Goal: Transaction & Acquisition: Book appointment/travel/reservation

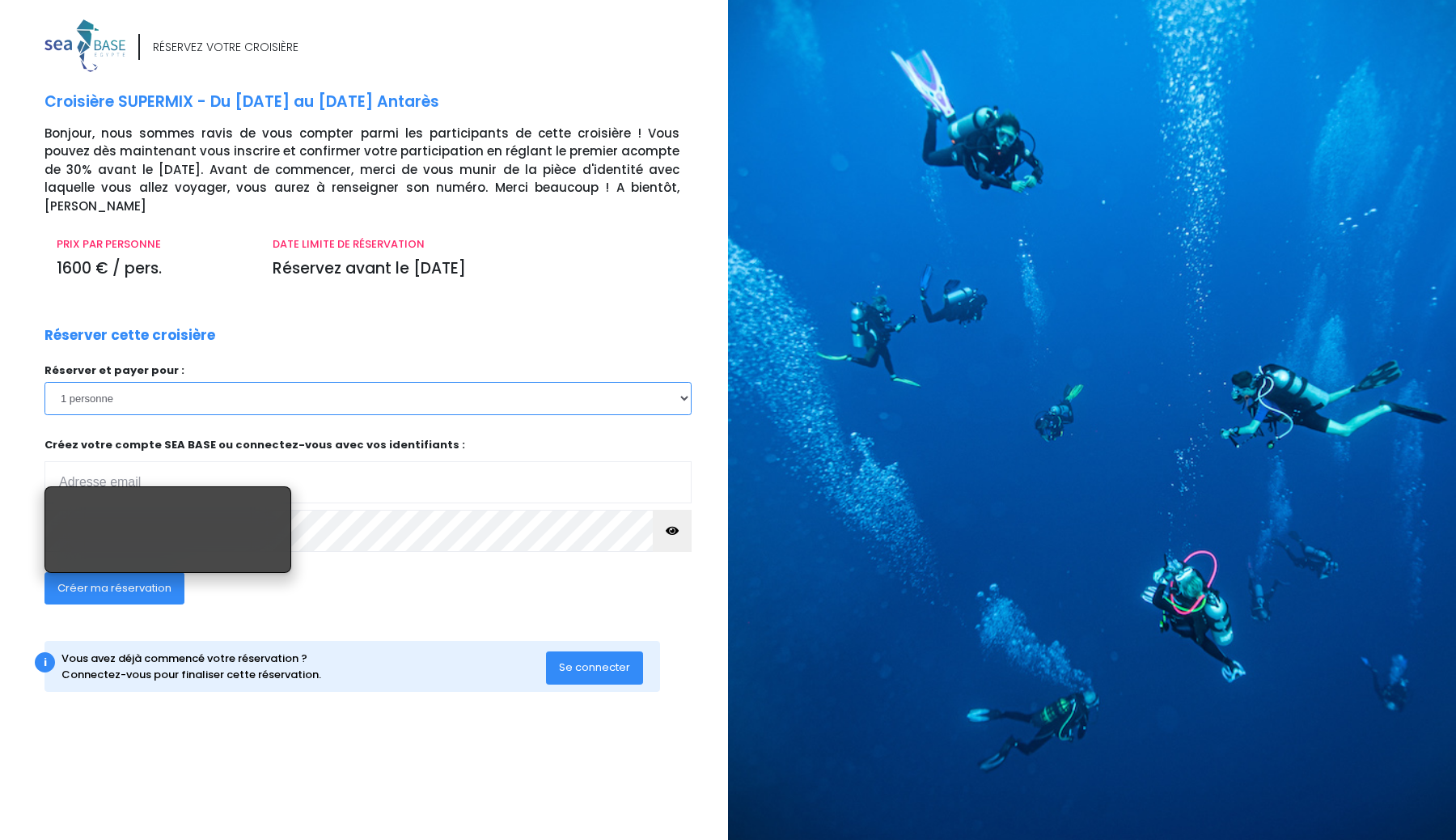
click at [195, 386] on select "1 personne 2 personnes 3 personnes" at bounding box center [368, 397] width 647 height 32
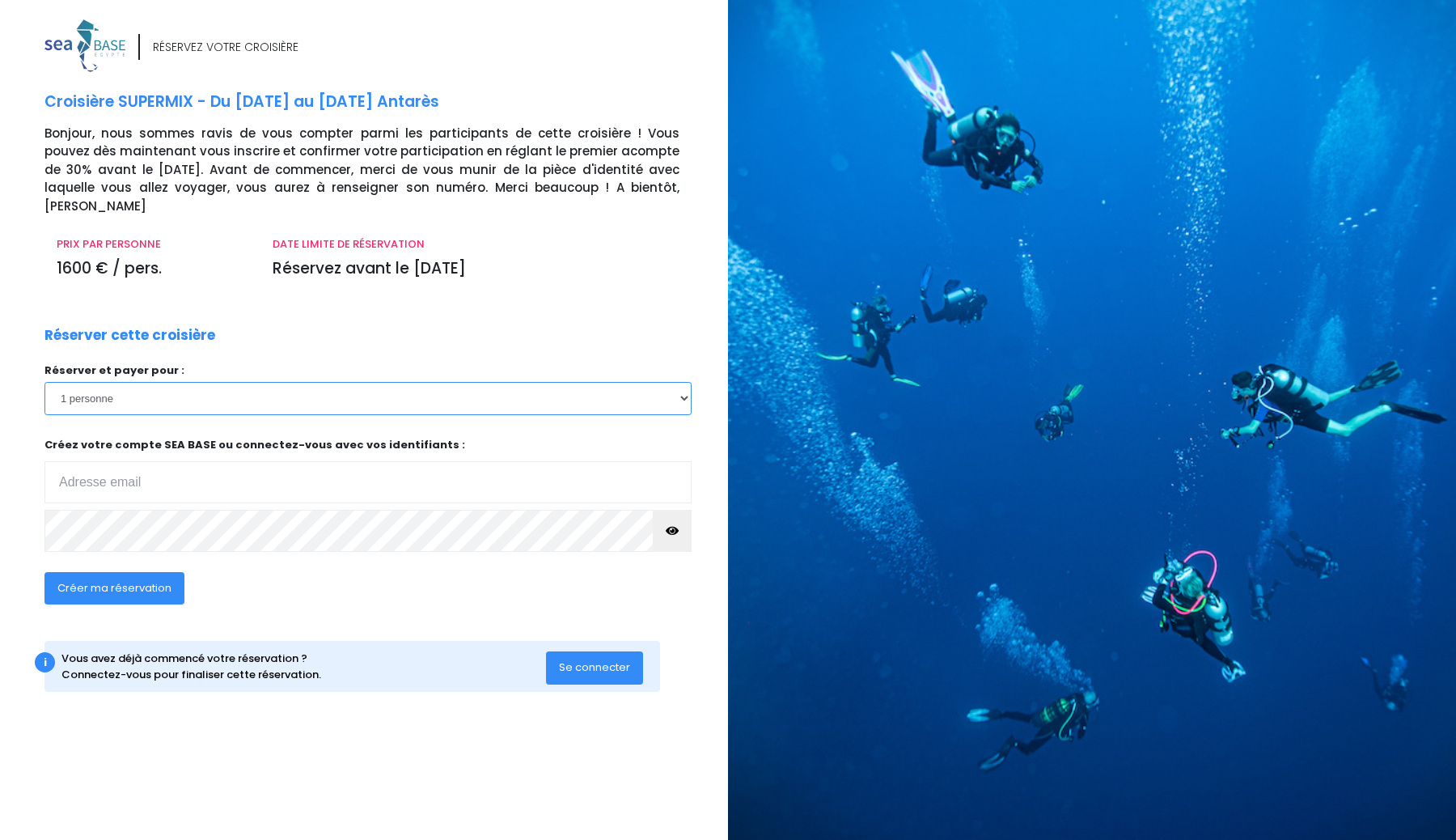
select select "2"
click at [44, 382] on select "1 personne 2 personnes 3 personnes" at bounding box center [368, 397] width 647 height 32
click at [197, 472] on input "email" at bounding box center [368, 482] width 647 height 42
click at [178, 469] on input "email" at bounding box center [368, 482] width 647 height 42
click at [125, 472] on input "email" at bounding box center [368, 482] width 647 height 42
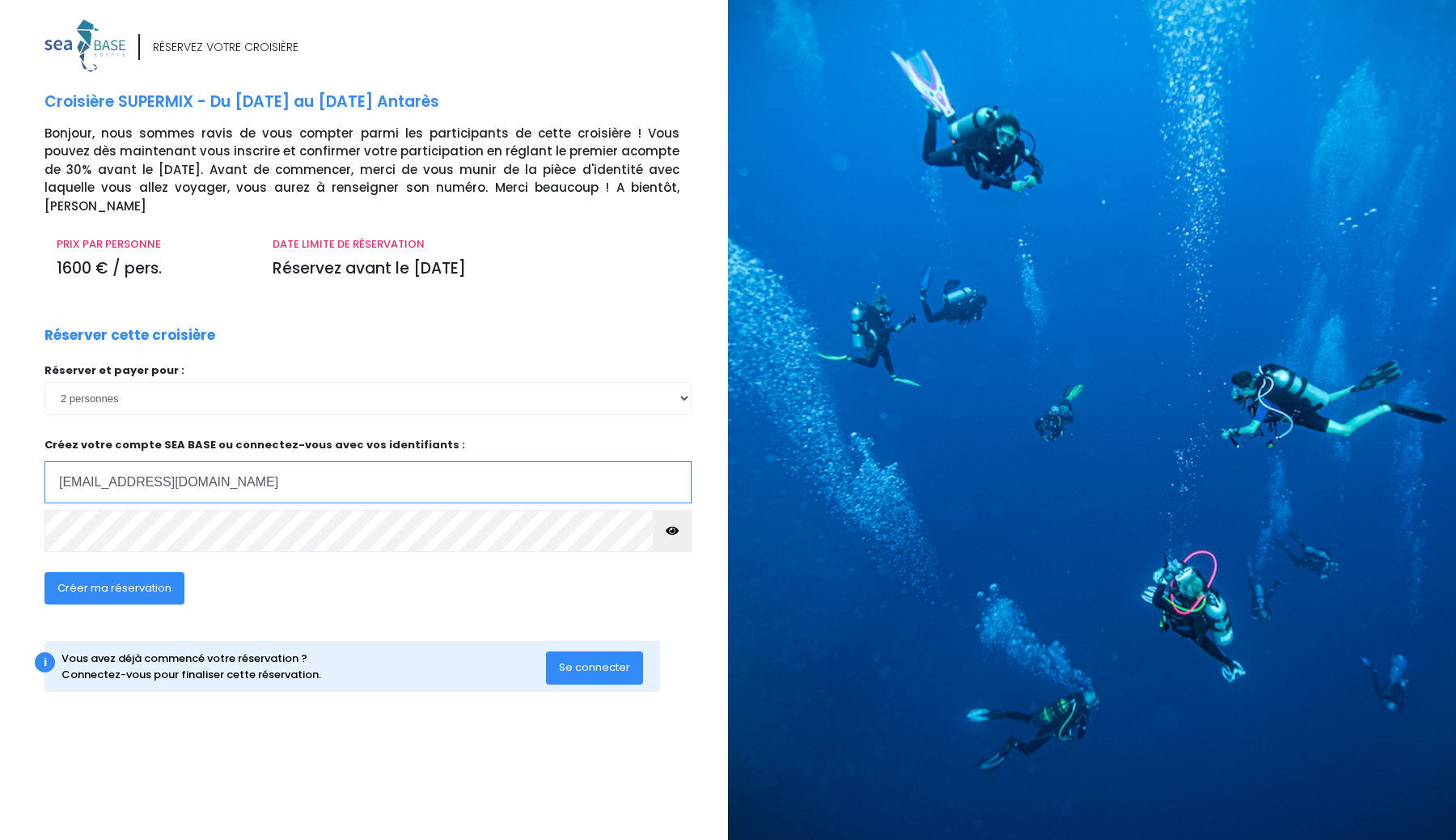
type input "maxime.delahodde@gmail.com"
click at [144, 580] on button "Créer ma réservation" at bounding box center [114, 587] width 140 height 32
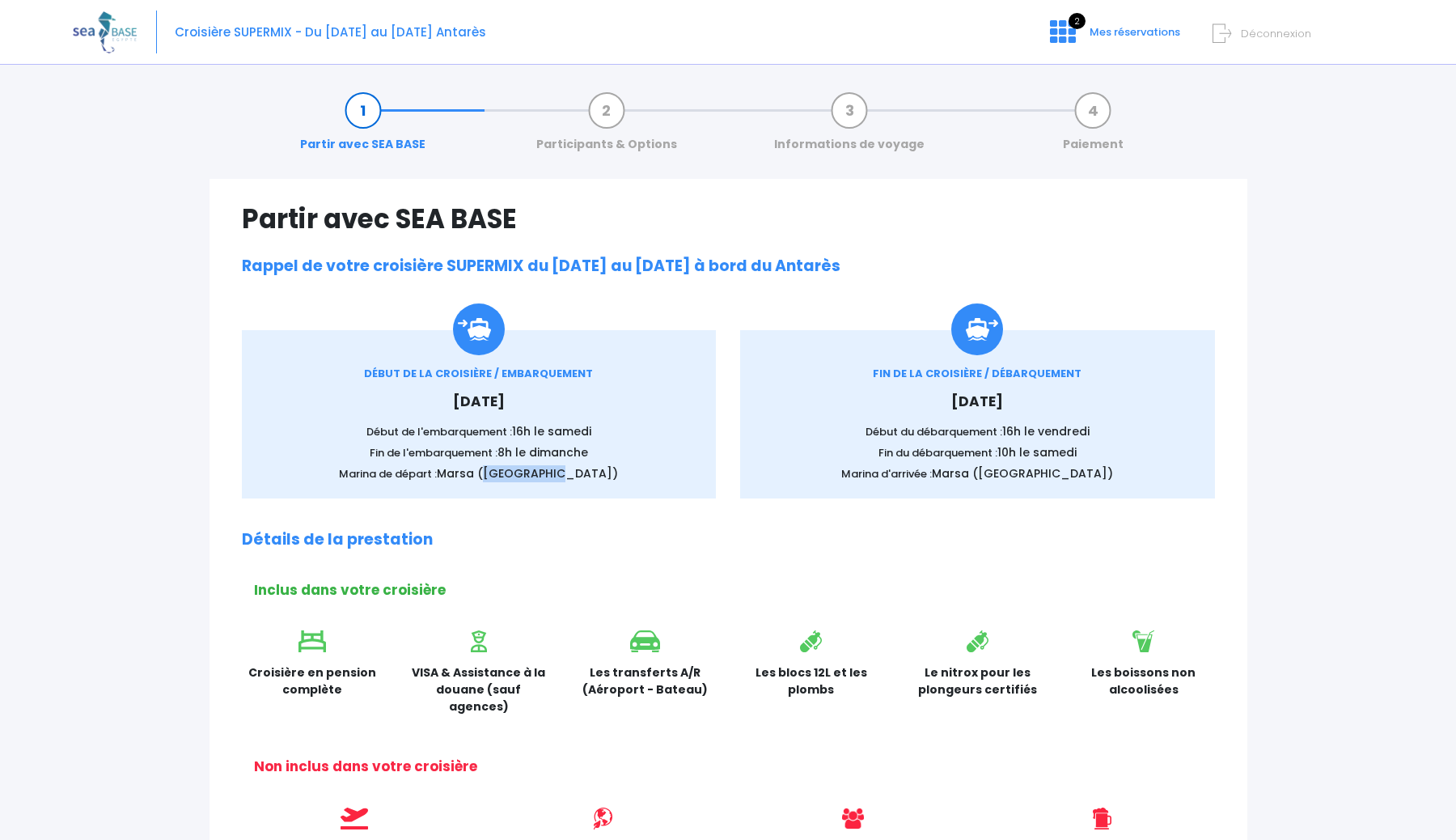
drag, startPoint x: 517, startPoint y: 473, endPoint x: 579, endPoint y: 476, distance: 62.1
click at [579, 476] on span "Marsa (Port Ghalib)" at bounding box center [527, 474] width 182 height 17
copy span "Port Ghalib"
click at [491, 477] on span "Marsa (Port Ghalib)" at bounding box center [527, 474] width 182 height 17
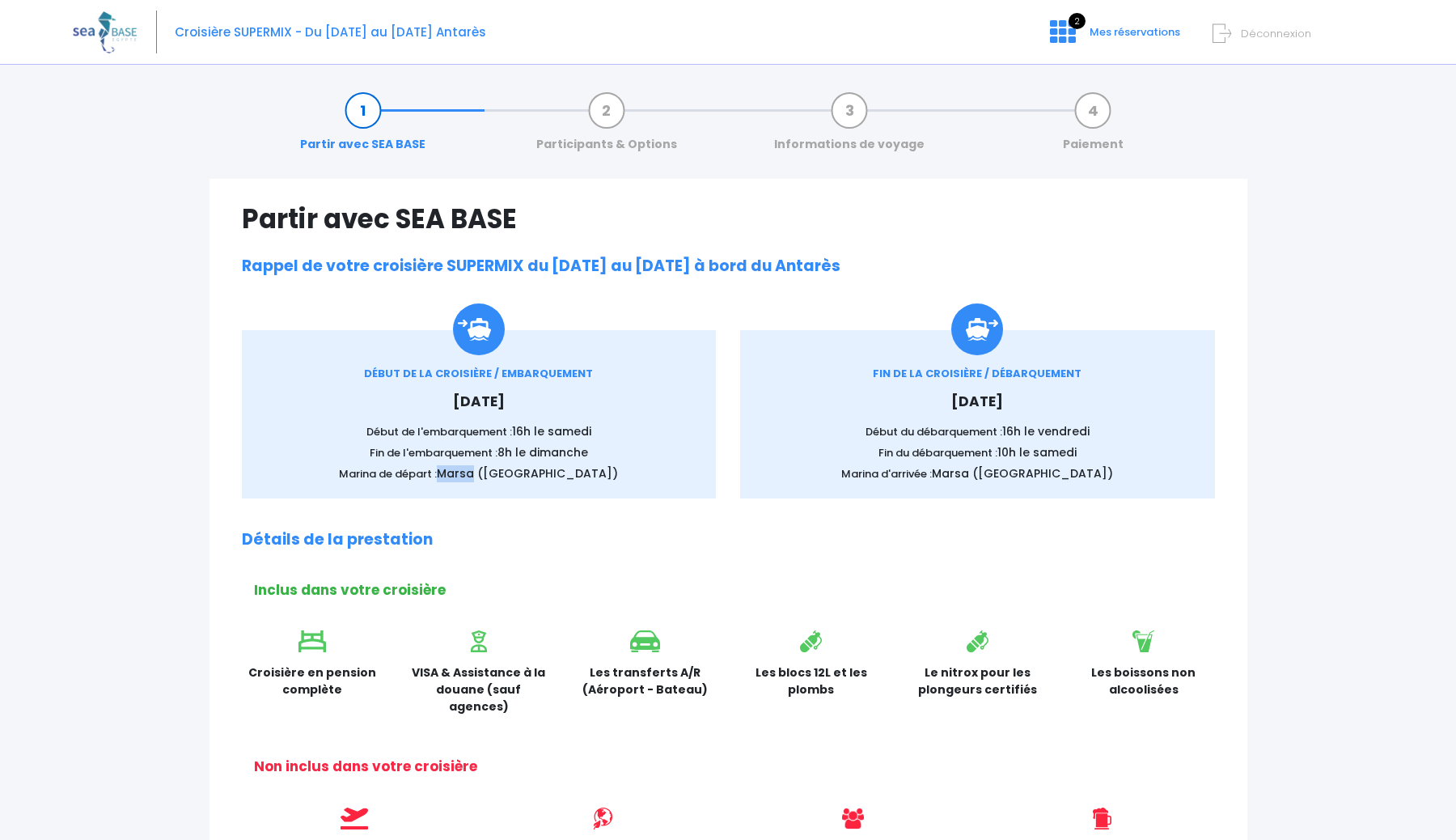
copy span "Marsa"
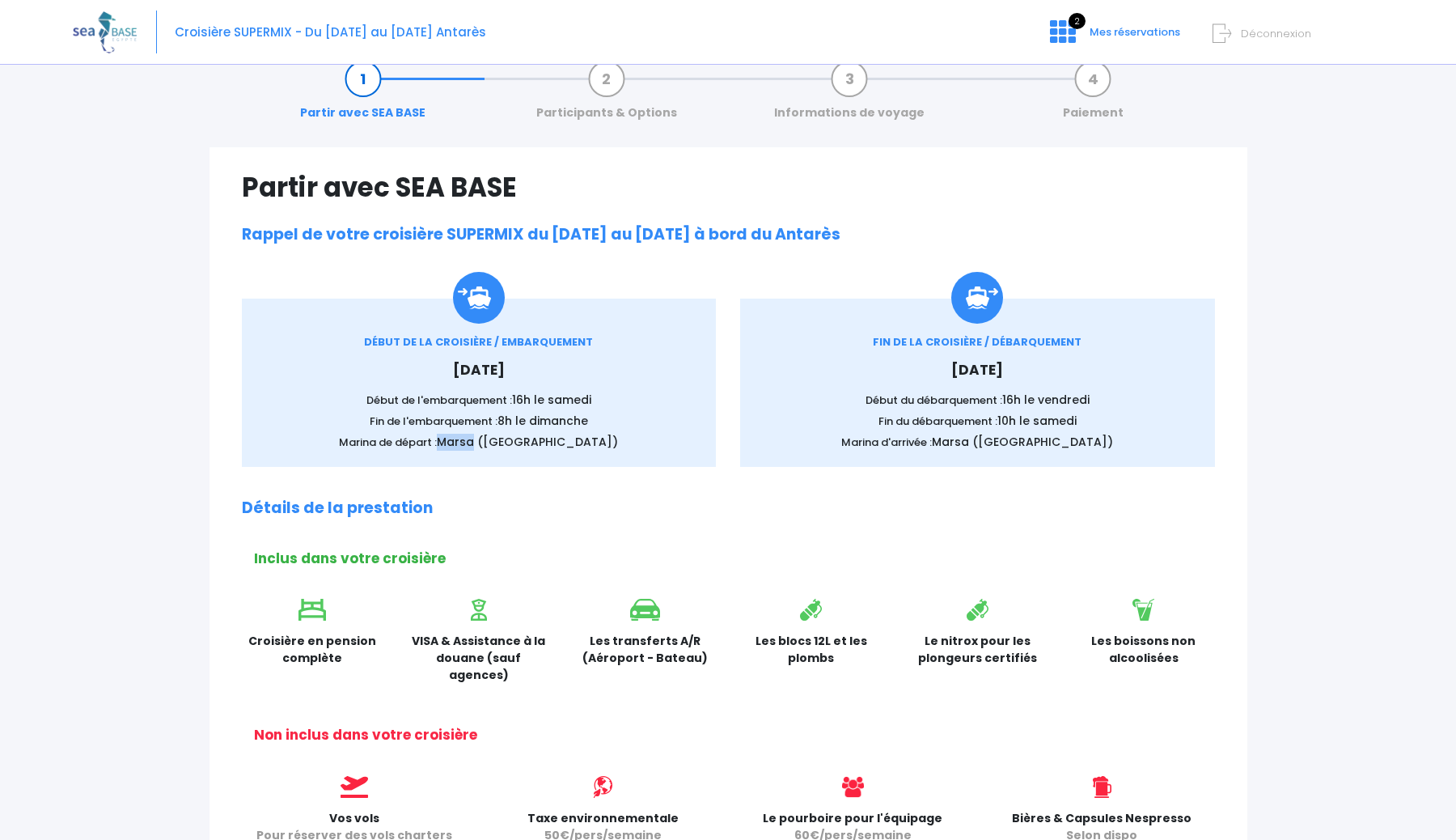
scroll to position [35, 0]
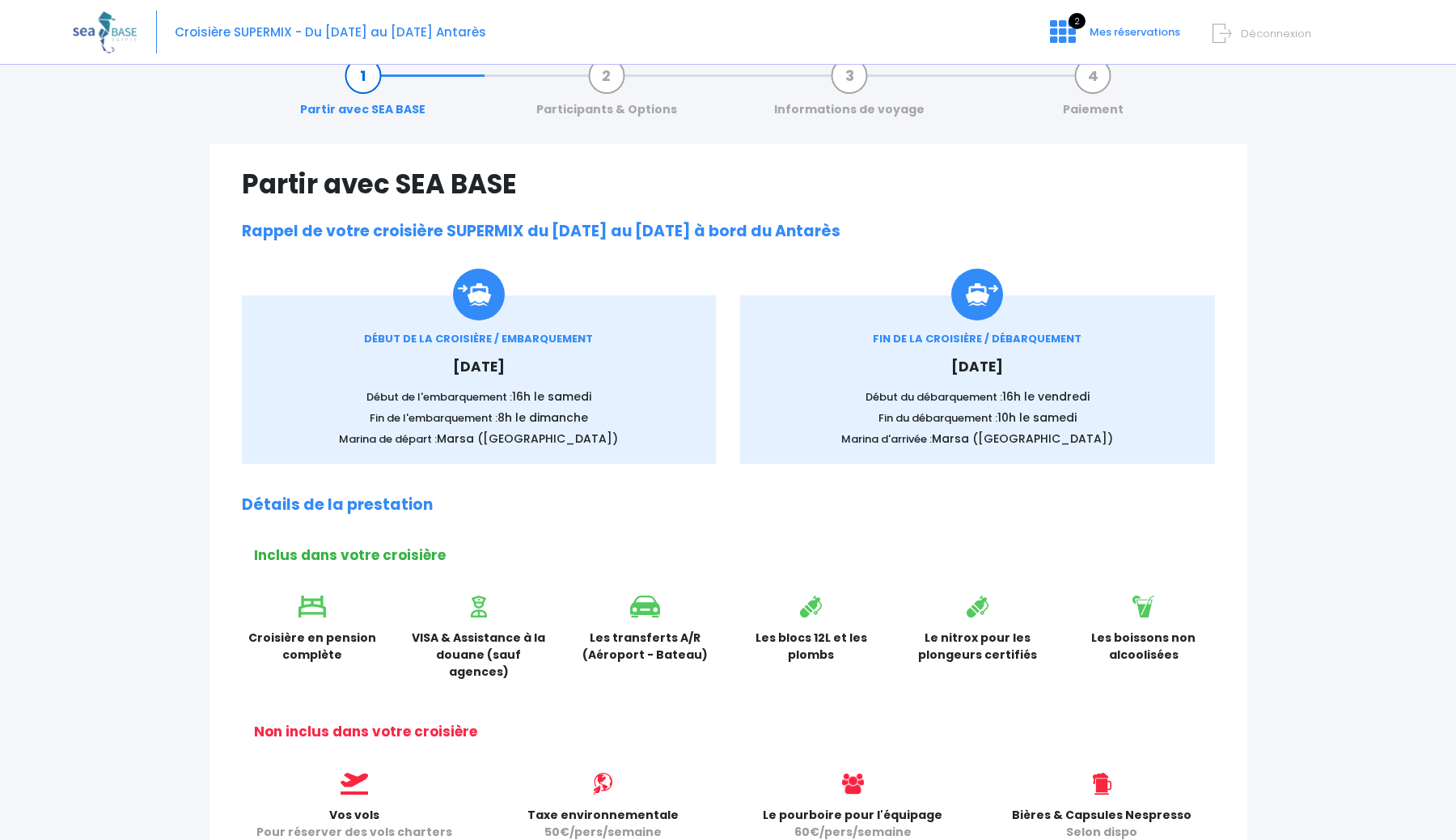
click at [103, 500] on div "Partir avec SEA BASE Participants & Options Informations de voyage Paiement Par…" at bounding box center [728, 751] width 1311 height 1422
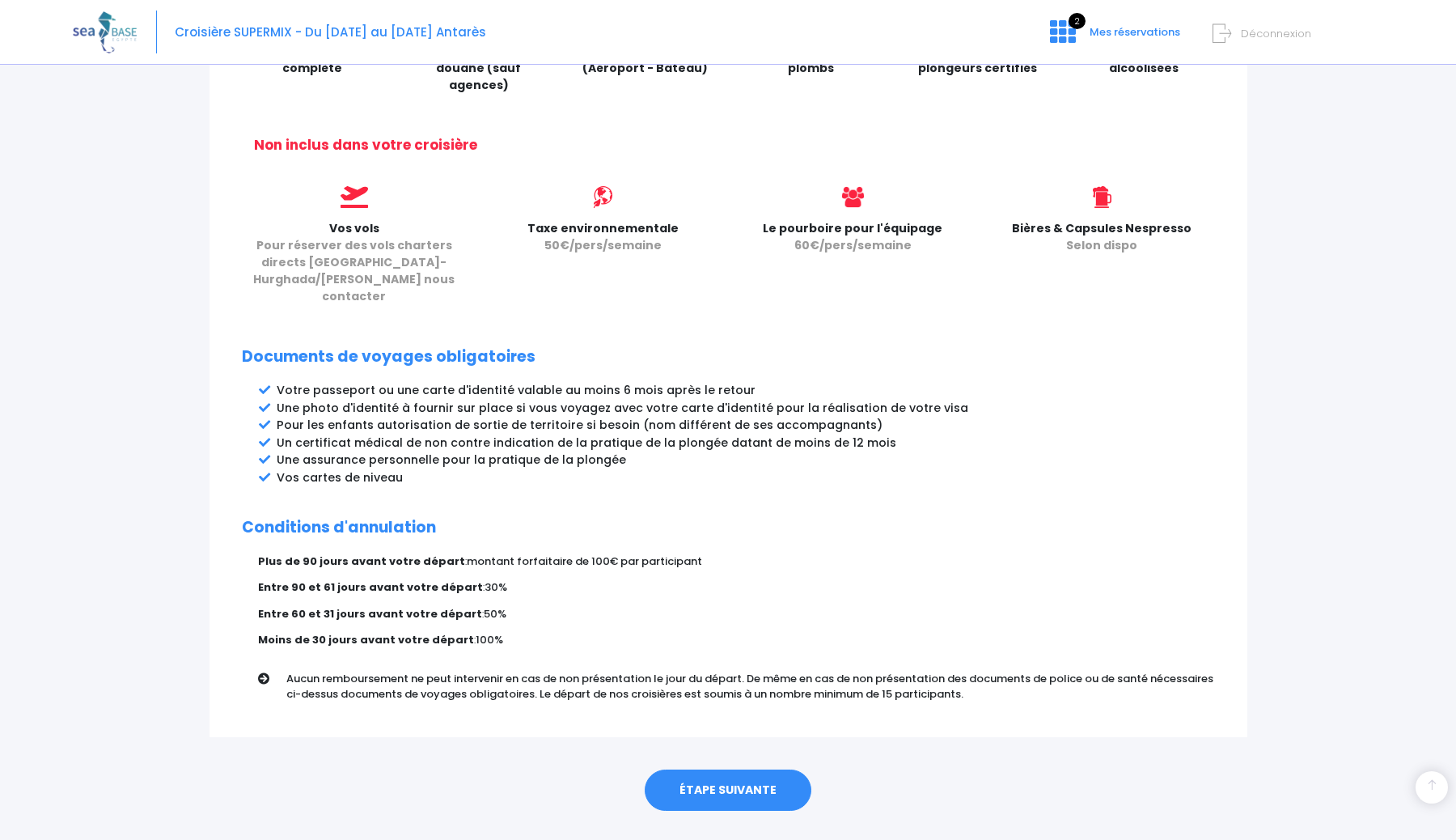
scroll to position [623, 0]
click at [716, 768] on link "ÉTAPE SUIVANTE" at bounding box center [728, 789] width 167 height 42
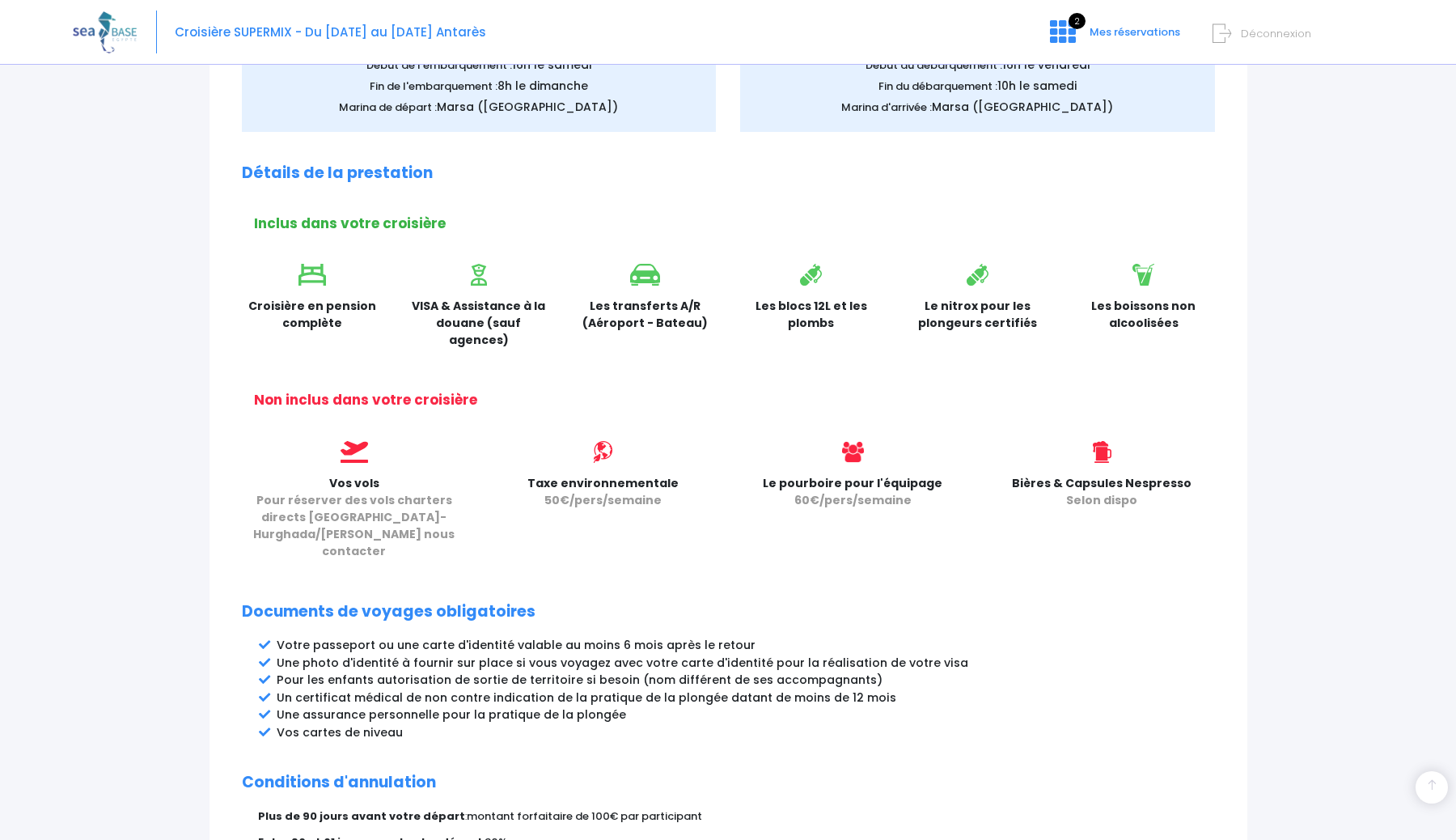
scroll to position [0, 0]
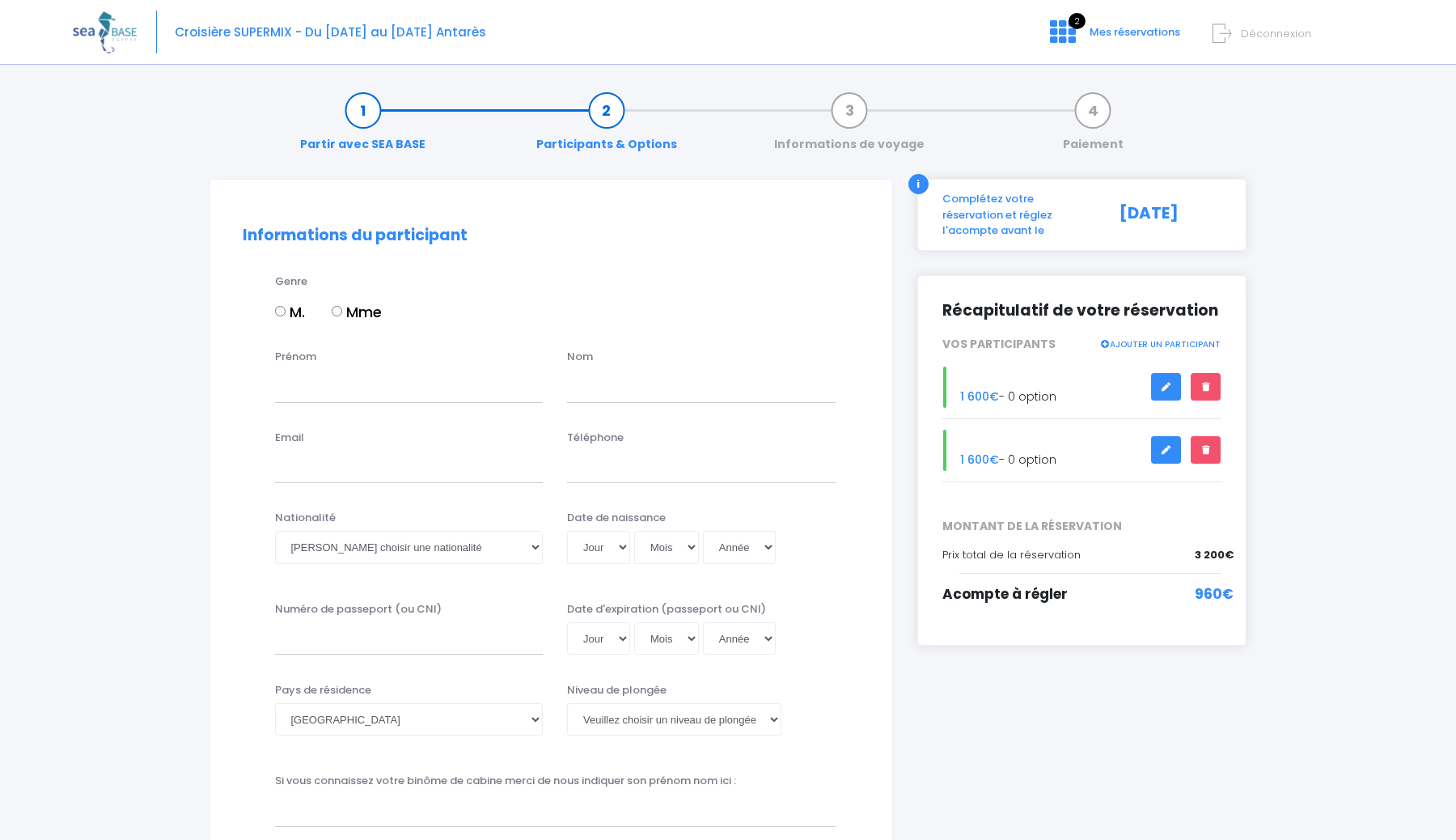
click at [285, 307] on input "M." at bounding box center [279, 311] width 10 height 10
radio input "true"
click at [334, 383] on input "Prénom" at bounding box center [408, 385] width 268 height 32
type input "[PERSON_NAME]"
type input "Delahodde"
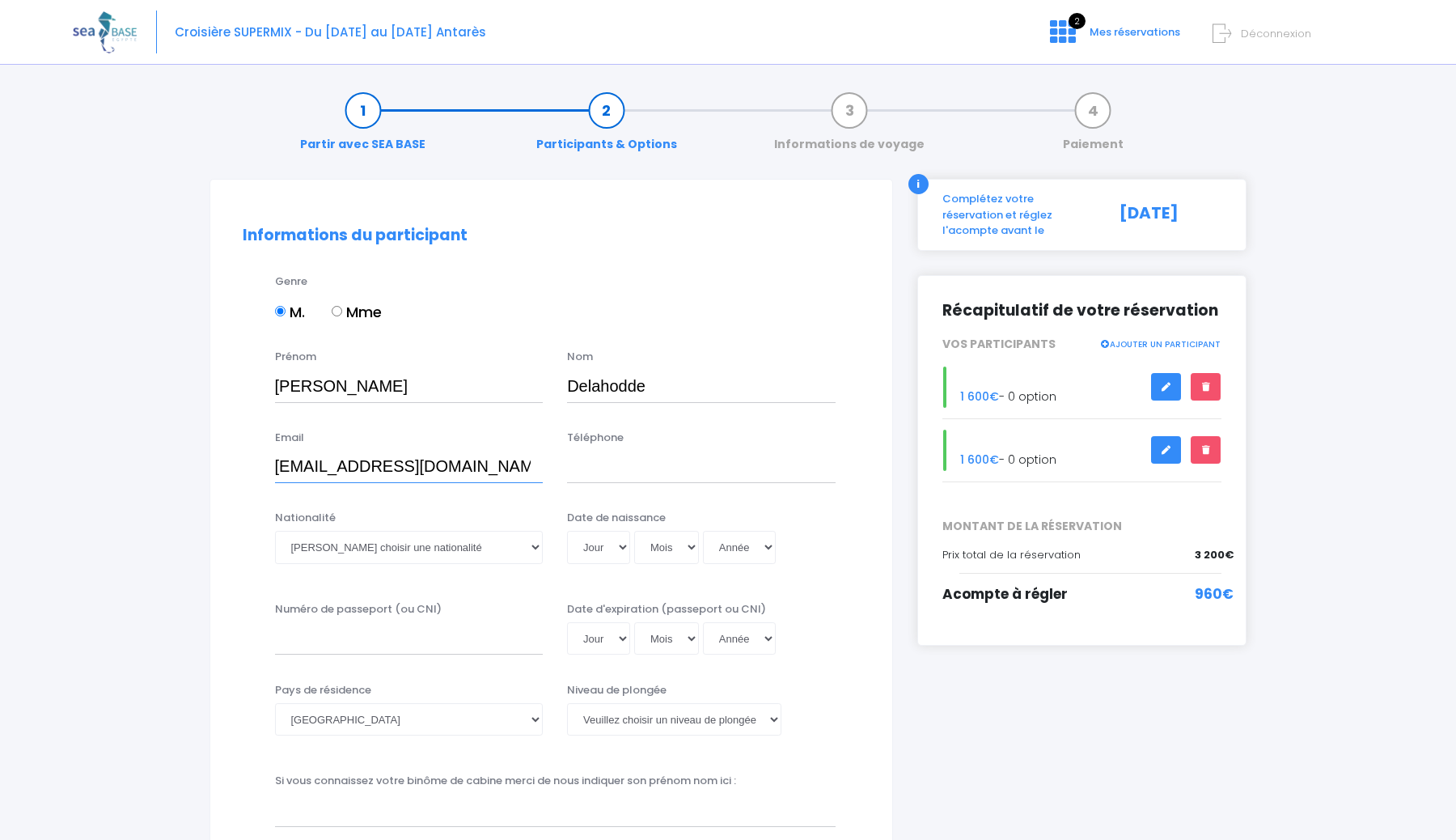
type input "maxime.delahodde@gmail.com"
click at [654, 468] on input "Téléphone" at bounding box center [701, 467] width 268 height 32
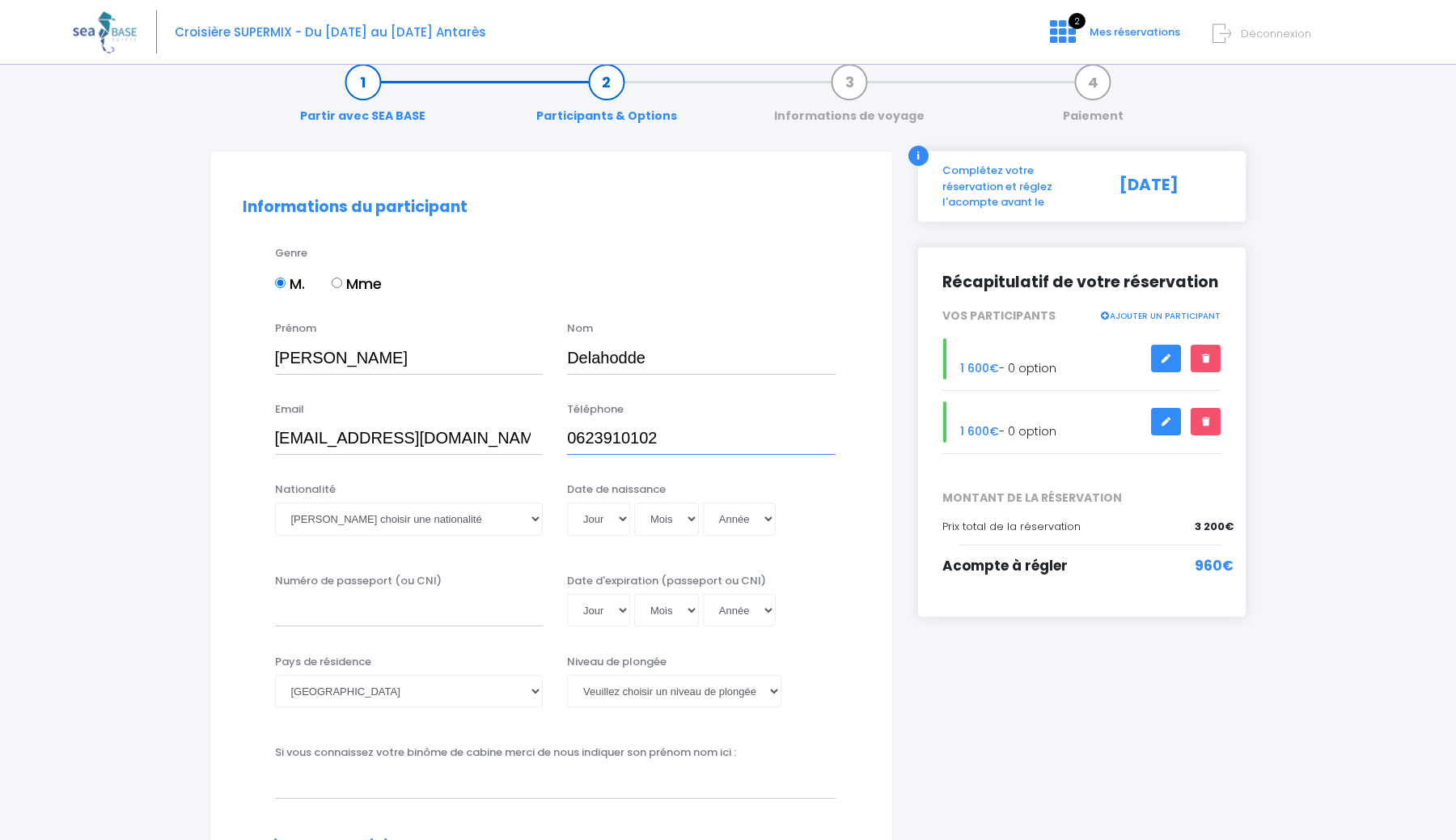
scroll to position [61, 0]
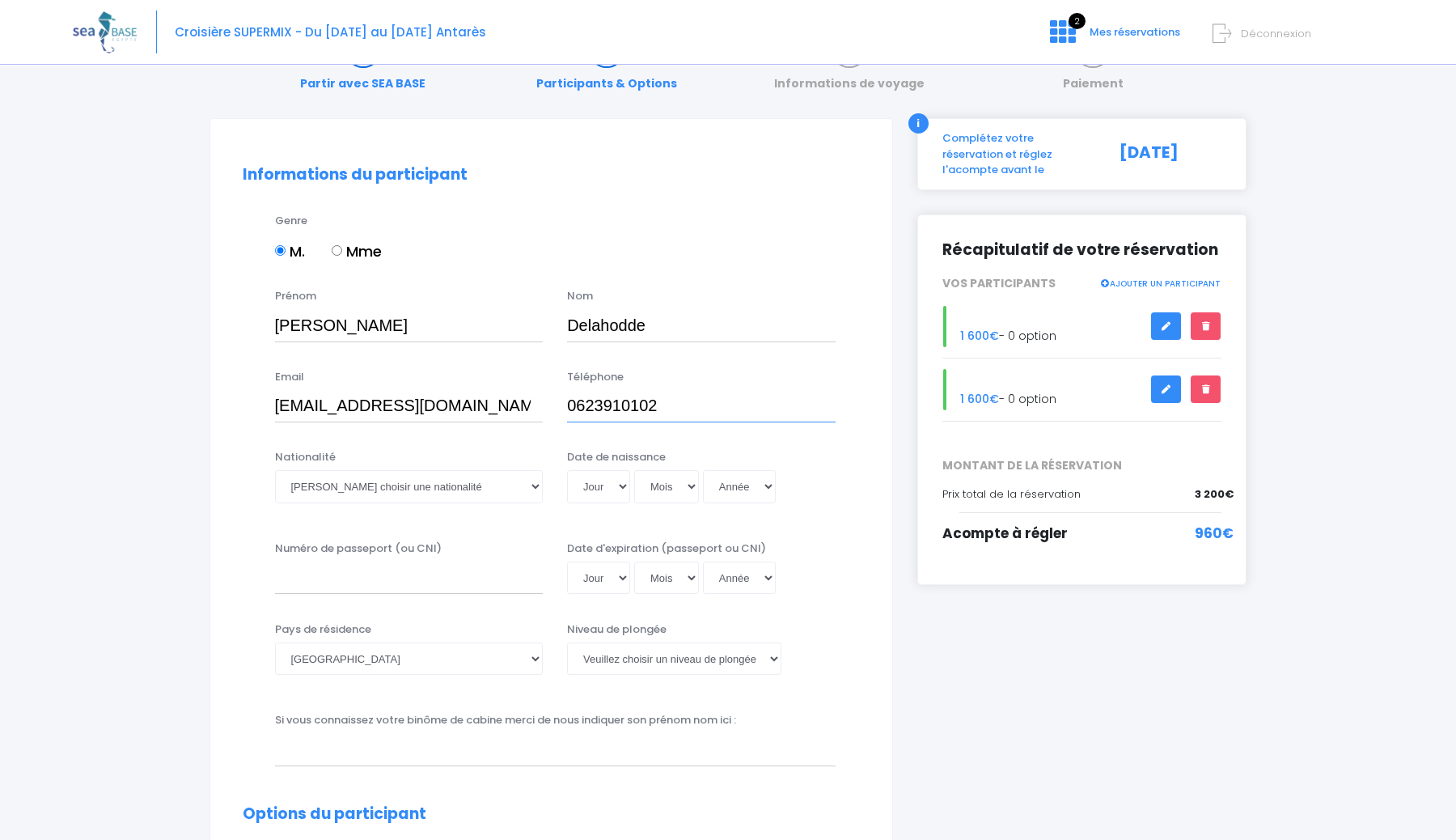
type input "0623910102"
click at [471, 495] on select "Veuillez choisir une nationalité Afghane Albanaise Algerienne Allemande America…" at bounding box center [408, 486] width 268 height 32
select select "Française"
click at [275, 470] on select "Veuillez choisir une nationalité Afghane Albanaise Algerienne Allemande America…" at bounding box center [408, 486] width 268 height 32
click at [610, 485] on select "Jour 01 02 03 04 05 06 07 08 09 10 11 12 13 14 15 16 17 18 19 20 21 22 23 24 25…" at bounding box center [598, 486] width 63 height 32
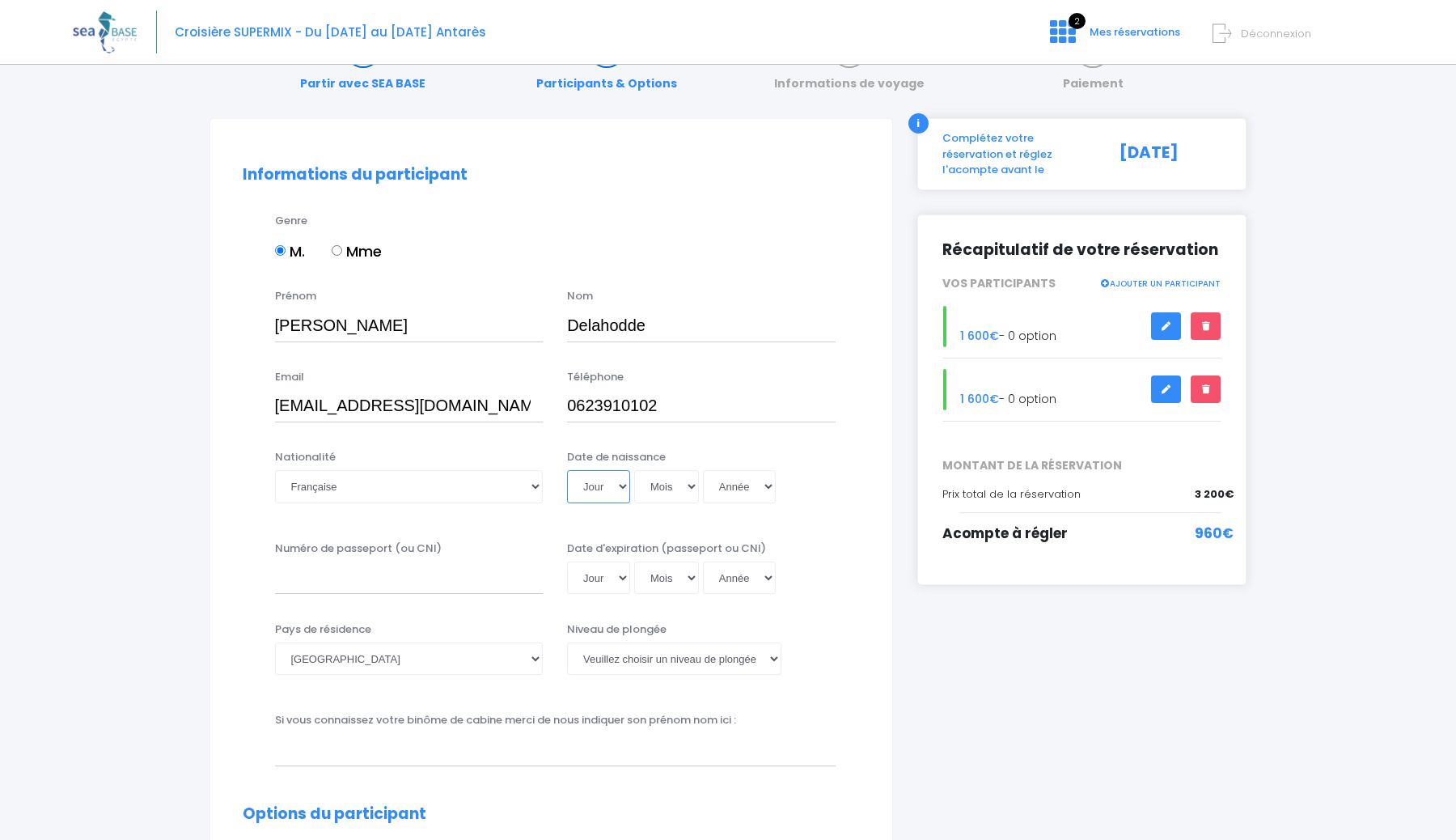
select select "28"
click at [567, 470] on select "Jour 01 02 03 04 05 06 07 08 09 10 11 12 13 14 15 16 17 18 19 20 21 22 23 24 25…" at bounding box center [598, 486] width 63 height 32
click at [665, 482] on select "Mois 01 02 03 04 05 06 07 08 09 10 11 12" at bounding box center [667, 486] width 65 height 32
select select "05"
click at [634, 470] on select "Mois 01 02 03 04 05 06 07 08 09 10 11 12" at bounding box center [667, 486] width 65 height 32
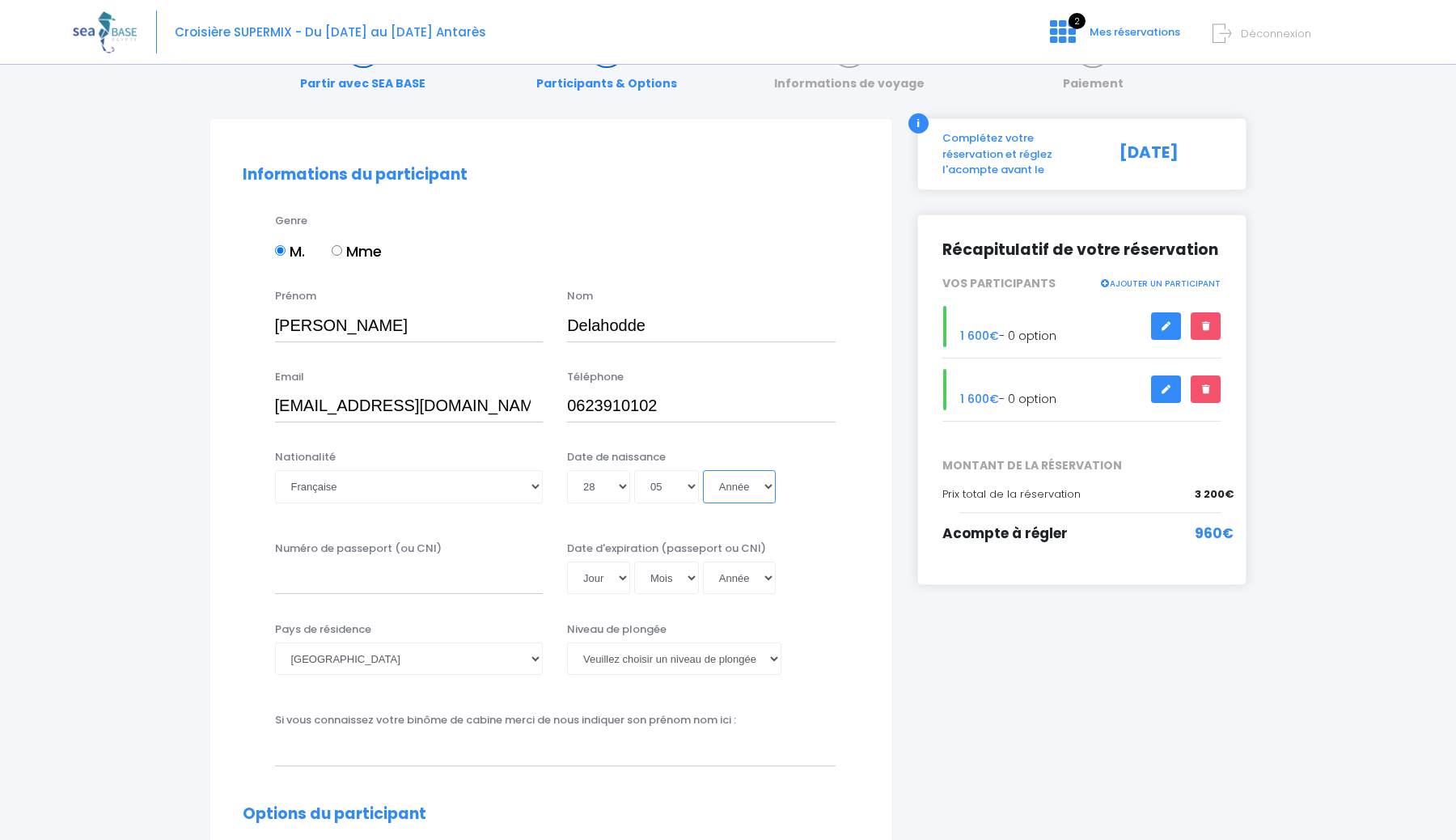
click at [739, 483] on select "Année 2045 2044 2043 2042 2041 2040 2039 2038 2037 2036 2035 2034 2033 2032 203…" at bounding box center [740, 486] width 73 height 32
select select "1996"
click at [704, 470] on select "Année 2045 2044 2043 2042 2041 2040 2039 2038 2037 2036 2035 2034 2033 2032 203…" at bounding box center [740, 486] width 73 height 32
type input "1996-05-28"
click at [356, 585] on input "Numéro de passeport (ou CNI)" at bounding box center [408, 577] width 268 height 32
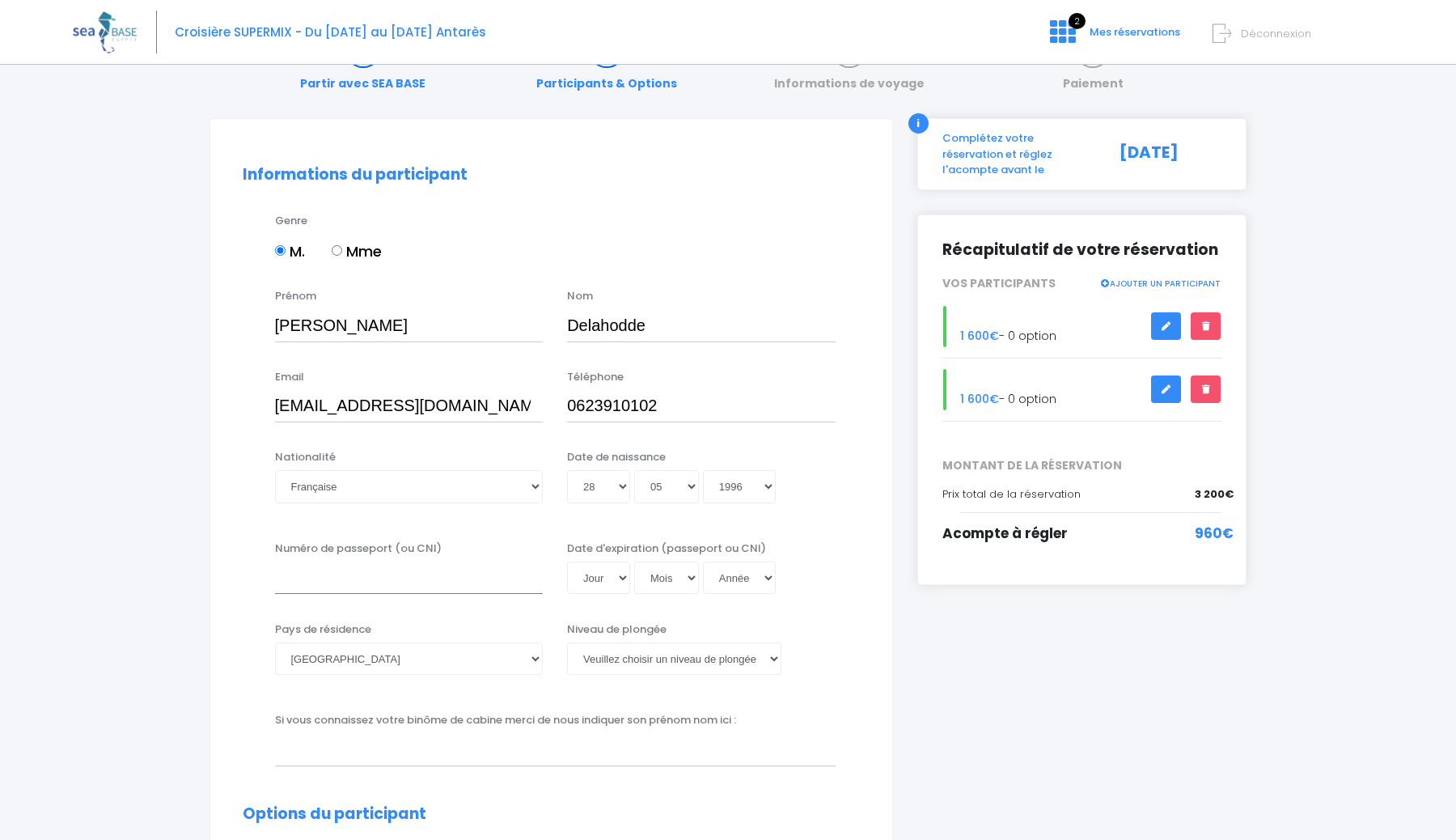
paste input "18HF62124"
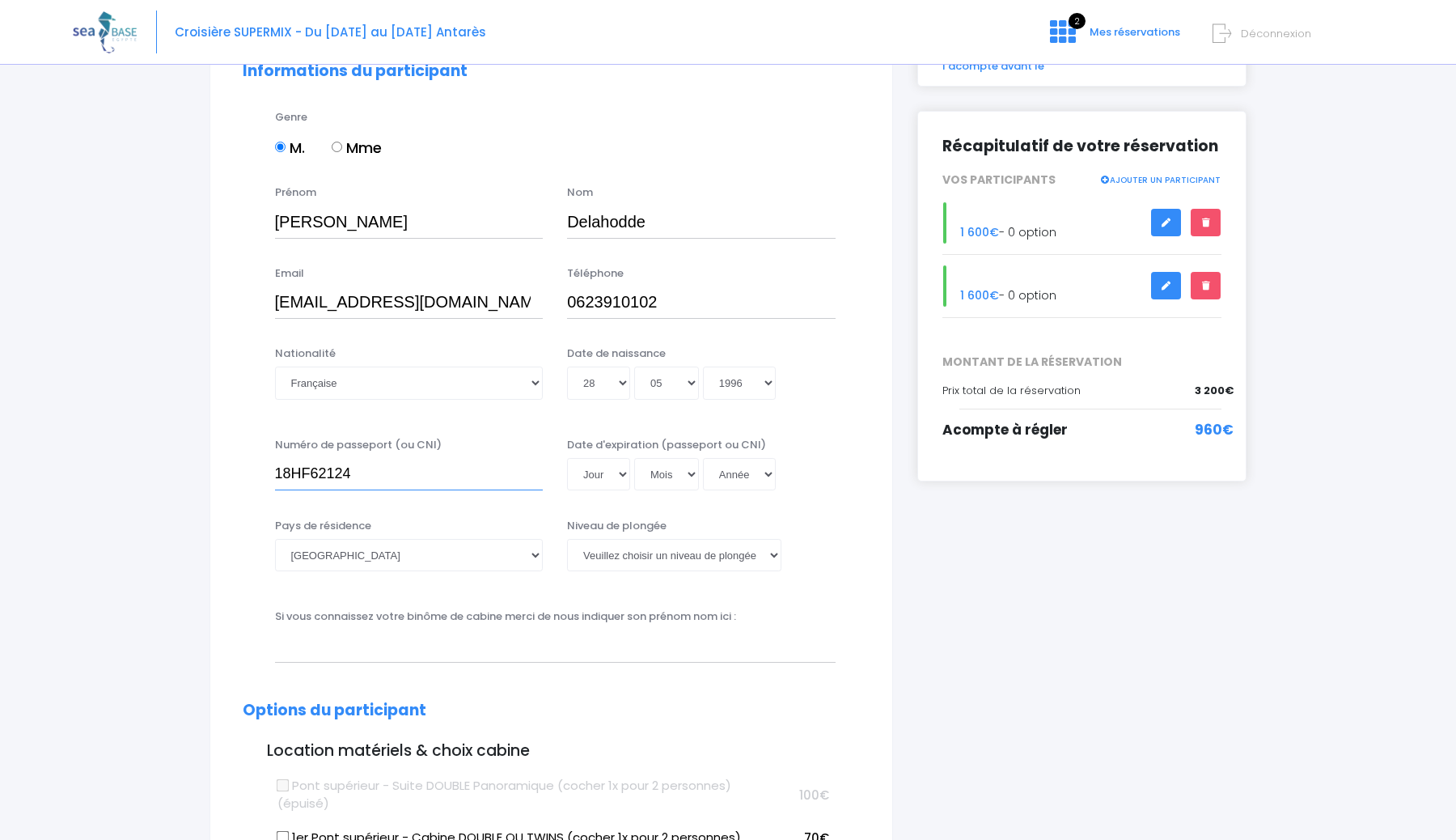
scroll to position [165, 0]
type input "18HF62124"
click at [605, 467] on select "Jour 01 02 03 04 05 06 07 08 09 10 11 12 13 14 15 16 17 18 19 20 21 22 23 24 25…" at bounding box center [598, 473] width 63 height 32
select select "13"
click at [567, 457] on select "Jour 01 02 03 04 05 06 07 08 09 10 11 12 13 14 15 16 17 18 19 20 21 22 23 24 25…" at bounding box center [598, 473] width 63 height 32
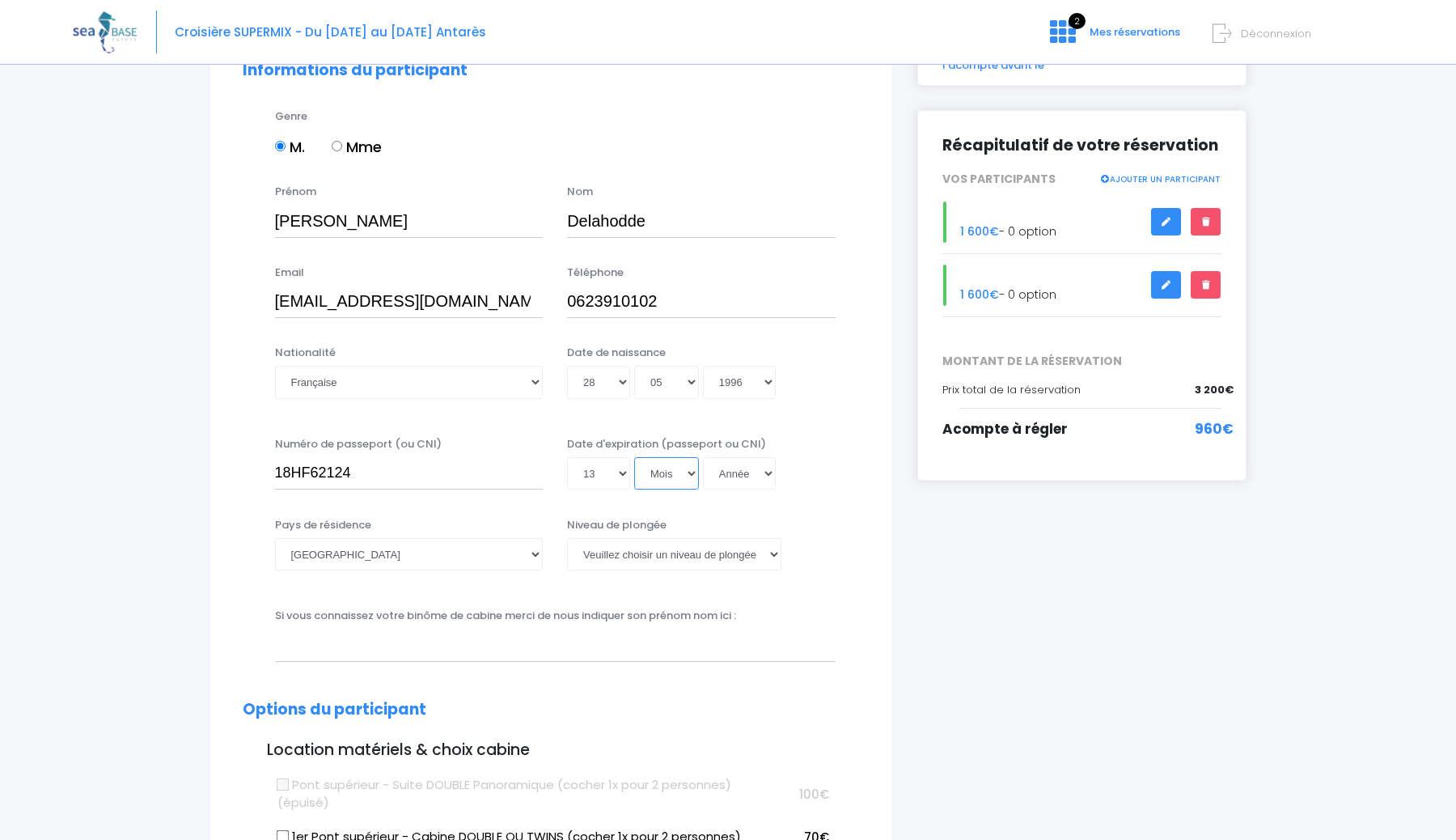
click at [680, 473] on select "Mois 01 02 03 04 05 06 07 08 09 10 11 12" at bounding box center [667, 473] width 65 height 32
select select "01"
click at [634, 457] on select "Mois 01 02 03 04 05 06 07 08 09 10 11 12" at bounding box center [667, 473] width 65 height 32
click at [742, 466] on select "Année 2045 2044 2043 2042 2041 2040 2039 2038 2037 2036 2035 2034 2033 2032 203…" at bounding box center [740, 473] width 73 height 32
select select "2029"
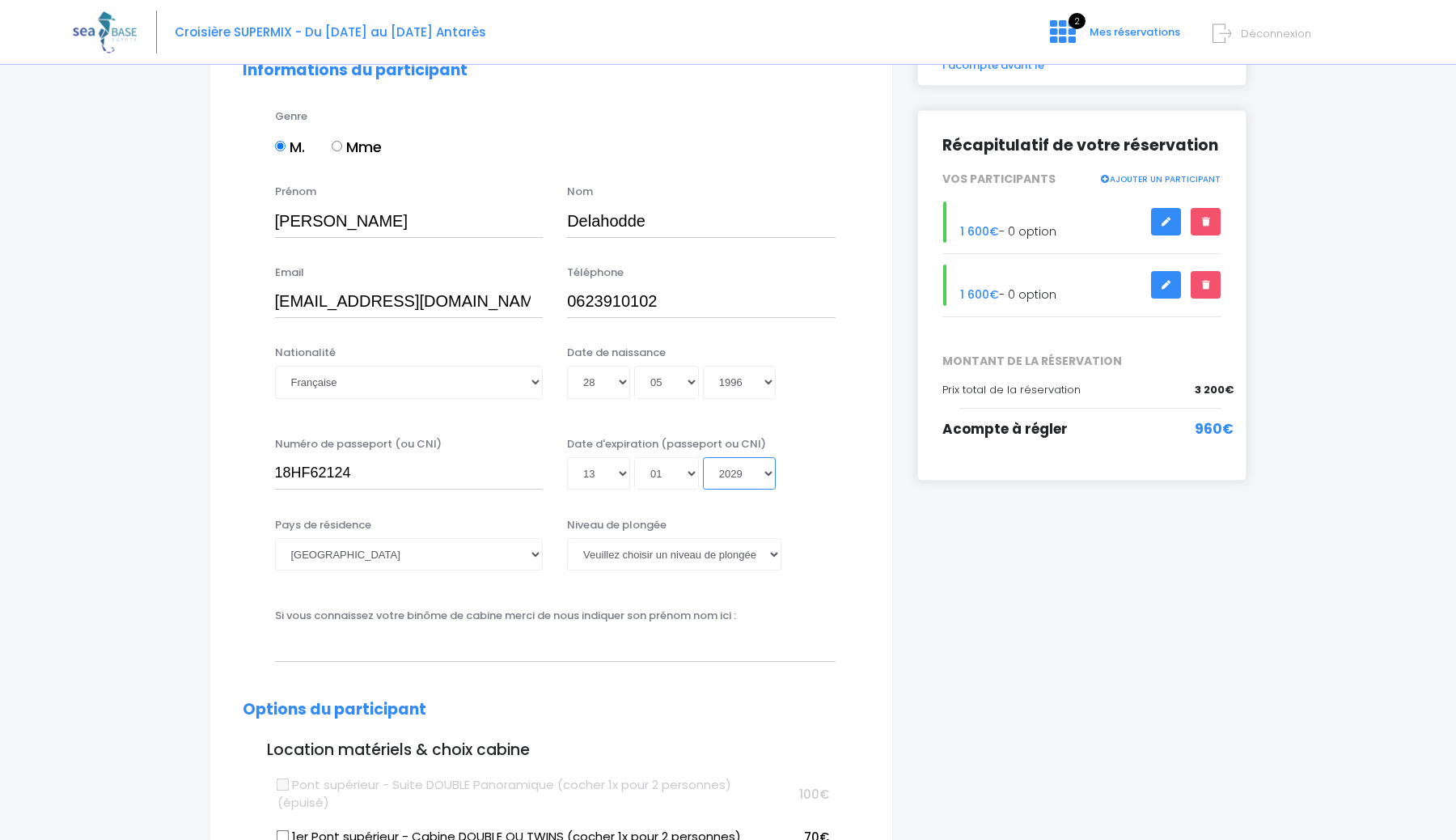
click at [704, 457] on select "Année 2045 2044 2043 2042 2041 2040 2039 2038 2037 2036 2035 2034 2033 2032 203…" at bounding box center [740, 473] width 73 height 32
type input "2029-01-13"
click at [606, 552] on select "Veuillez choisir un niveau de plongée Non plongeur Junior OW diver Adventure OW…" at bounding box center [674, 554] width 215 height 32
select select "PADI Open Water diver"
click at [567, 538] on select "Veuillez choisir un niveau de plongée Non plongeur Junior OW diver Adventure OW…" at bounding box center [674, 554] width 215 height 32
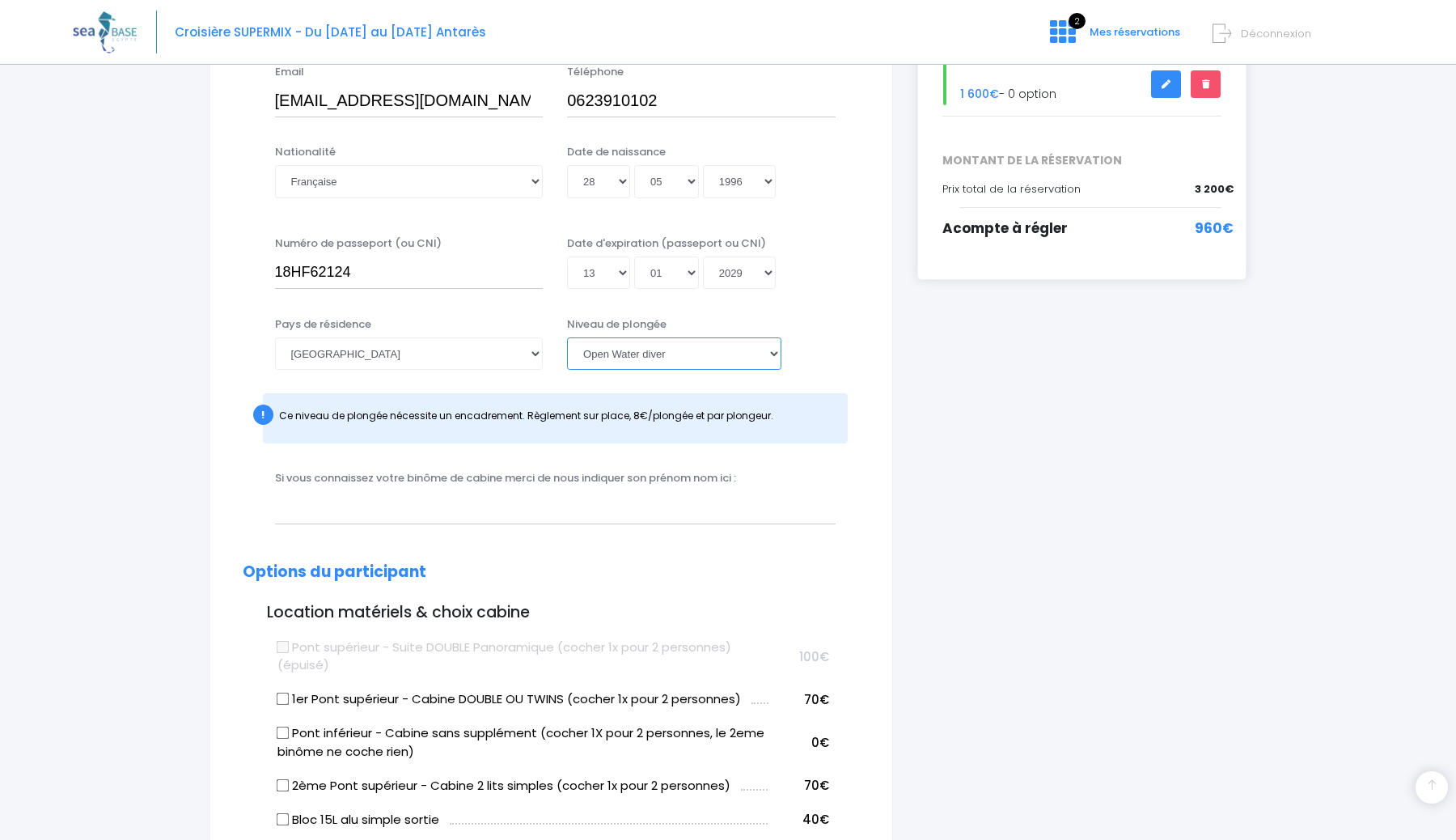
scroll to position [393, 0]
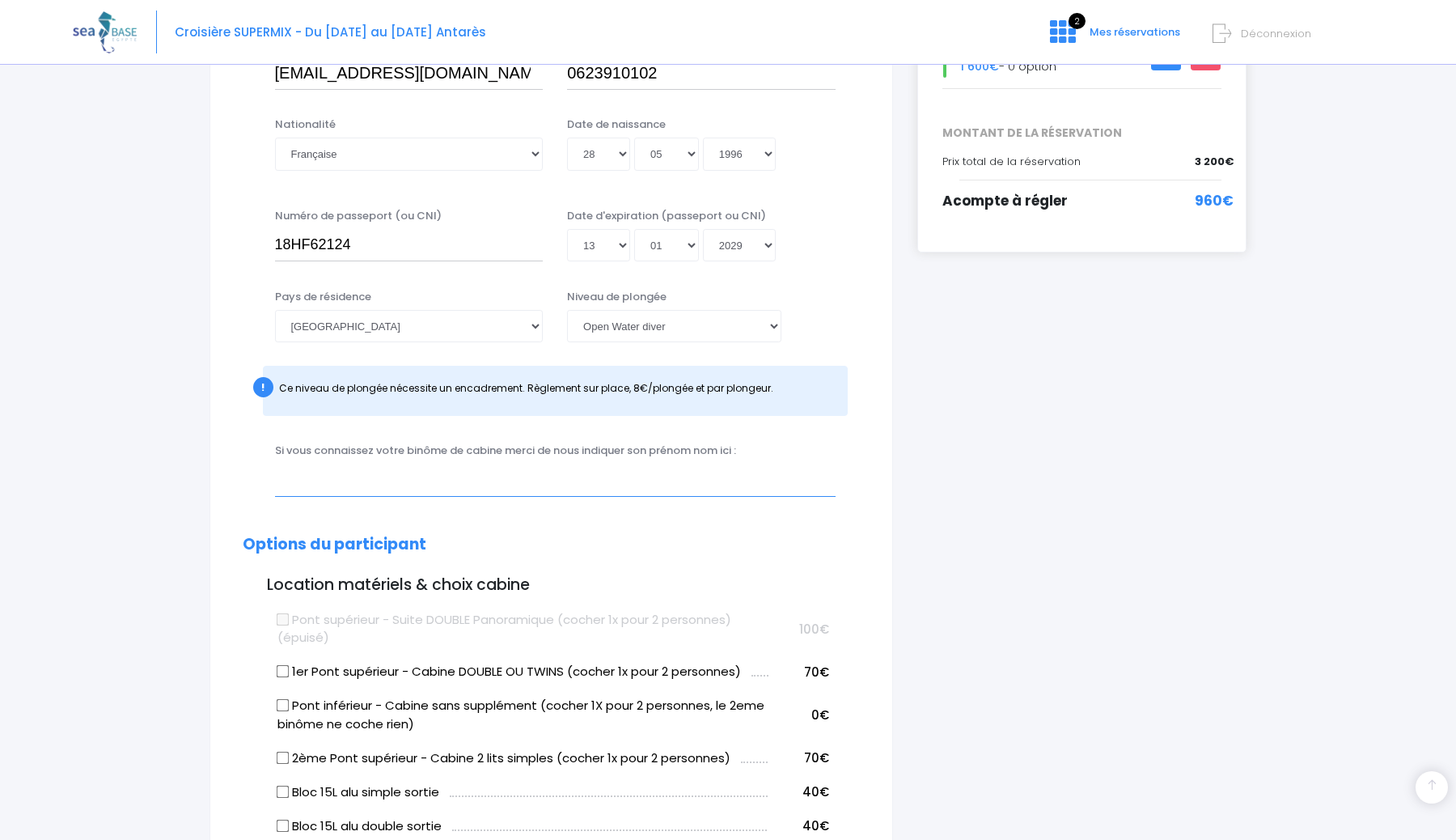
click at [377, 476] on input "text" at bounding box center [555, 479] width 561 height 32
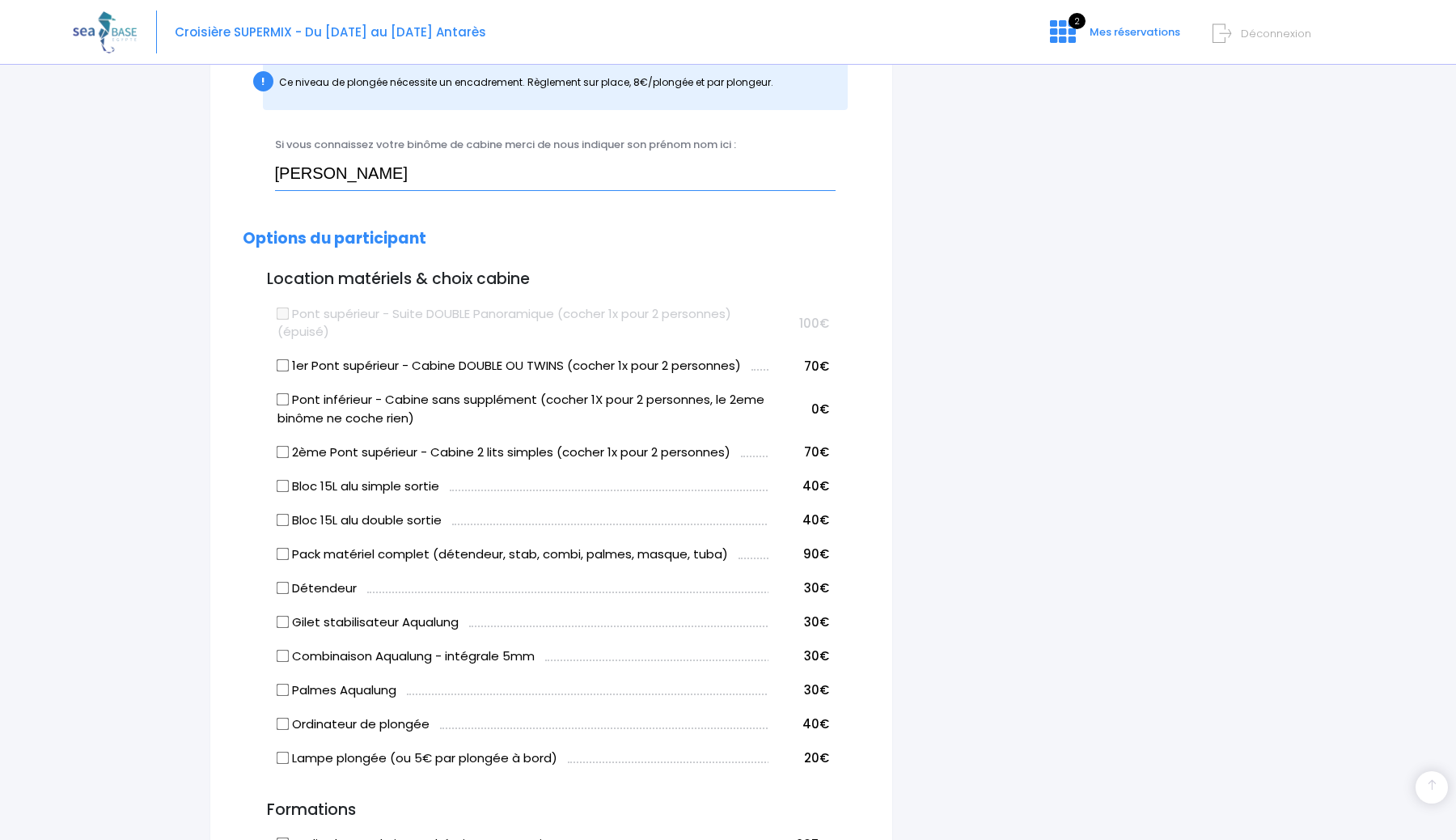
scroll to position [701, 0]
type input "Léa Berthet"
click at [407, 311] on label "Pont supérieur - Suite DOUBLE Panoramique (cocher 1x pour 2 personnes) (épuisé)" at bounding box center [523, 321] width 491 height 36
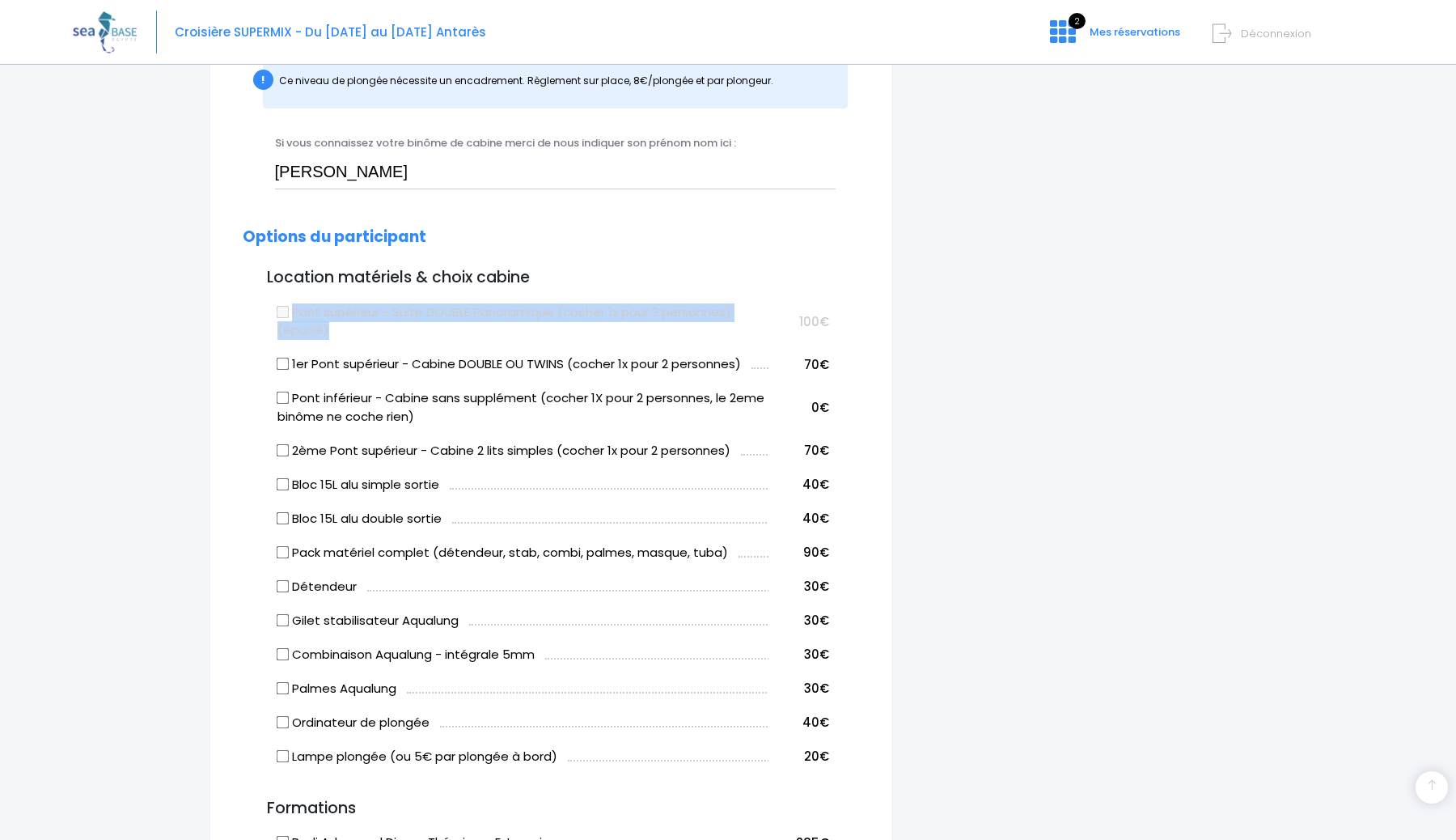
click at [407, 311] on label "Pont supérieur - Suite DOUBLE Panoramique (cocher 1x pour 2 personnes) (épuisé)" at bounding box center [523, 321] width 491 height 36
click at [386, 320] on label "Pont supérieur - Suite DOUBLE Panoramique (cocher 1x pour 2 personnes) (épuisé)" at bounding box center [523, 321] width 491 height 36
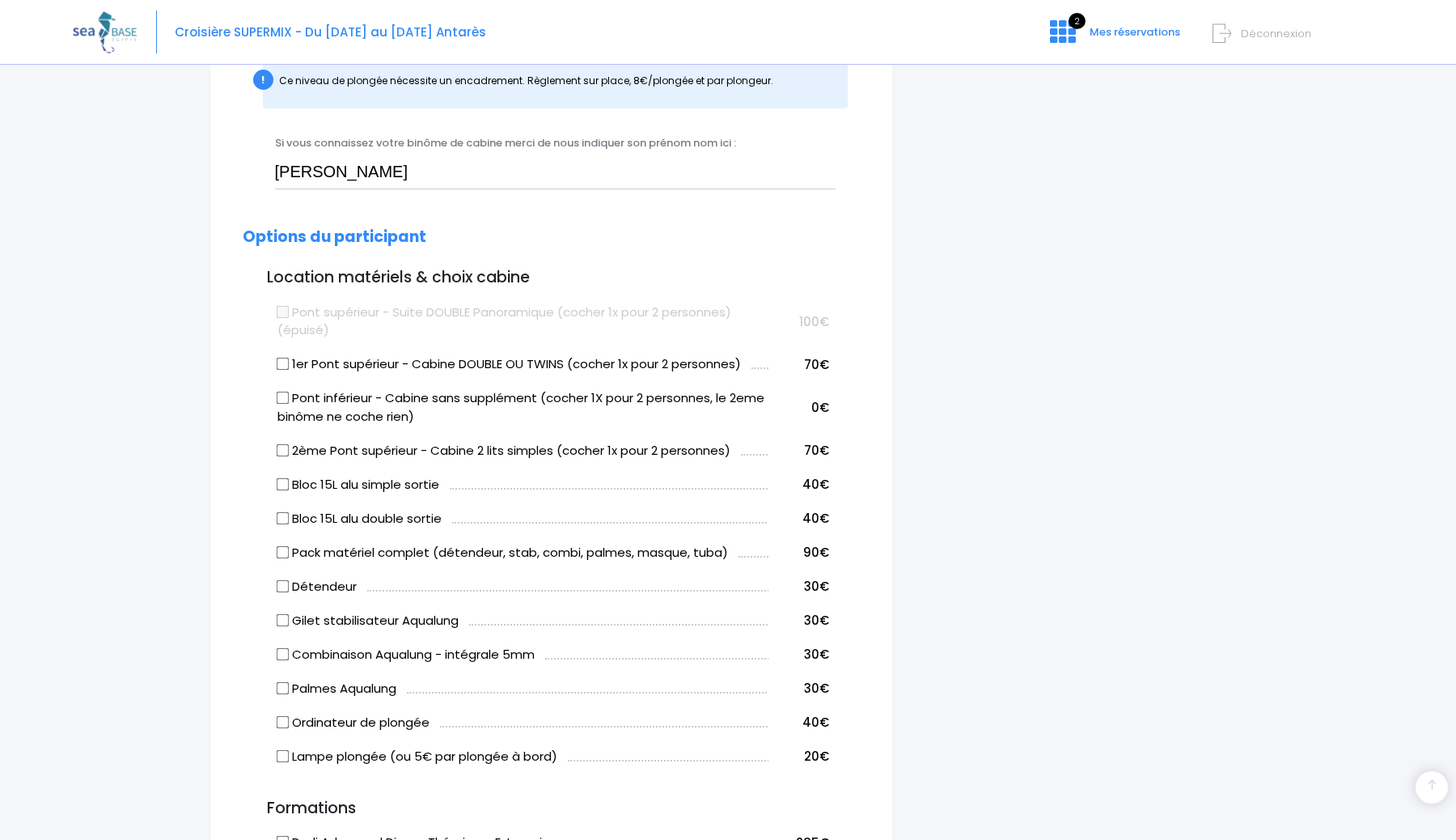
click at [279, 399] on input "Pont inférieur - Cabine sans supplément (cocher 1X pour 2 personnes, le 2eme bi…" at bounding box center [282, 398] width 13 height 13
checkbox input "true"
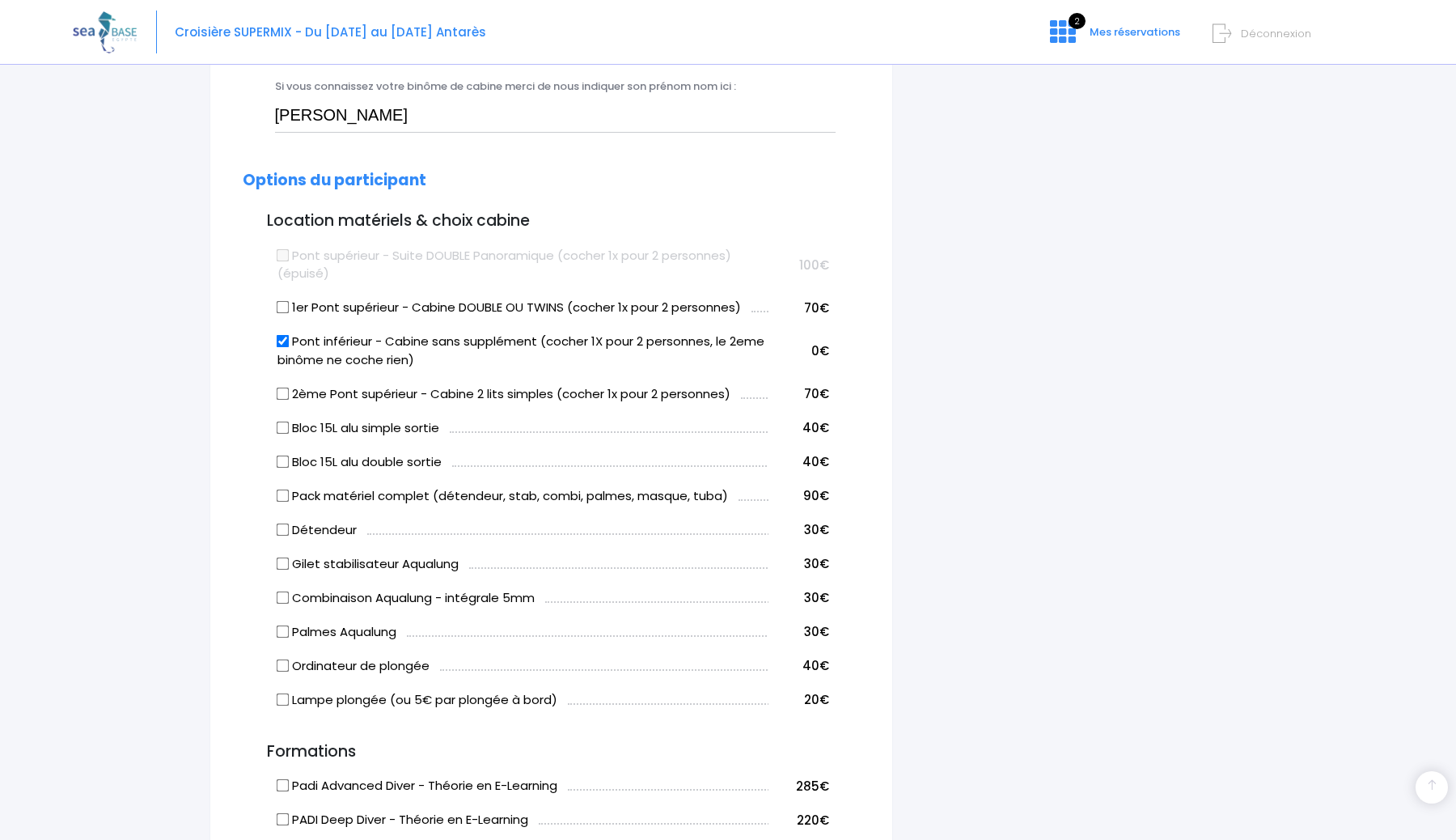
scroll to position [772, 0]
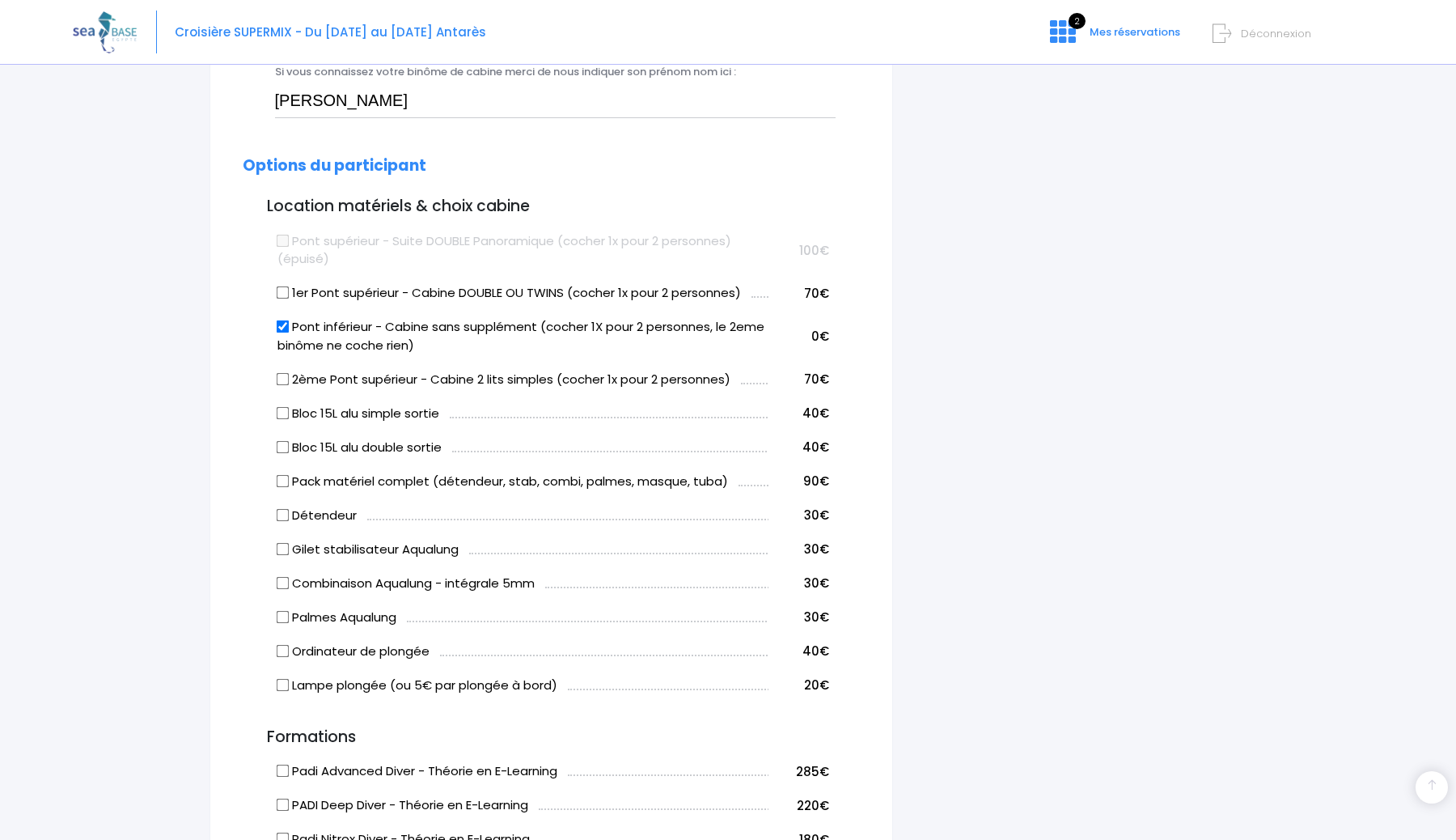
click at [286, 480] on input "Pack matériel complet (détendeur, stab, combi, palmes, masque, tuba)" at bounding box center [282, 480] width 13 height 13
checkbox input "true"
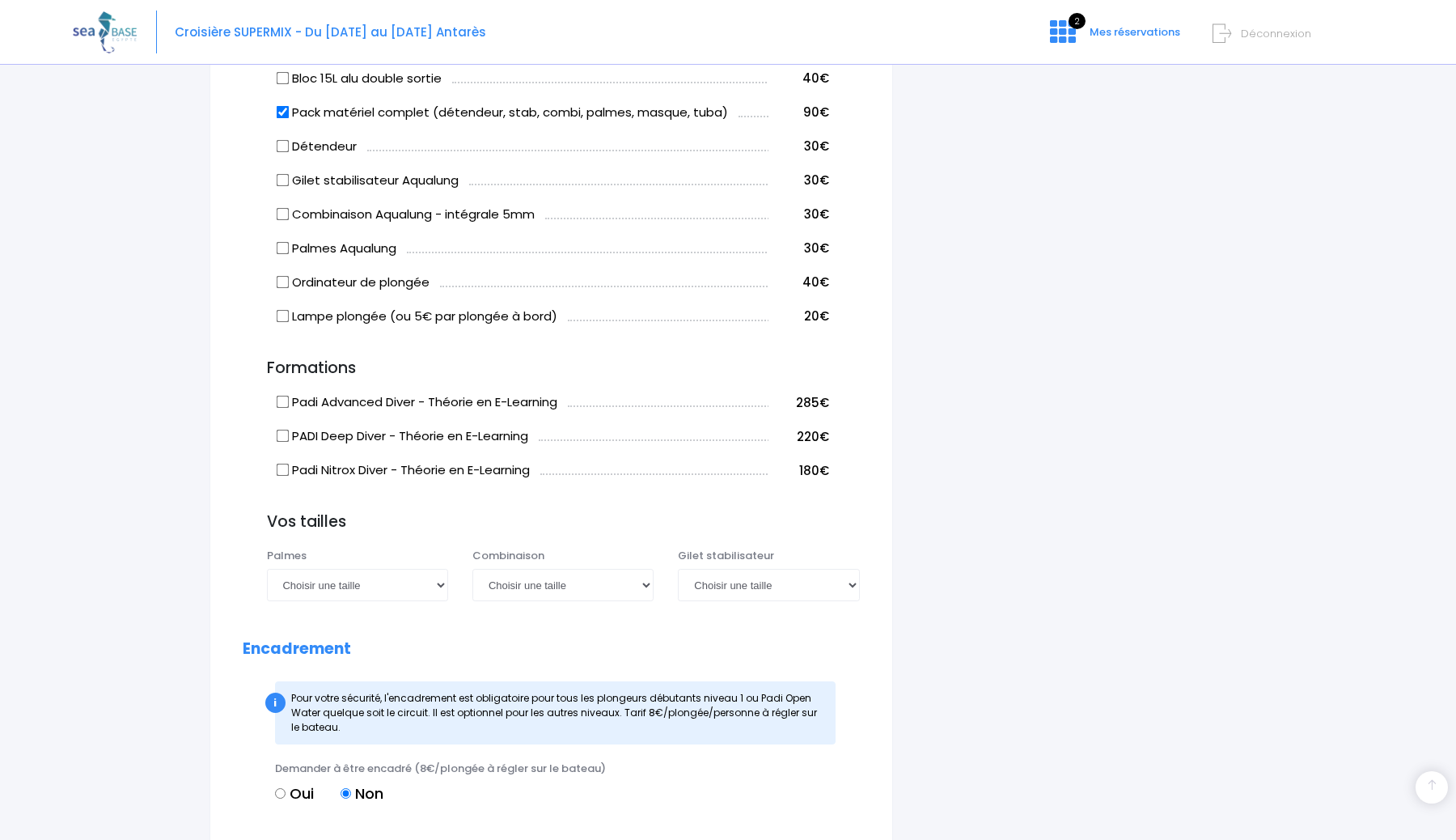
scroll to position [1145, 0]
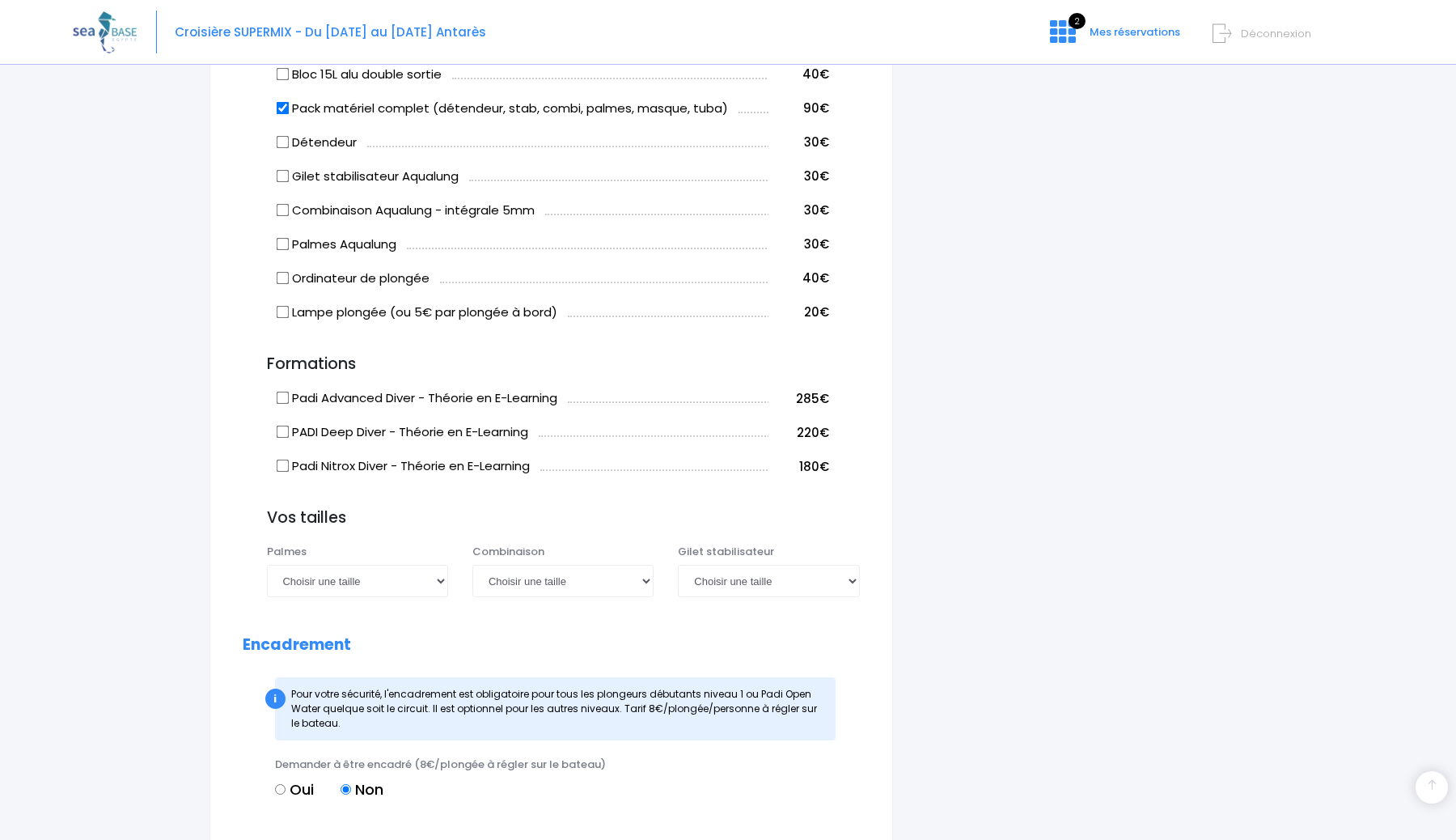
click at [286, 394] on input "Padi Advanced Diver - Théorie en E-Learning" at bounding box center [282, 398] width 13 height 13
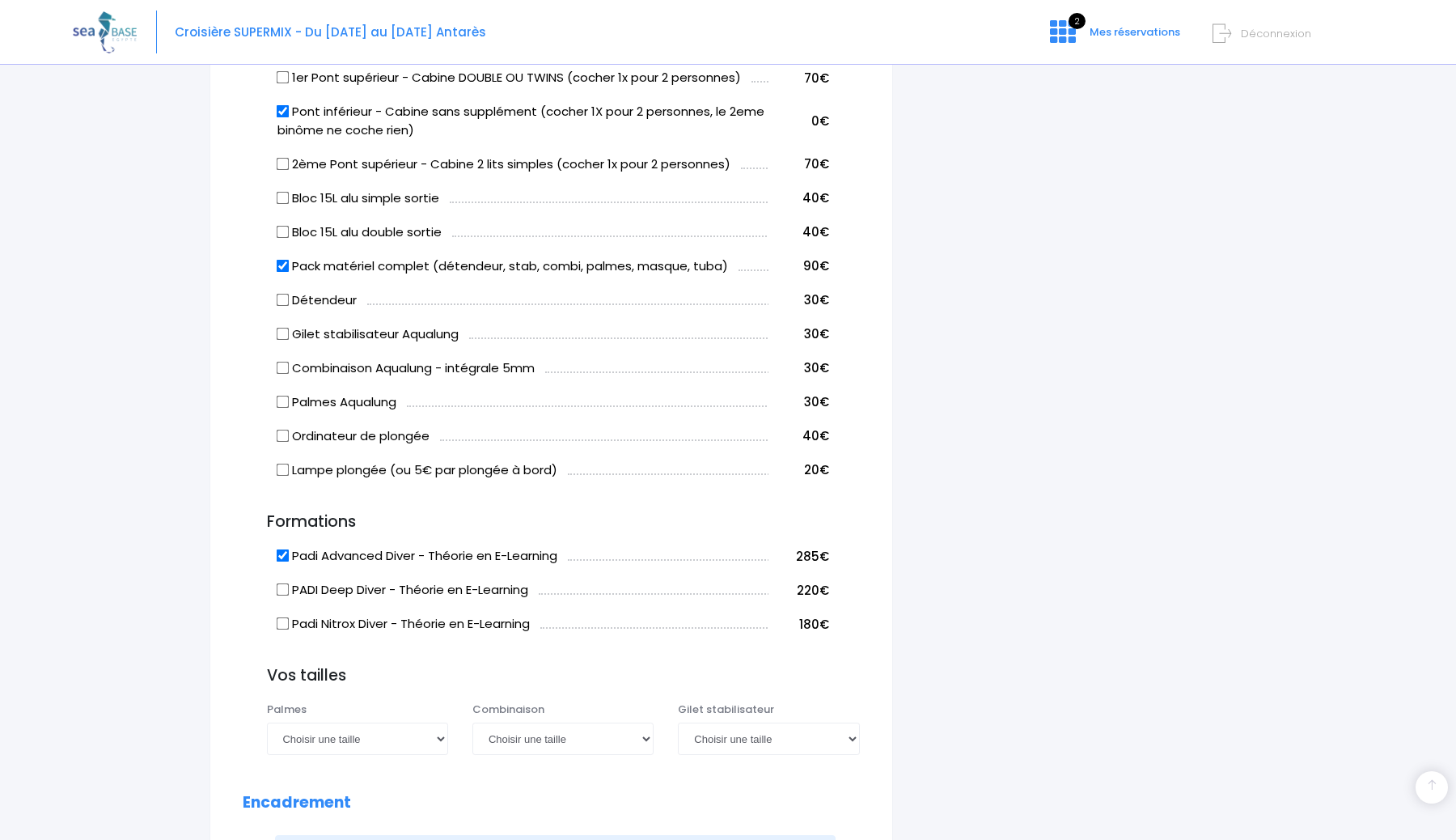
scroll to position [985, 0]
click at [280, 551] on input "Padi Advanced Diver - Théorie en E-Learning" at bounding box center [282, 558] width 13 height 13
checkbox input "false"
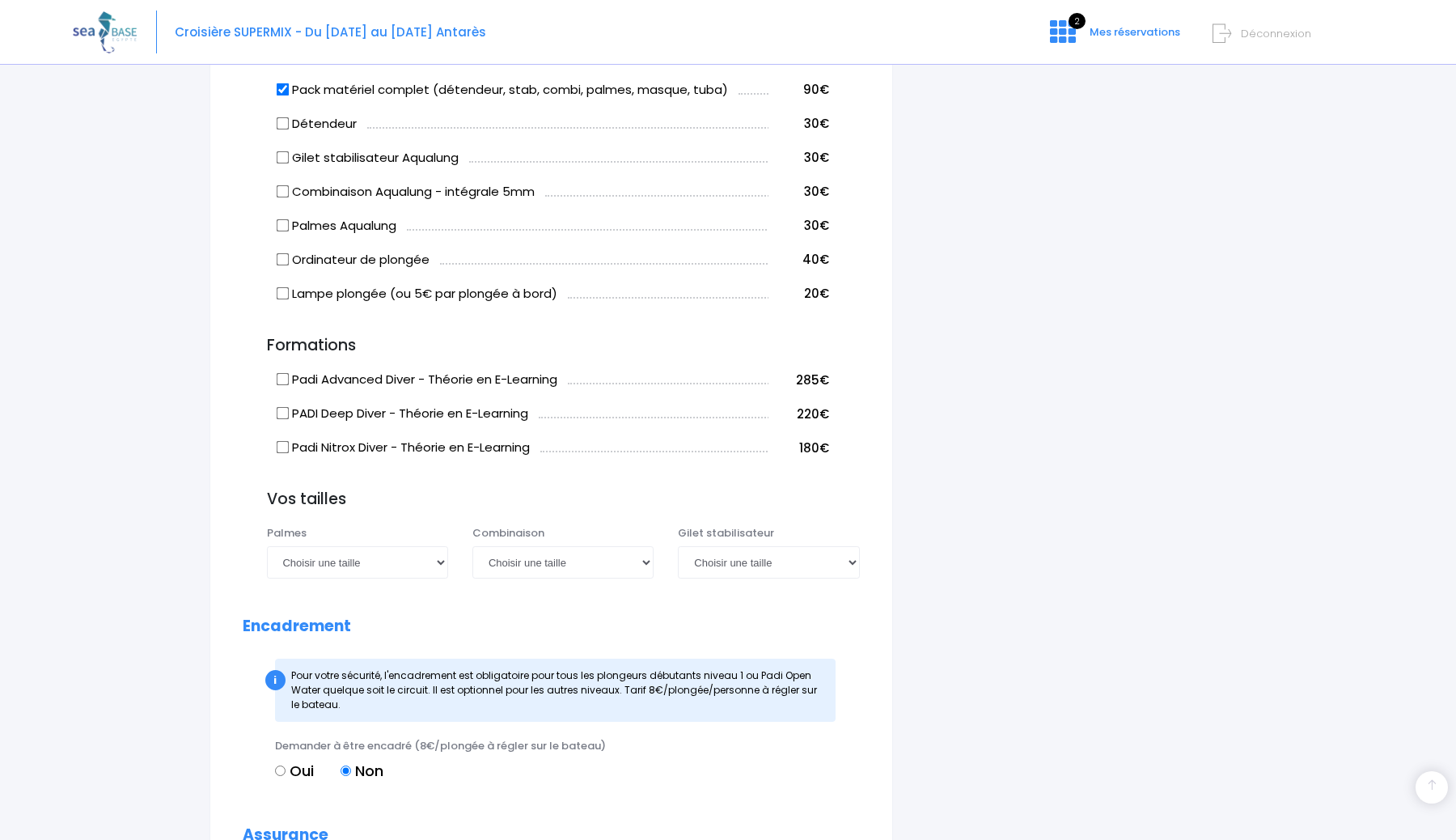
scroll to position [1180, 0]
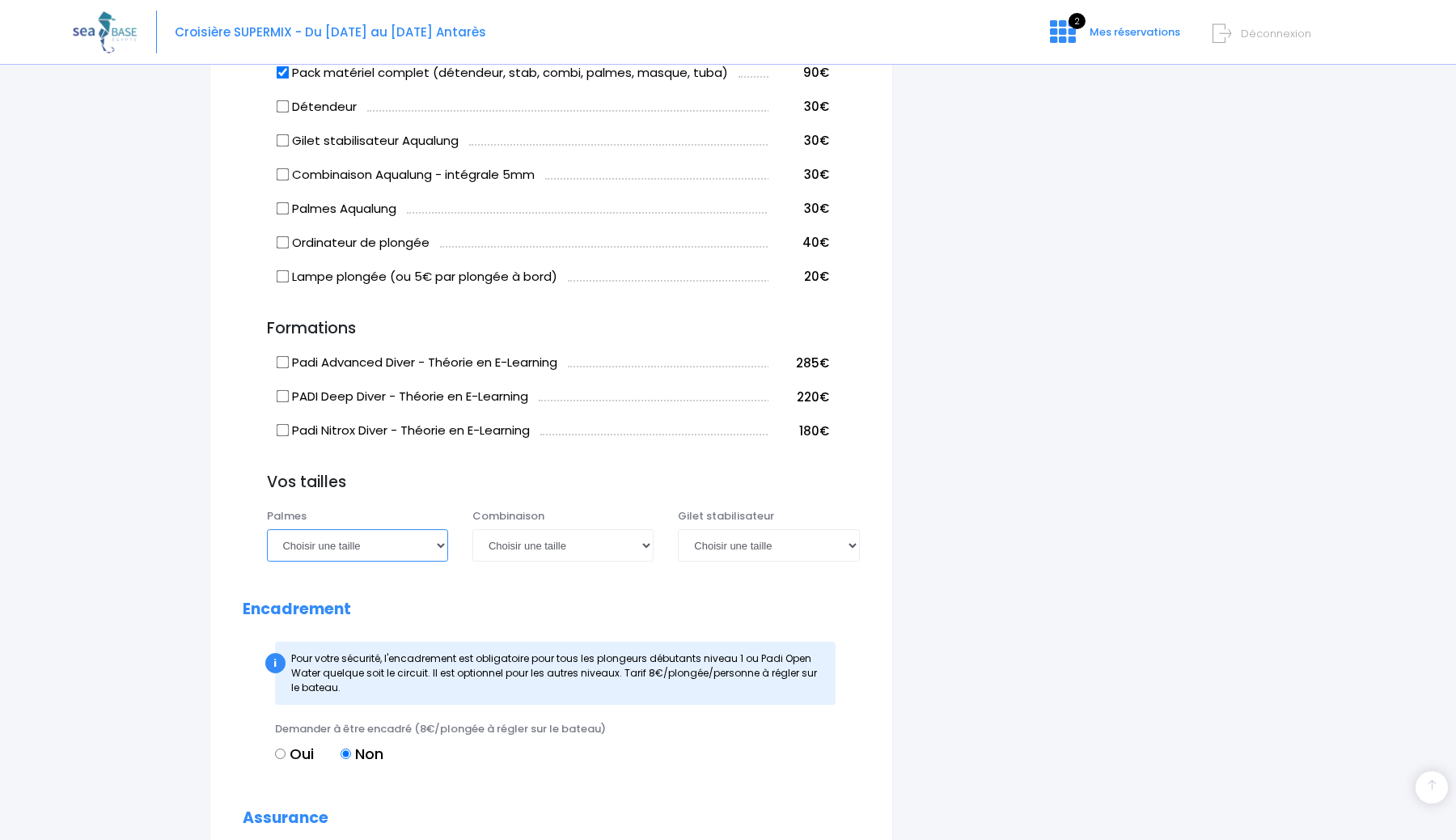
click at [359, 538] on select "Choisir une taille 36/37 38/39 40/41 42/43 44/45 46/47" at bounding box center [358, 545] width 182 height 32
select select "40/41"
click at [267, 529] on select "Choisir une taille 36/37 38/39 40/41 42/43 44/45 46/47" at bounding box center [358, 545] width 182 height 32
click at [532, 538] on select "Choisir une taille XS S M ML L XL XXL" at bounding box center [562, 545] width 182 height 32
select select "M"
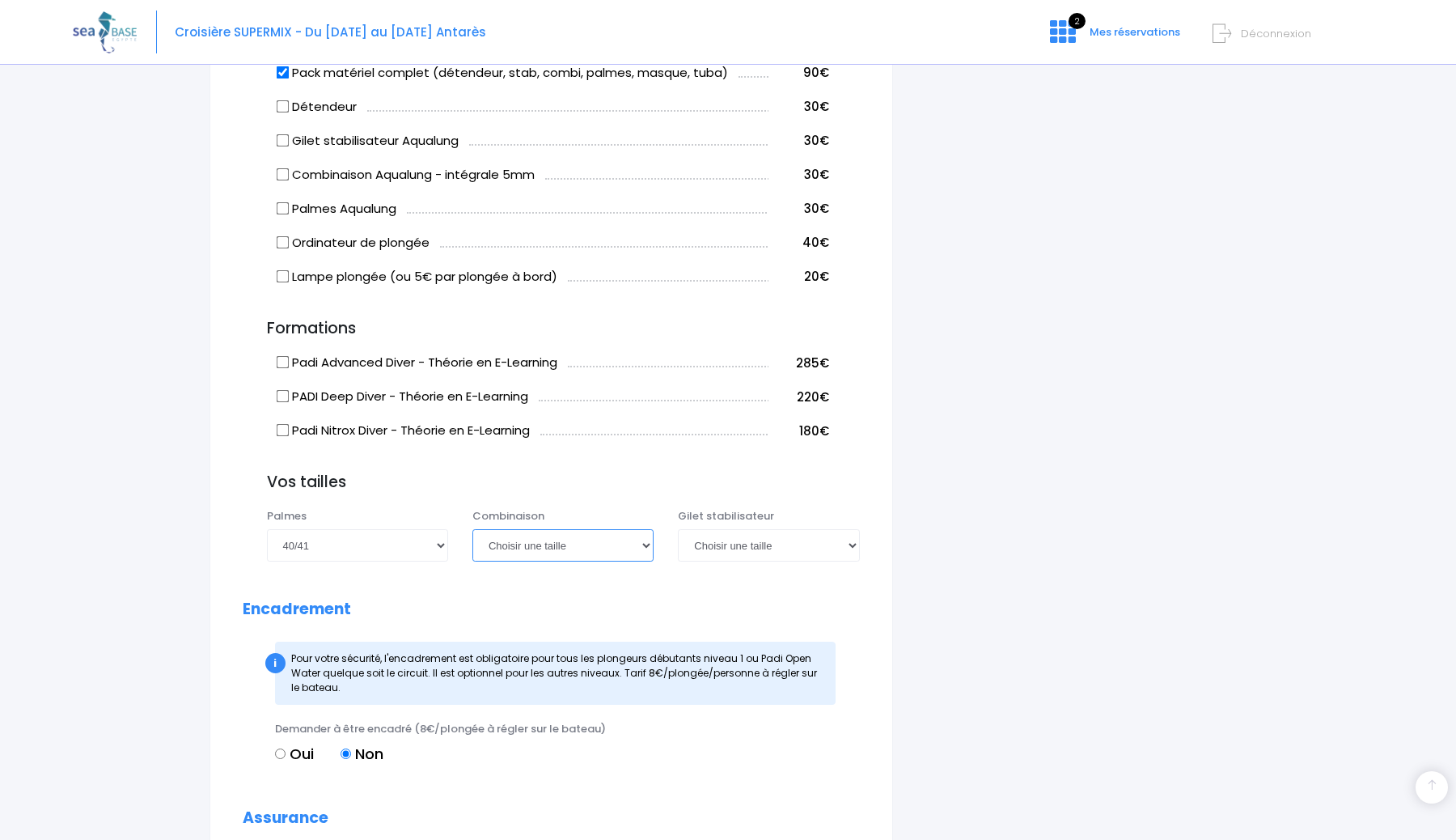
click at [472, 529] on select "Choisir une taille XS S M ML L XL XXL" at bounding box center [562, 545] width 182 height 32
click at [758, 557] on select "Choisir une taille XXS XS S M ML L XL XXL" at bounding box center [768, 545] width 182 height 32
select select "M"
click at [678, 529] on select "Choisir une taille XXS XS S M ML L XL XXL" at bounding box center [768, 545] width 182 height 32
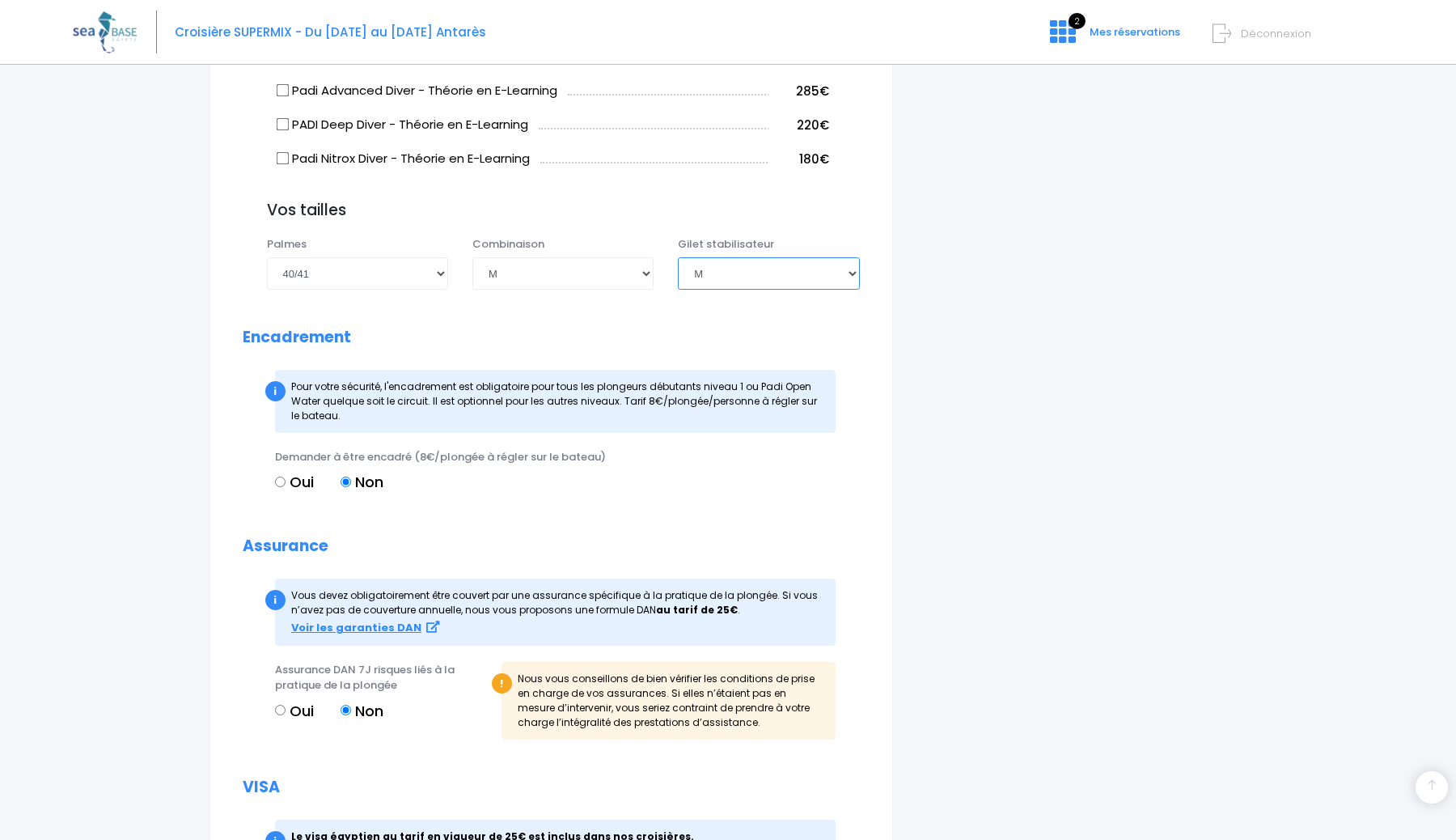
scroll to position [1456, 0]
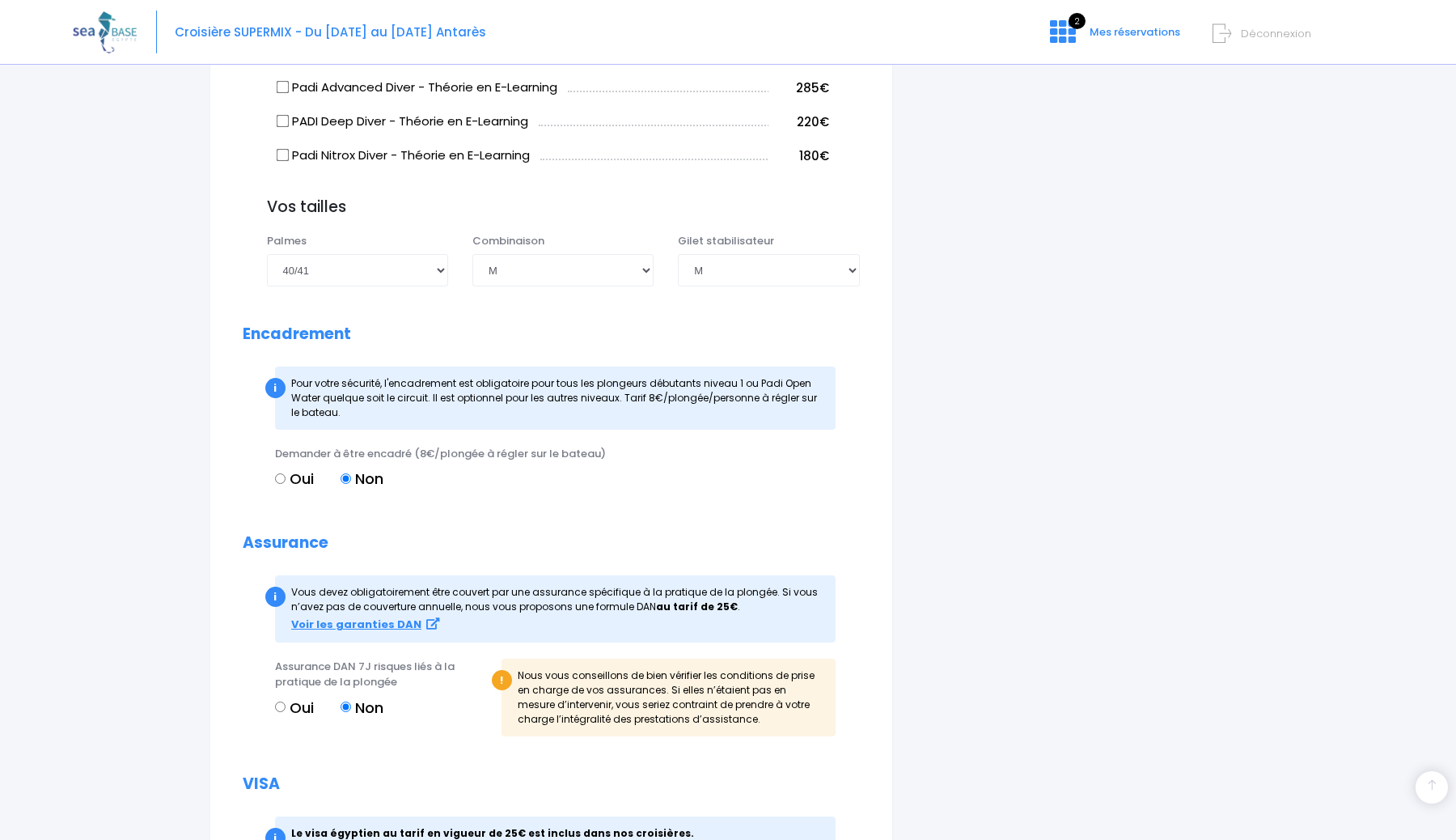
click at [283, 469] on label "Oui" at bounding box center [294, 479] width 39 height 22
click at [283, 473] on input "Oui" at bounding box center [279, 478] width 10 height 10
radio input "true"
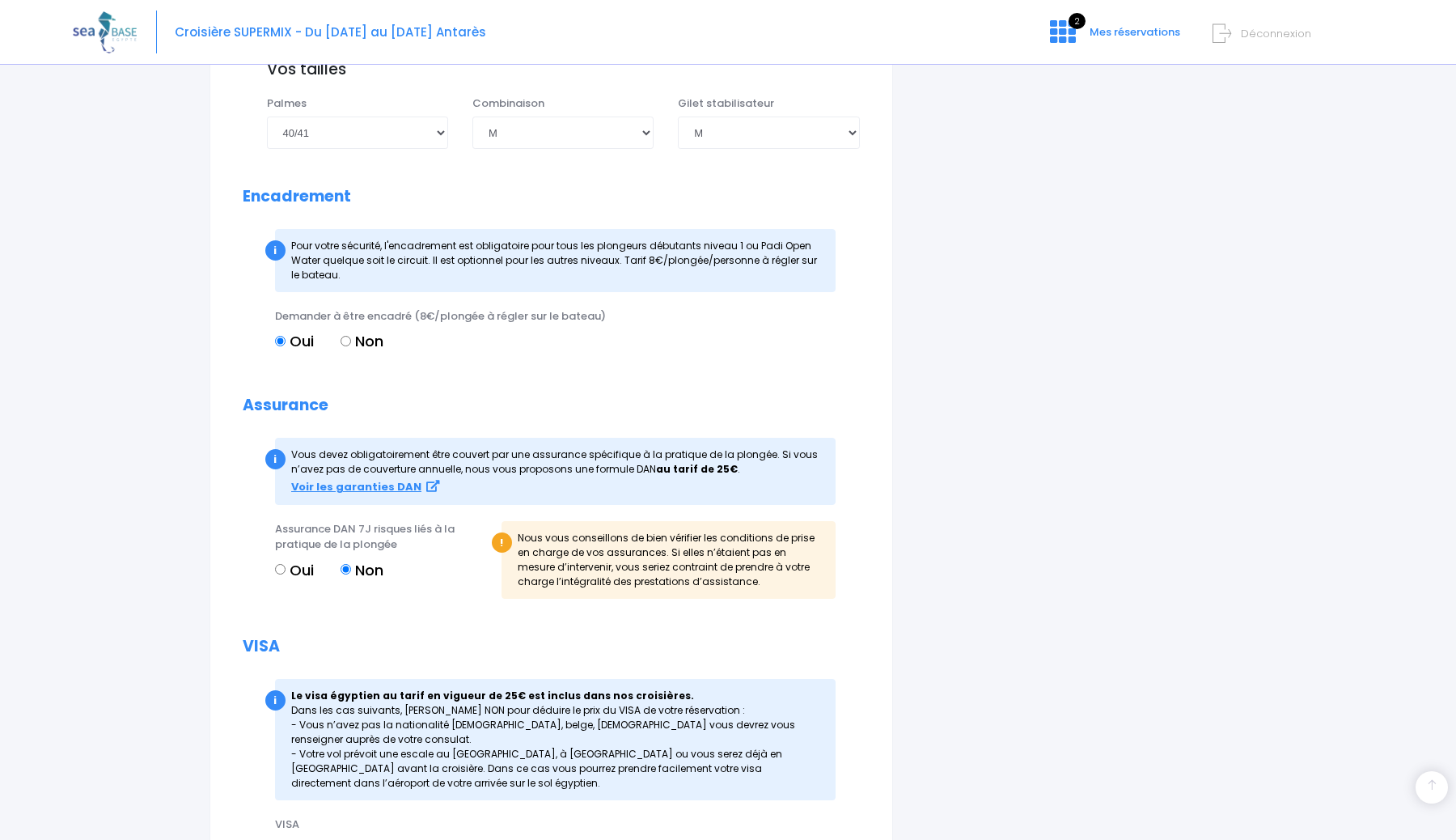
scroll to position [1603, 0]
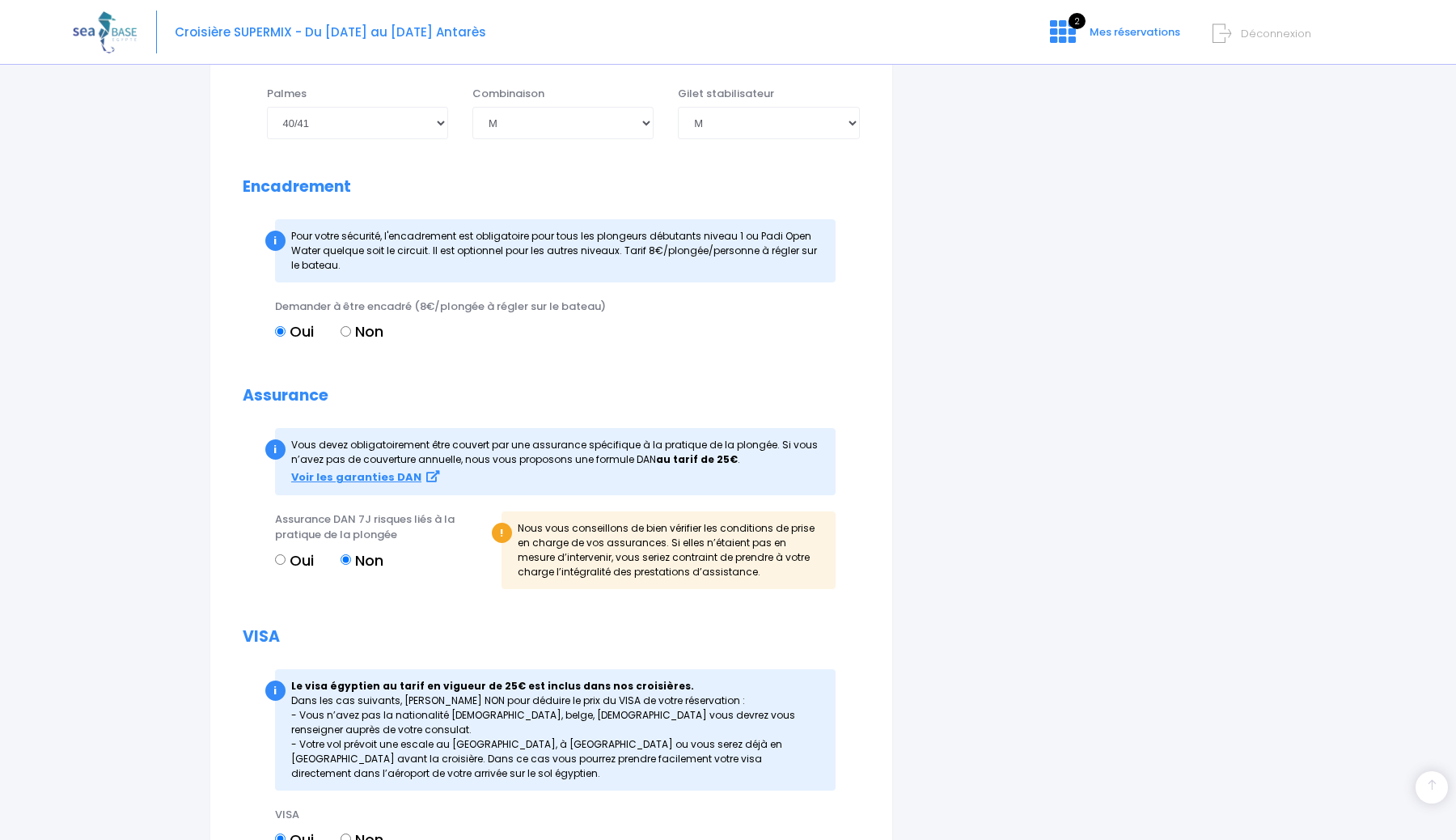
click at [284, 558] on input "Oui" at bounding box center [279, 559] width 10 height 10
radio input "true"
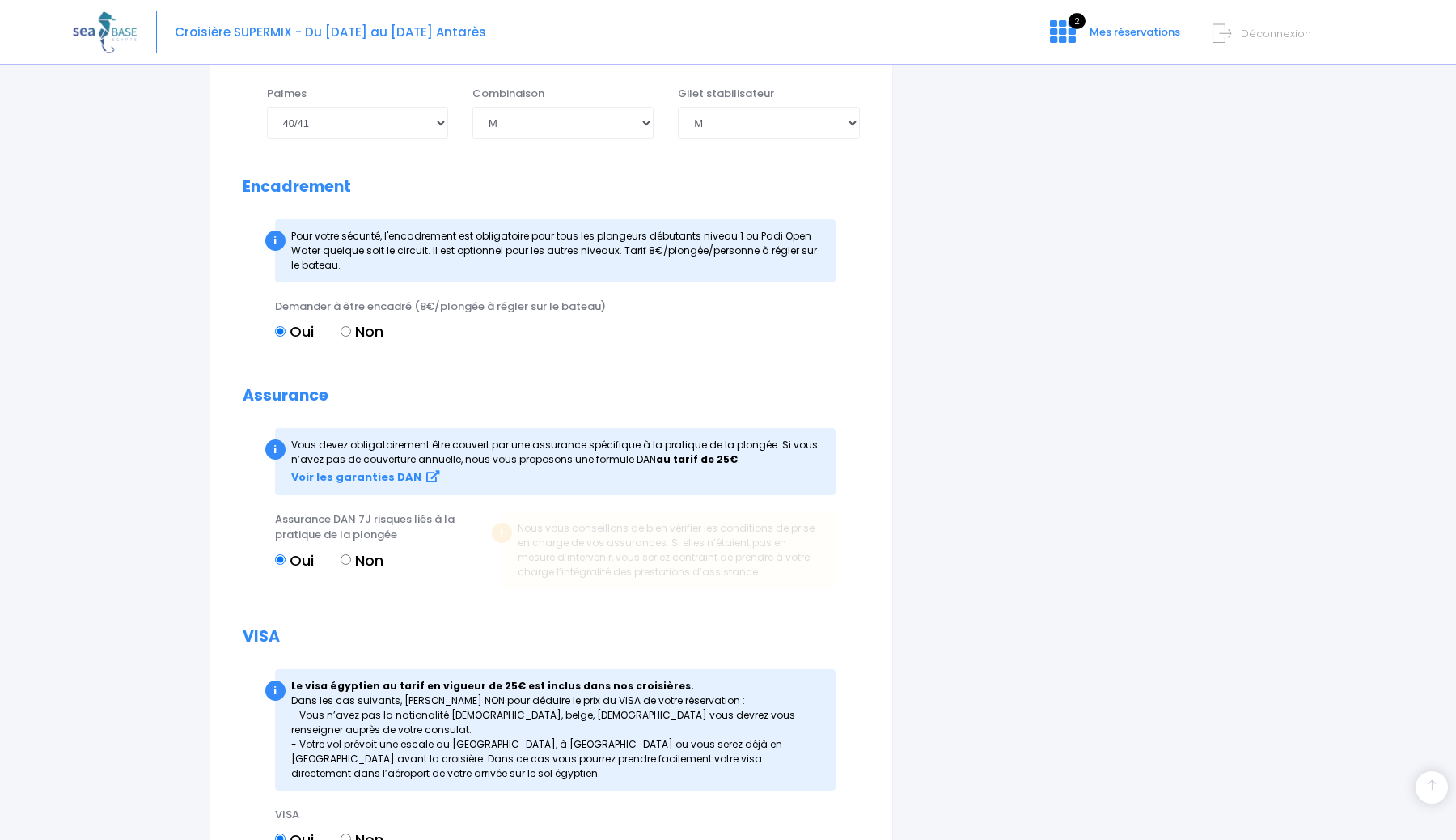
scroll to position [1781, 0]
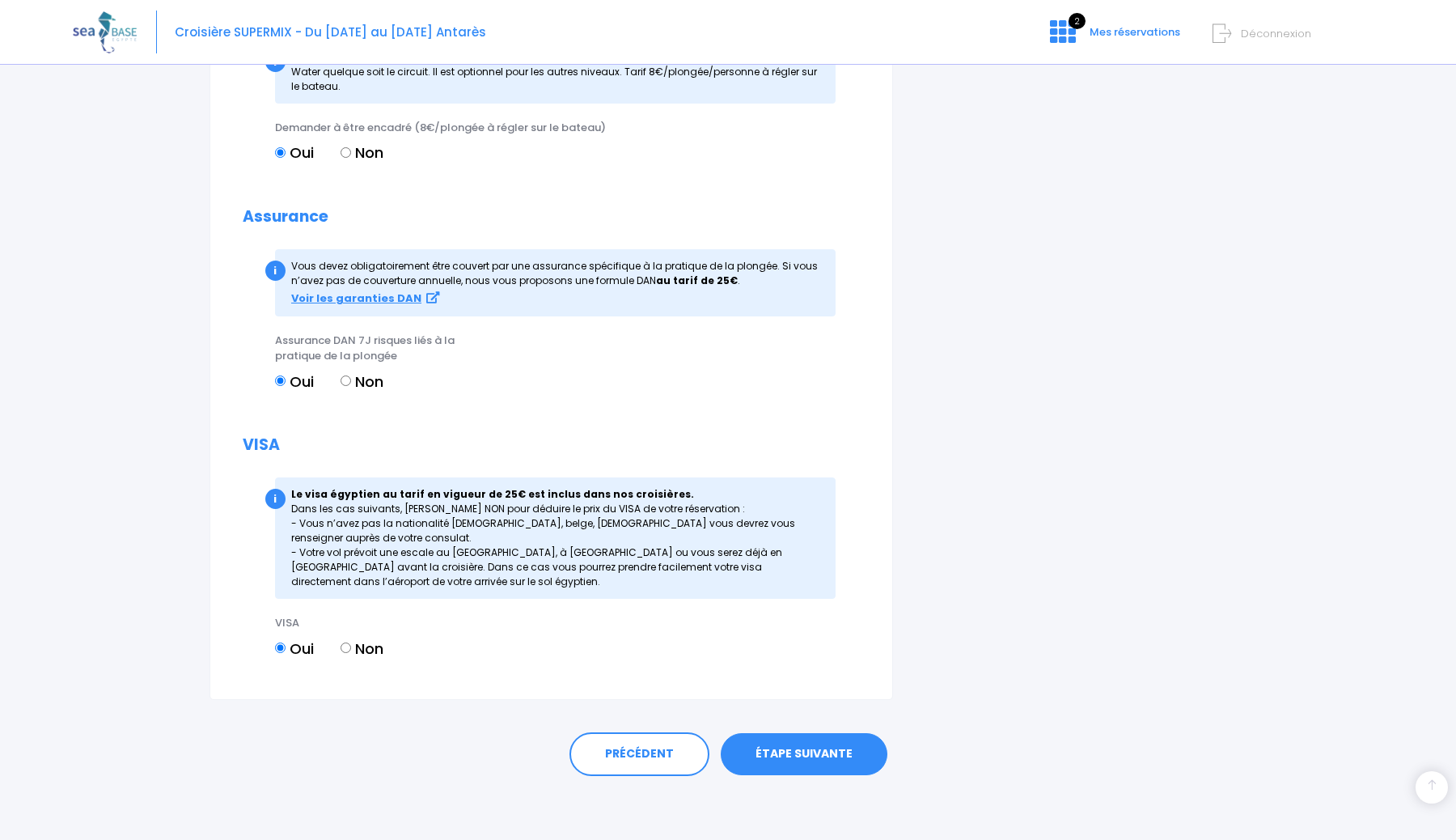
click at [823, 745] on link "ÉTAPE SUIVANTE" at bounding box center [804, 754] width 167 height 42
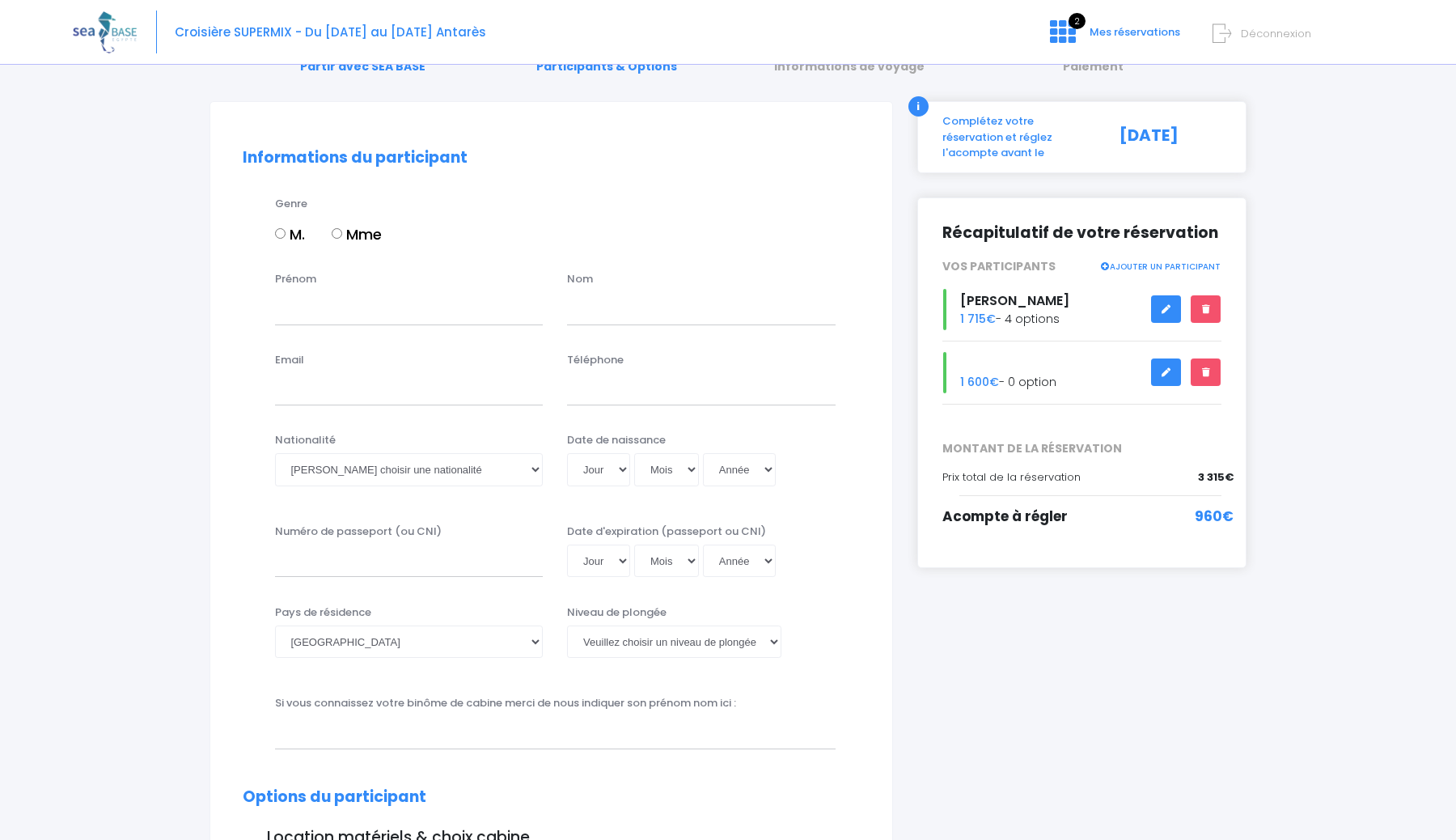
scroll to position [93, 0]
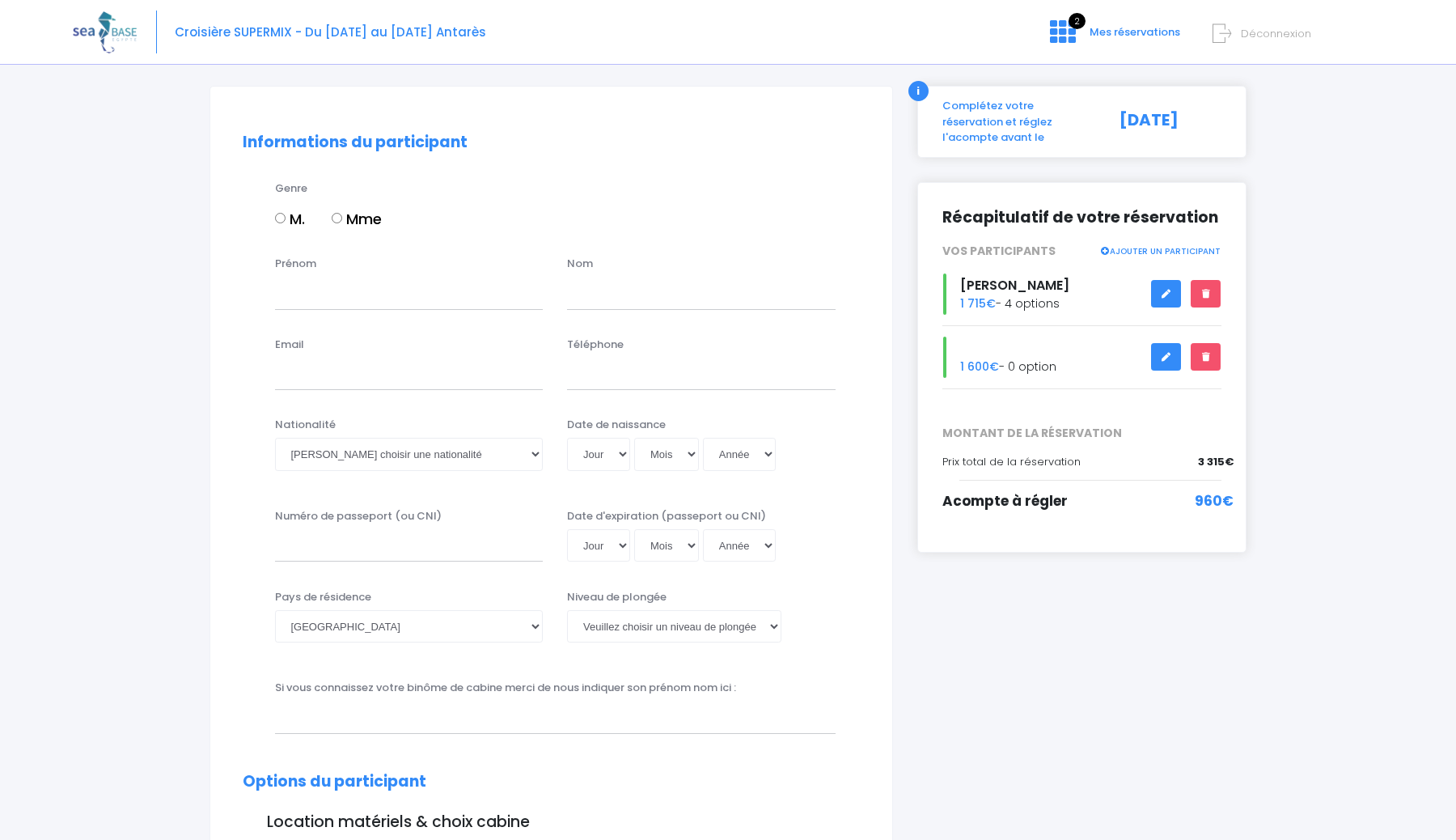
click at [344, 217] on label "Mme" at bounding box center [357, 219] width 50 height 22
click at [342, 217] on input "Mme" at bounding box center [337, 218] width 10 height 10
radio input "true"
click at [334, 292] on input "Prénom" at bounding box center [408, 292] width 268 height 32
type input "Léa"
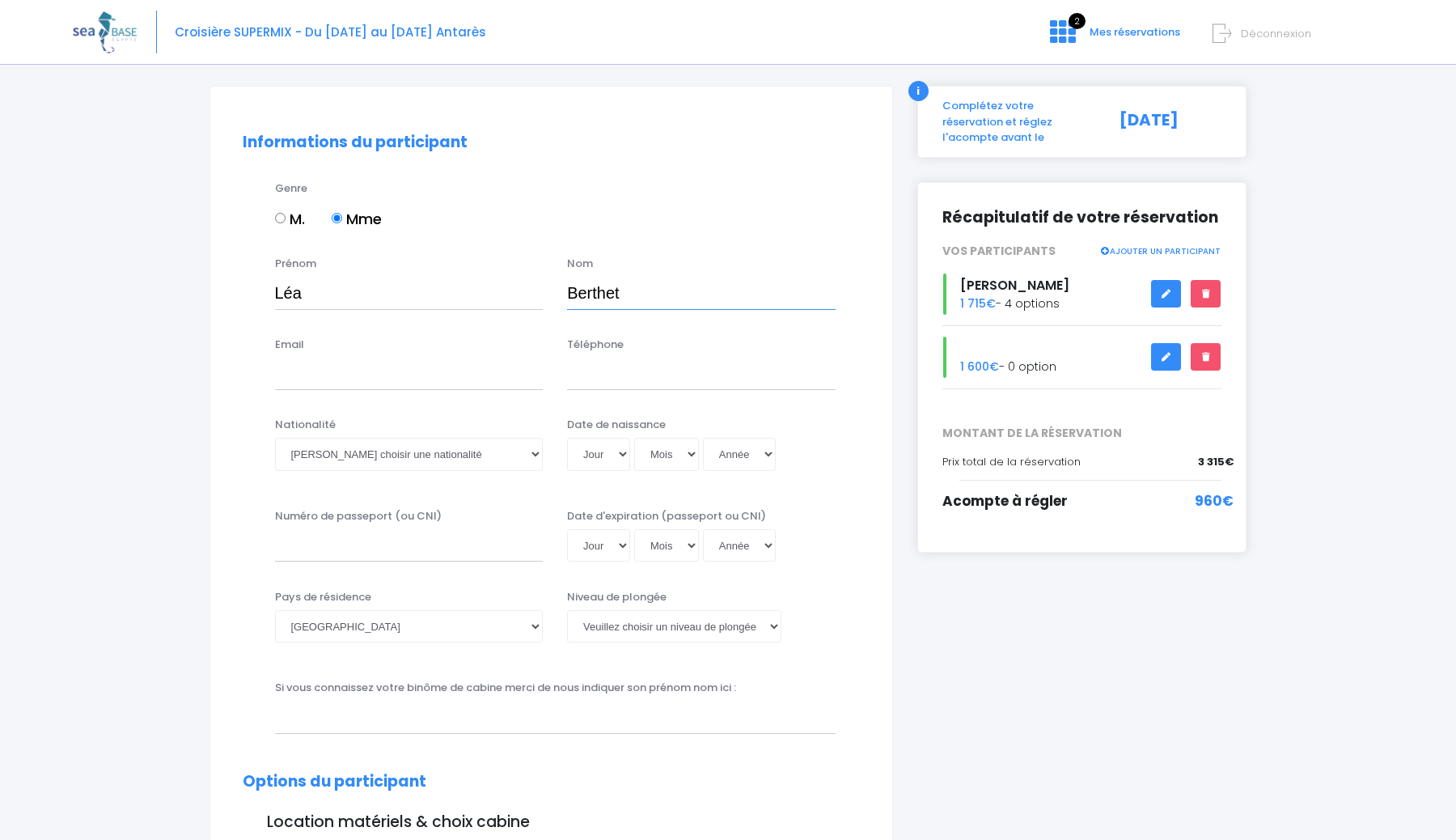
type input "Berthet"
type input "leaa.berthet@gmail.com"
click at [607, 385] on input "Téléphone" at bounding box center [701, 373] width 268 height 32
type input "0612088332"
click at [420, 459] on select "Veuillez choisir une nationalité Afghane Albanaise Algerienne Allemande America…" at bounding box center [408, 454] width 268 height 32
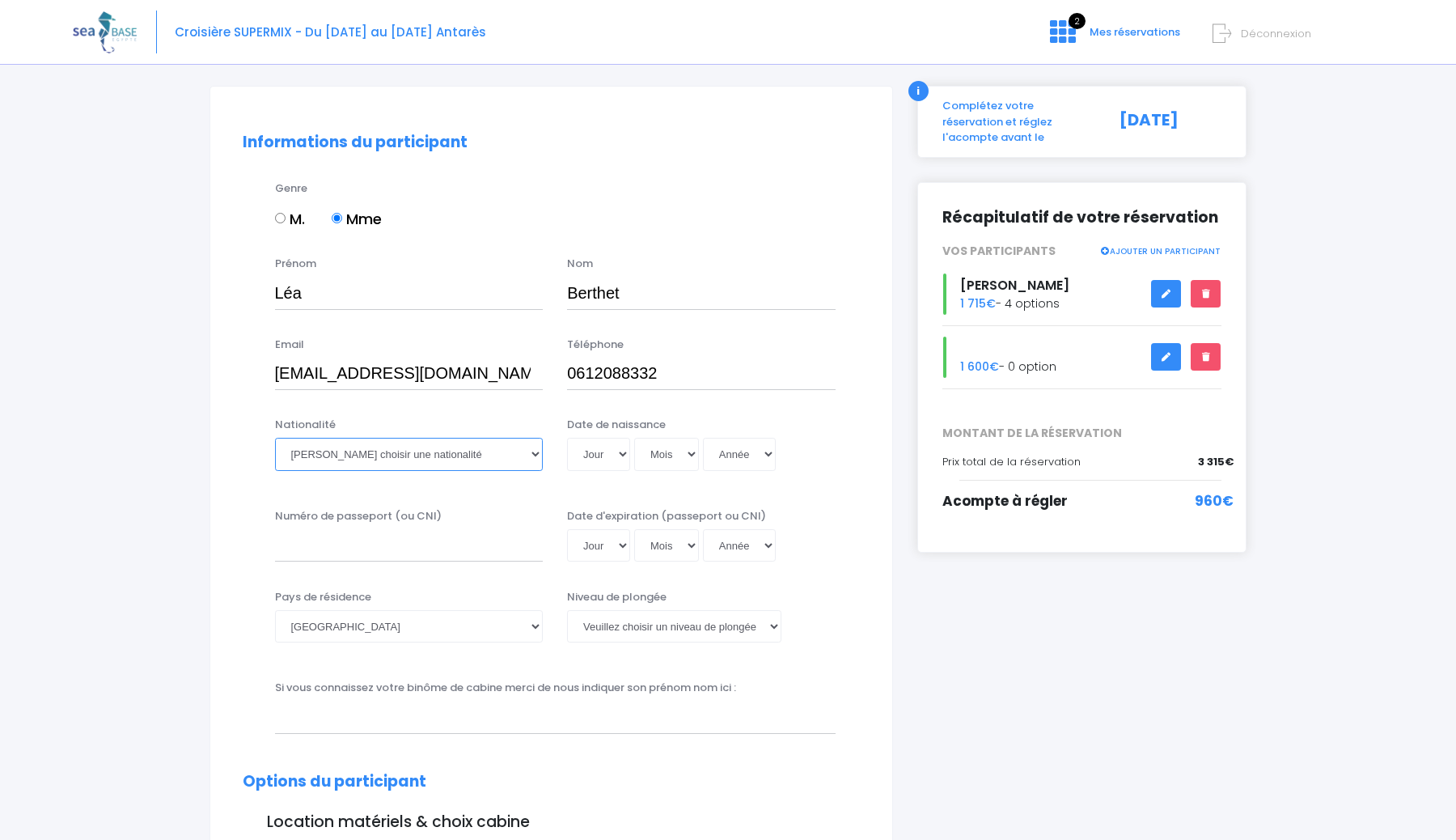
select select "Française"
click at [275, 438] on select "Veuillez choisir une nationalité Afghane Albanaise Algerienne Allemande America…" at bounding box center [408, 454] width 268 height 32
click at [585, 455] on select "Jour 01 02 03 04 05 06 07 08 09 10 11 12 13 14 15 16 17 18 19 20 21 22 23 24 25…" at bounding box center [598, 454] width 63 height 32
select select "03"
click at [567, 438] on select "Jour 01 02 03 04 05 06 07 08 09 10 11 12 13 14 15 16 17 18 19 20 21 22 23 24 25…" at bounding box center [598, 454] width 63 height 32
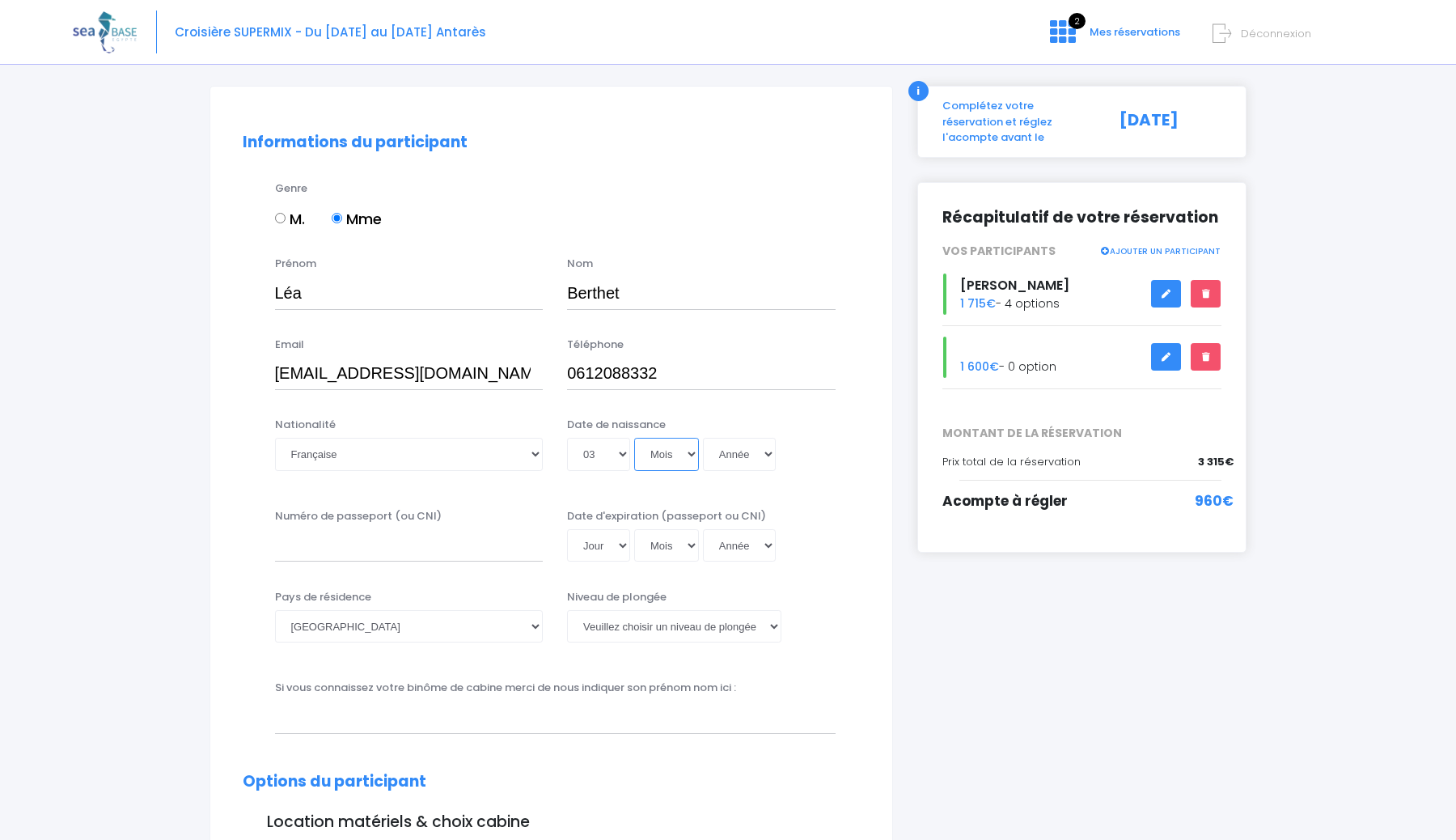
click at [661, 456] on select "Mois 01 02 03 04 05 06 07 08 09 10 11 12" at bounding box center [667, 454] width 65 height 32
select select "10"
click at [634, 438] on select "Mois 01 02 03 04 05 06 07 08 09 10 11 12" at bounding box center [667, 454] width 65 height 32
click at [757, 460] on select "Année 2045 2044 2043 2042 2041 2040 2039 2038 2037 2036 2035 2034 2033 2032 203…" at bounding box center [740, 454] width 73 height 32
select select "1996"
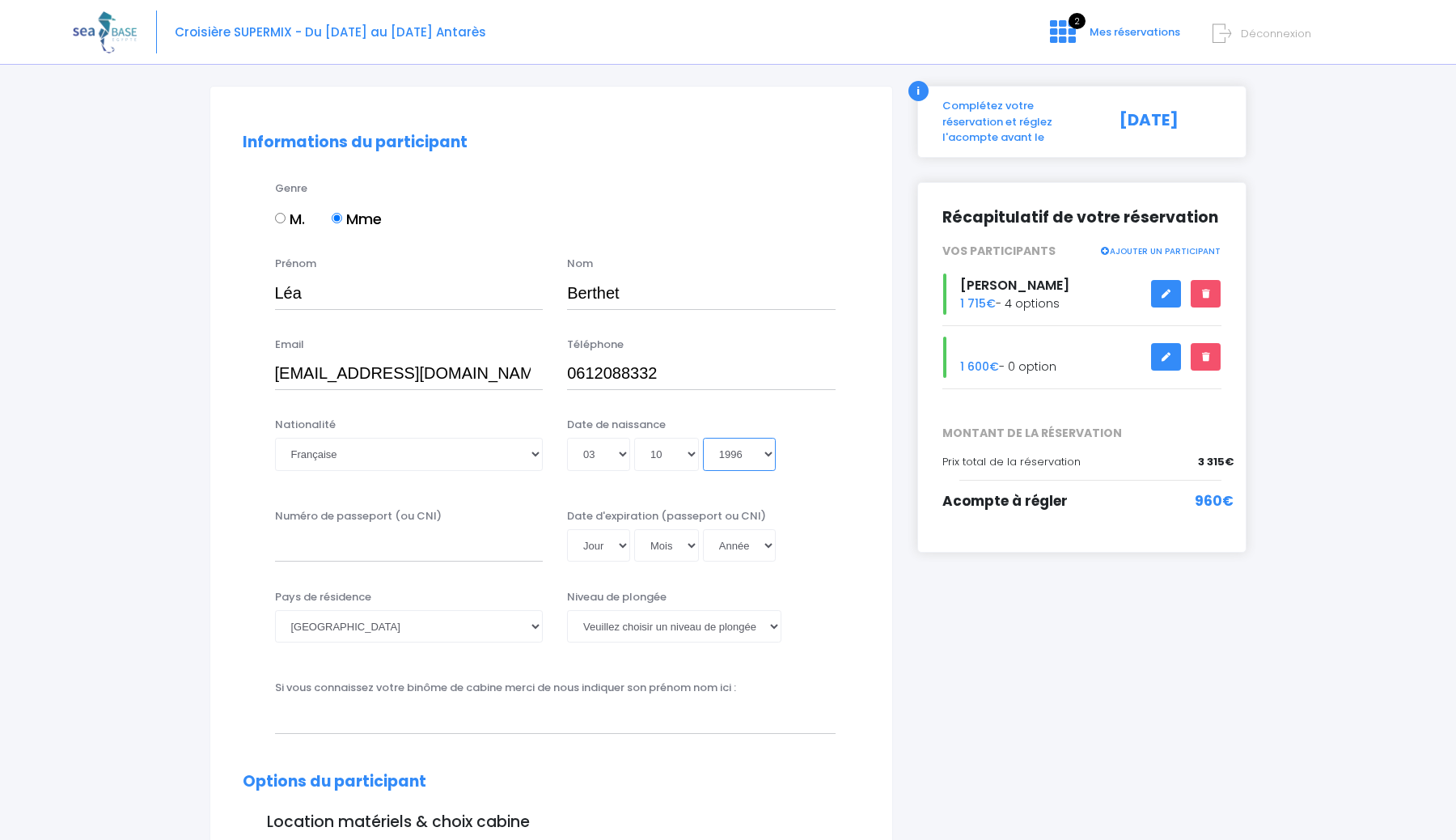
click at [704, 438] on select "Année 2045 2044 2043 2042 2041 2040 2039 2038 2037 2036 2035 2034 2033 2032 203…" at bounding box center [740, 454] width 73 height 32
type input "1996-10-03"
click at [414, 544] on input "Numéro de passeport (ou CNI)" at bounding box center [408, 545] width 268 height 32
type input "19CA51179"
click at [610, 551] on select "Jour 01 02 03 04 05 06 07 08 09 10 11 12 13 14 15 16 17 18 19 20 21 22 23 24 25…" at bounding box center [598, 545] width 63 height 32
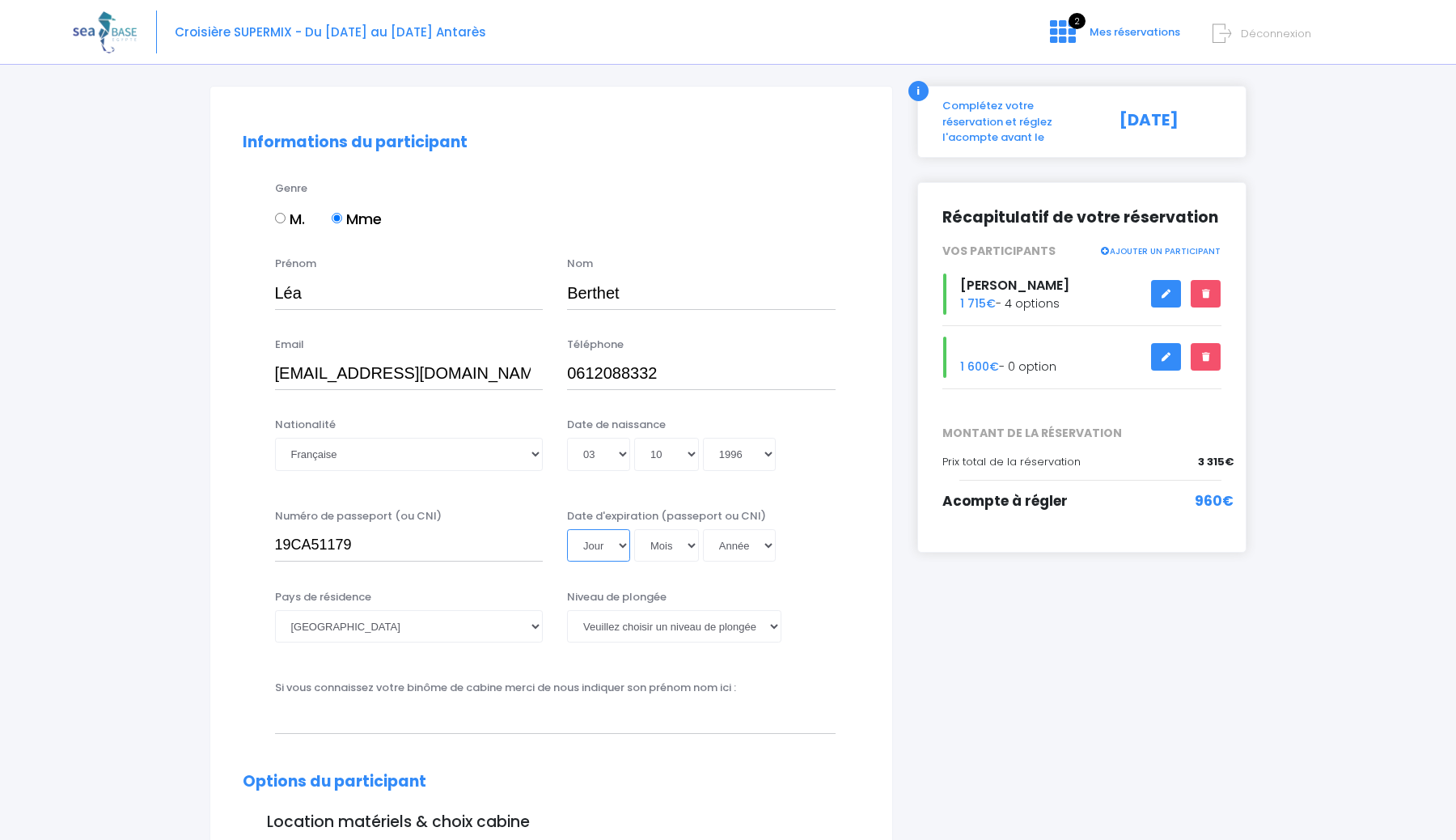
select select "17"
click at [567, 529] on select "Jour 01 02 03 04 05 06 07 08 09 10 11 12 13 14 15 16 17 18 19 20 21 22 23 24 25…" at bounding box center [598, 545] width 63 height 32
click at [667, 545] on select "Mois 01 02 03 04 05 06 07 08 09 10 11 12" at bounding box center [667, 545] width 65 height 32
select select "03"
click at [634, 529] on select "Mois 01 02 03 04 05 06 07 08 09 10 11 12" at bounding box center [667, 545] width 65 height 32
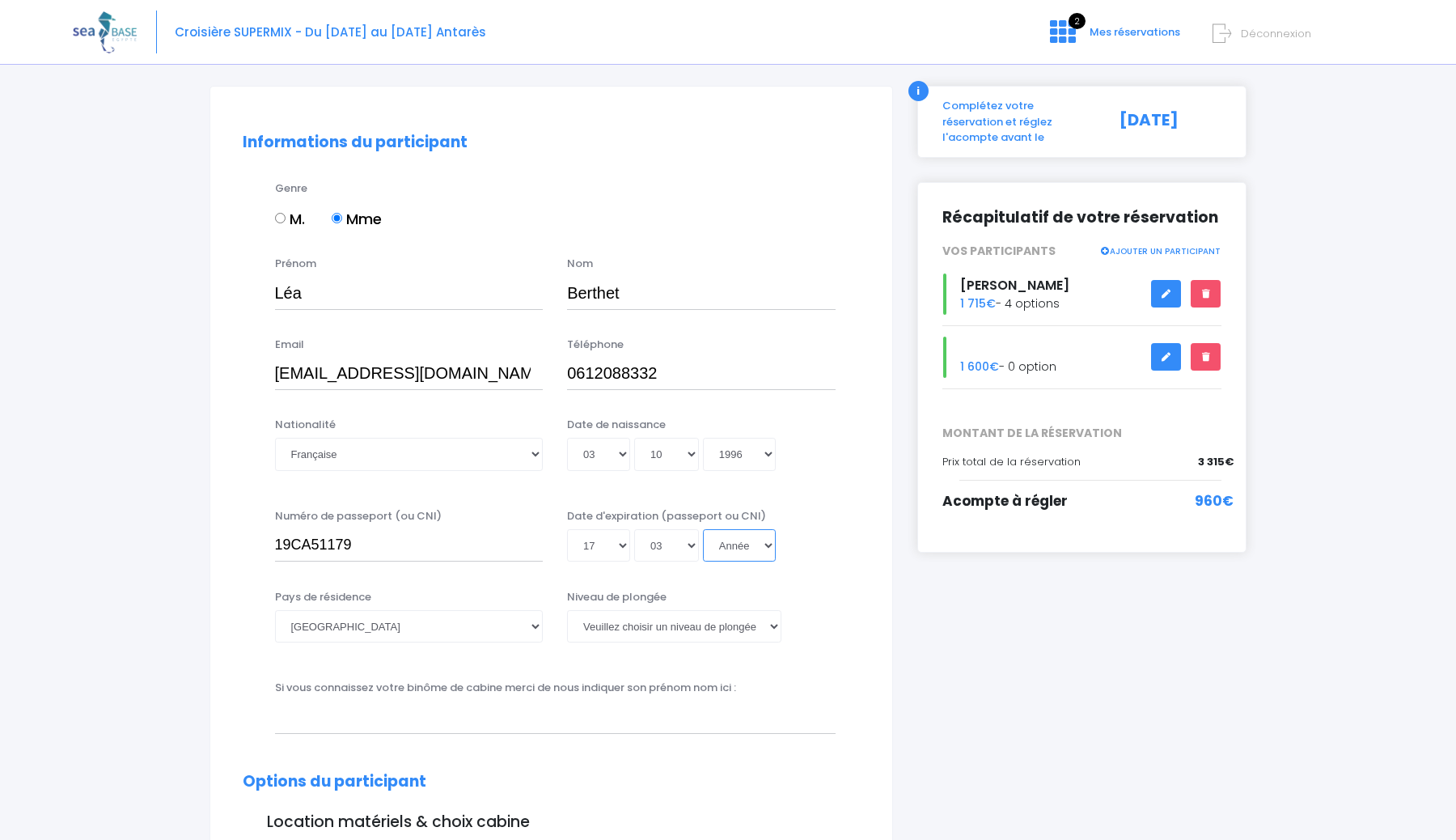
click at [727, 547] on select "Année 2045 2044 2043 2042 2041 2040 2039 2038 2037 2036 2035 2034 2033 2032 203…" at bounding box center [740, 545] width 73 height 32
select select "2029"
click at [704, 529] on select "Année 2045 2044 2043 2042 2041 2040 2039 2038 2037 2036 2035 2034 2033 2032 203…" at bounding box center [740, 545] width 73 height 32
type input "2029-03-17"
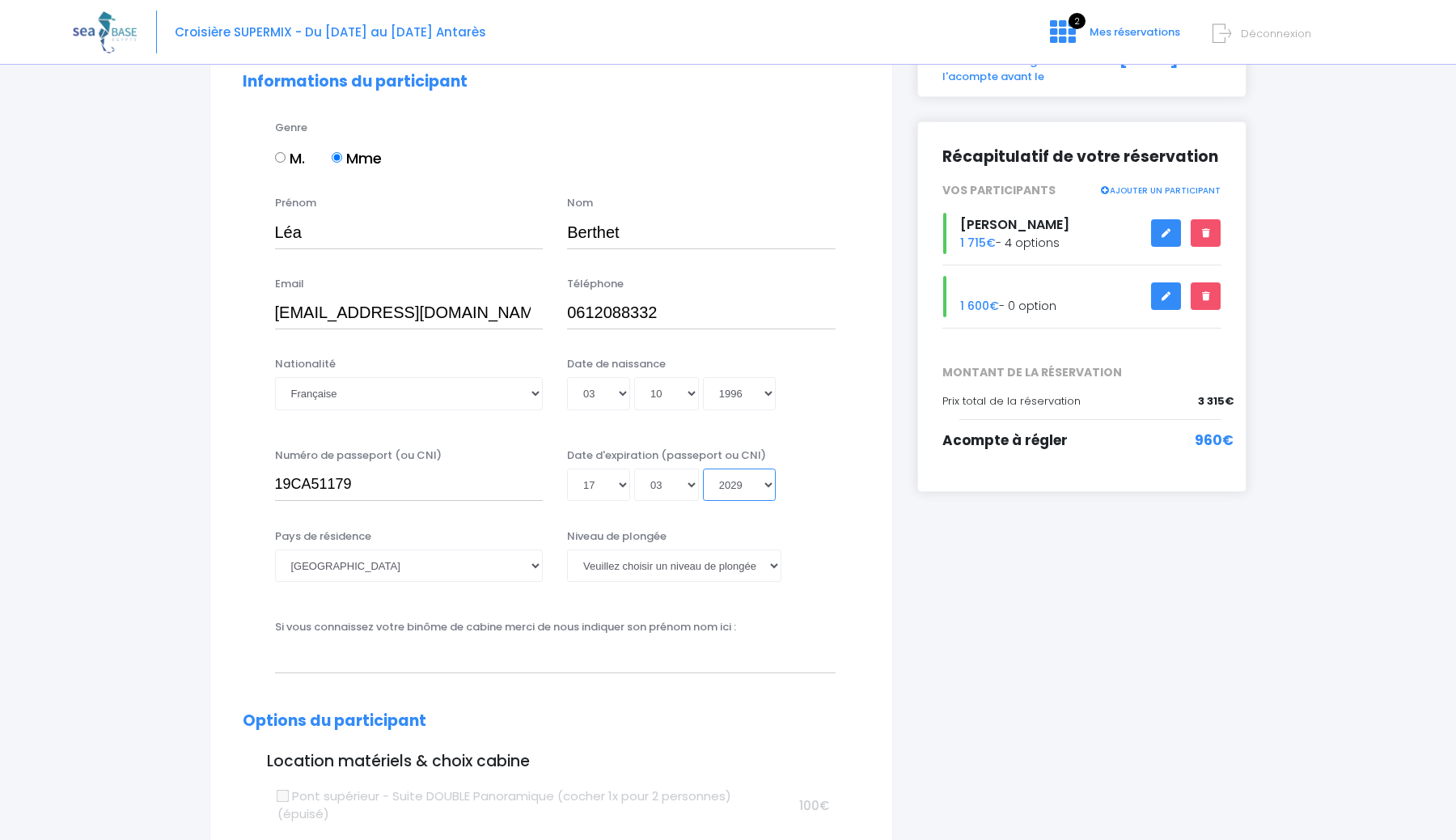
scroll to position [159, 0]
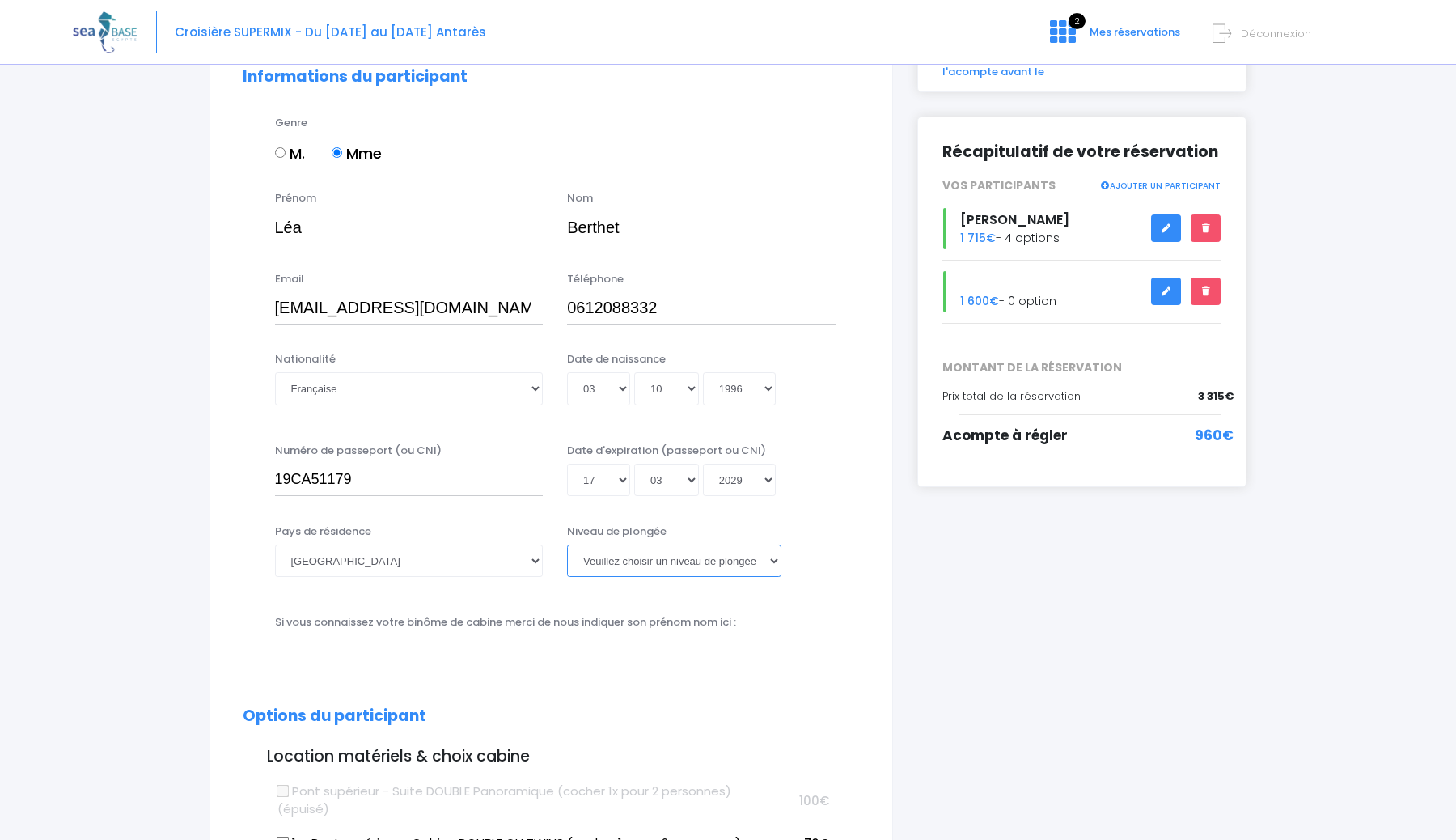
click at [625, 555] on select "Veuillez choisir un niveau de plongée Non plongeur Junior OW diver Adventure OW…" at bounding box center [674, 561] width 215 height 32
select select "PADI Open Water diver"
click at [567, 545] on select "Veuillez choisir un niveau de plongée Non plongeur Junior OW diver Adventure OW…" at bounding box center [674, 561] width 215 height 32
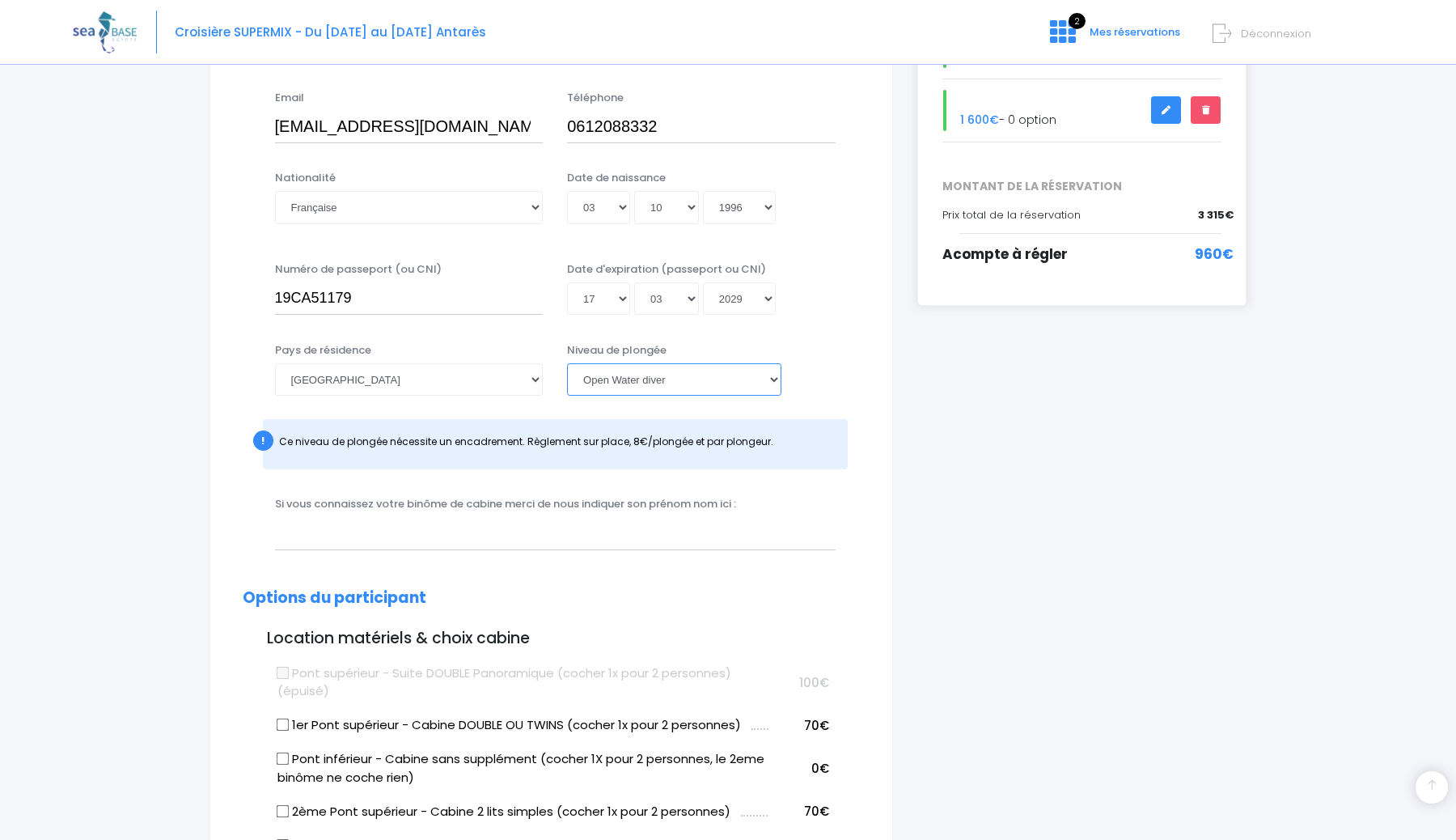
scroll to position [349, 0]
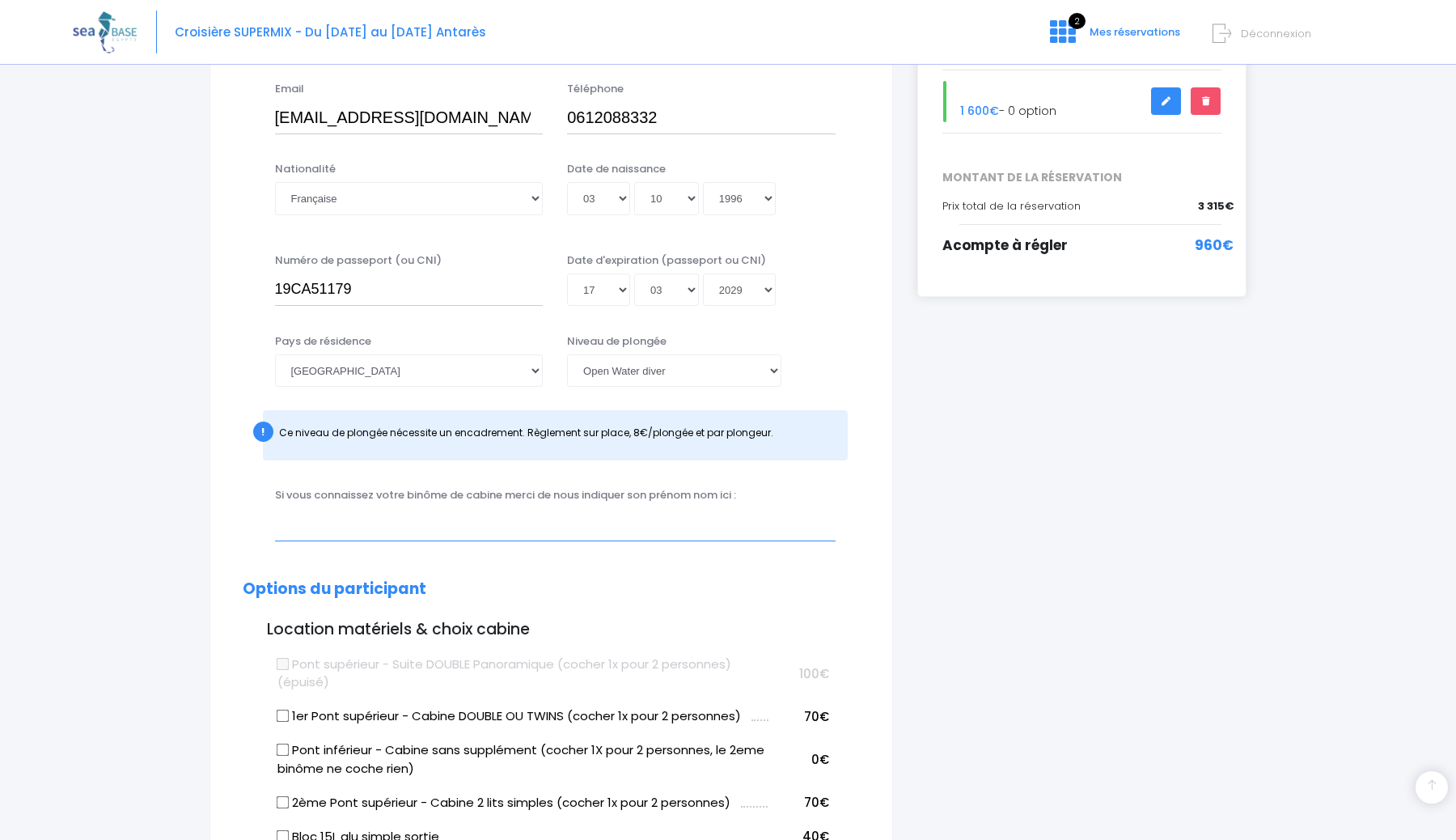
click at [398, 532] on input "text" at bounding box center [555, 524] width 561 height 32
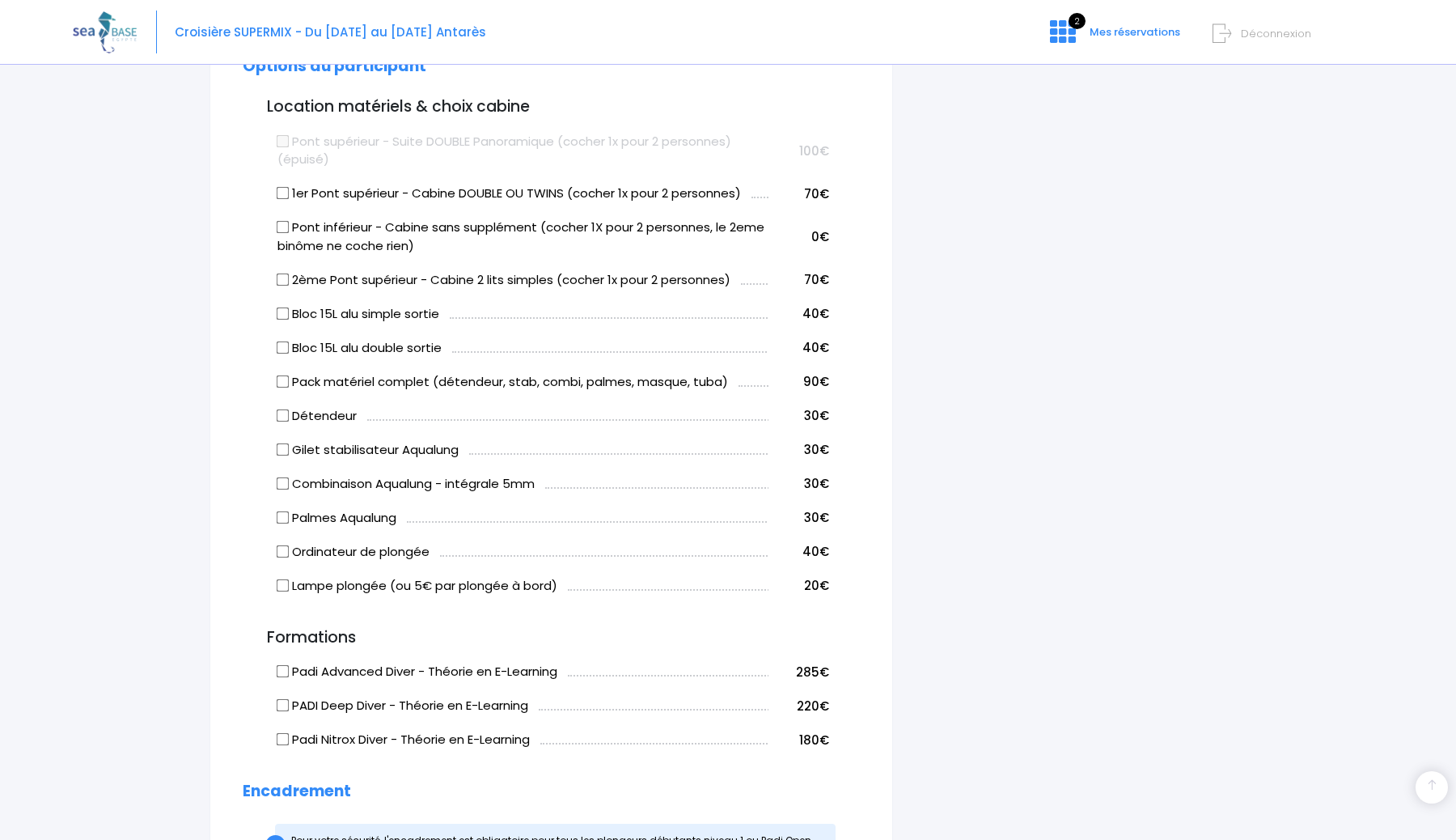
scroll to position [870, 0]
type input "Maxime"
click at [284, 380] on input "Pack matériel complet (détendeur, stab, combi, palmes, masque, tuba)" at bounding box center [282, 382] width 13 height 13
checkbox input "true"
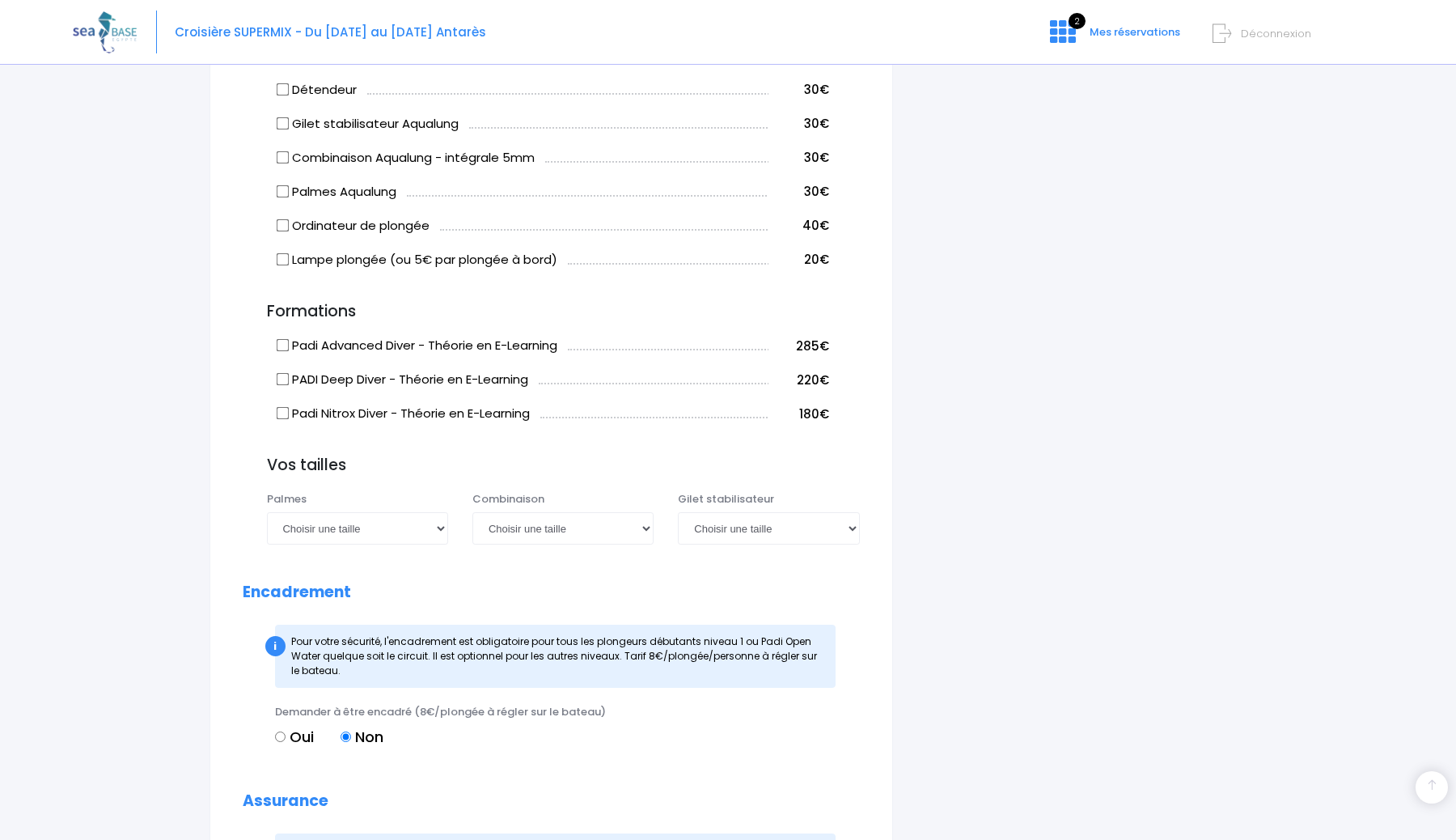
scroll to position [1231, 0]
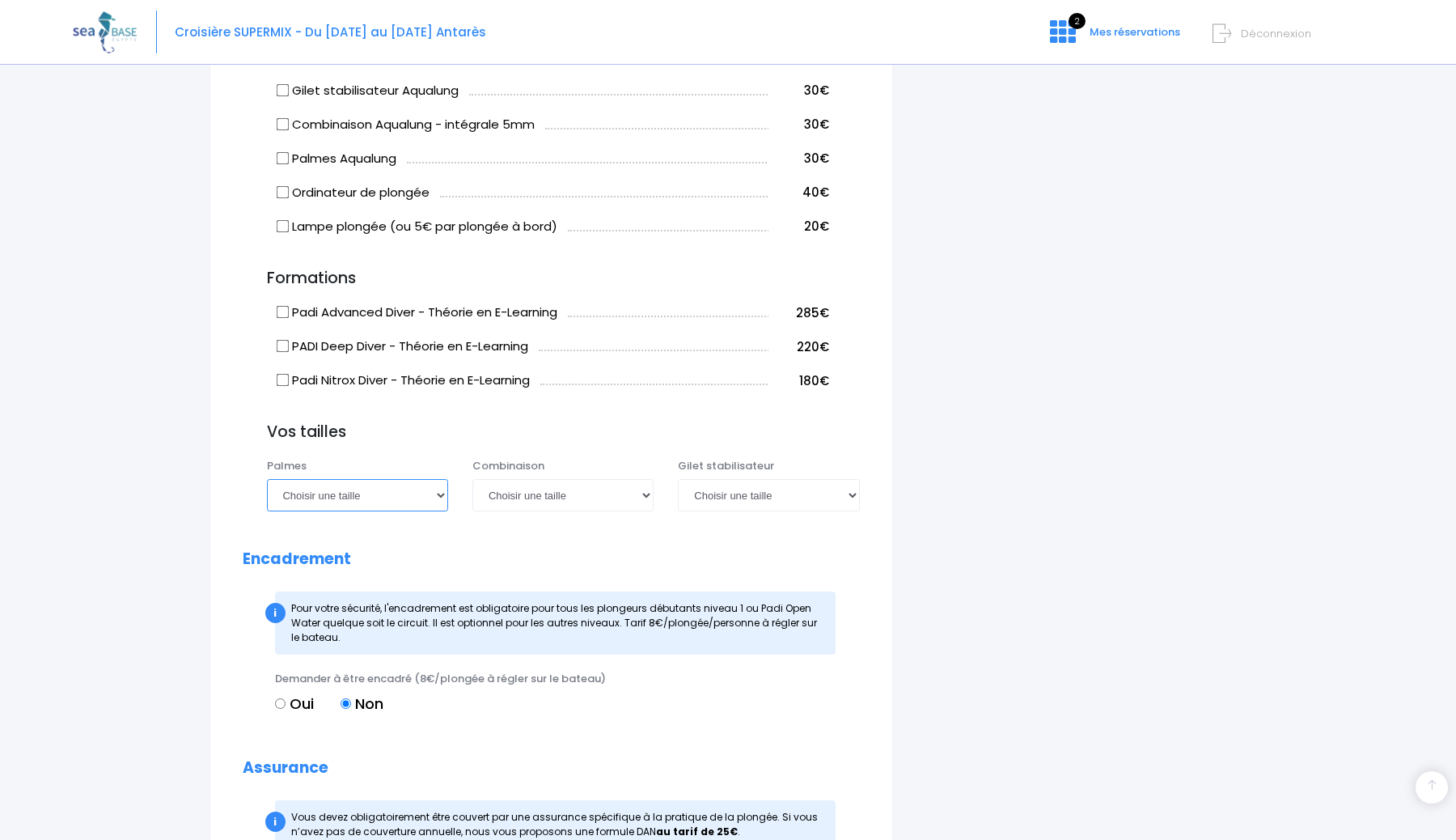
click at [324, 494] on select "Choisir une taille 36/37 38/39 40/41 42/43 44/45 46/47" at bounding box center [358, 494] width 182 height 32
select select "38/39"
click at [267, 479] on select "Choisir une taille 36/37 38/39 40/41 42/43 44/45 46/47" at bounding box center [358, 494] width 182 height 32
click at [497, 499] on select "Choisir une taille XS S M ML L XL XXL" at bounding box center [562, 494] width 182 height 32
select select "M"
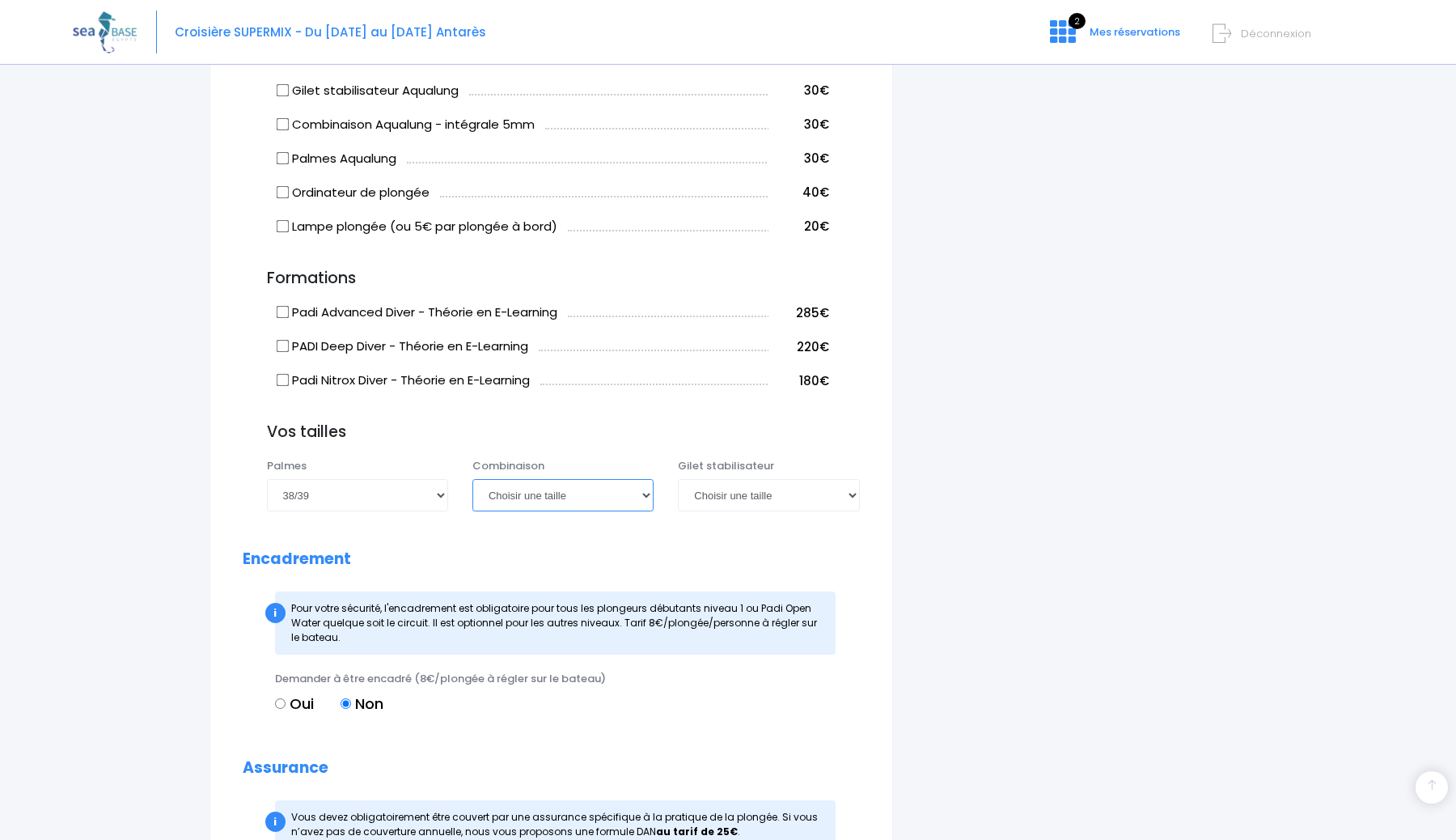
click at [472, 479] on select "Choisir une taille XS S M ML L XL XXL" at bounding box center [562, 494] width 182 height 32
click at [729, 505] on select "Choisir une taille XXS XS S M ML L XL XXL" at bounding box center [768, 494] width 182 height 32
select select "M"
click at [678, 479] on select "Choisir une taille XXS XS S M ML L XL XXL" at bounding box center [768, 494] width 182 height 32
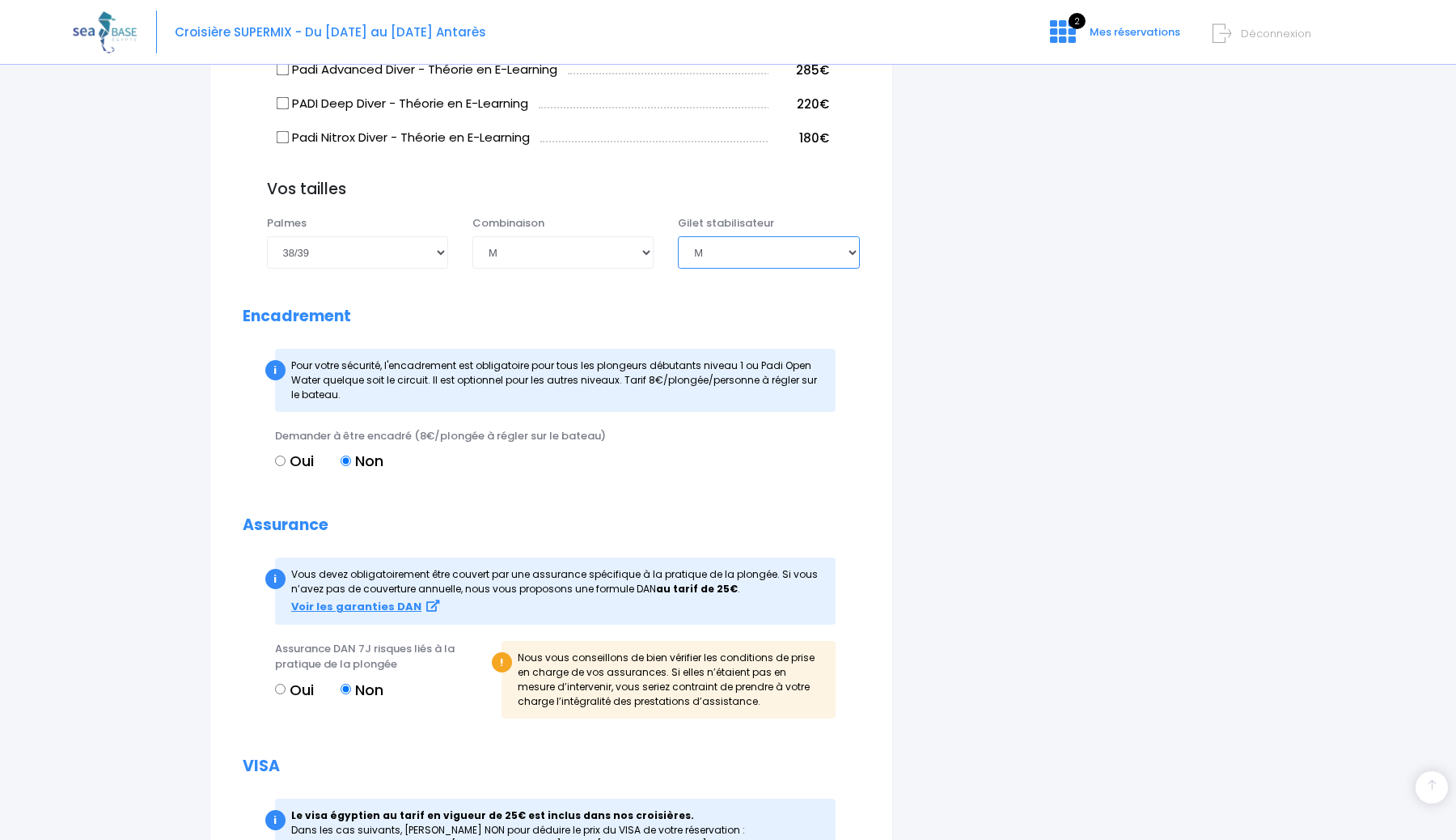
scroll to position [1475, 0]
click at [282, 459] on input "Oui" at bounding box center [279, 458] width 10 height 10
radio input "true"
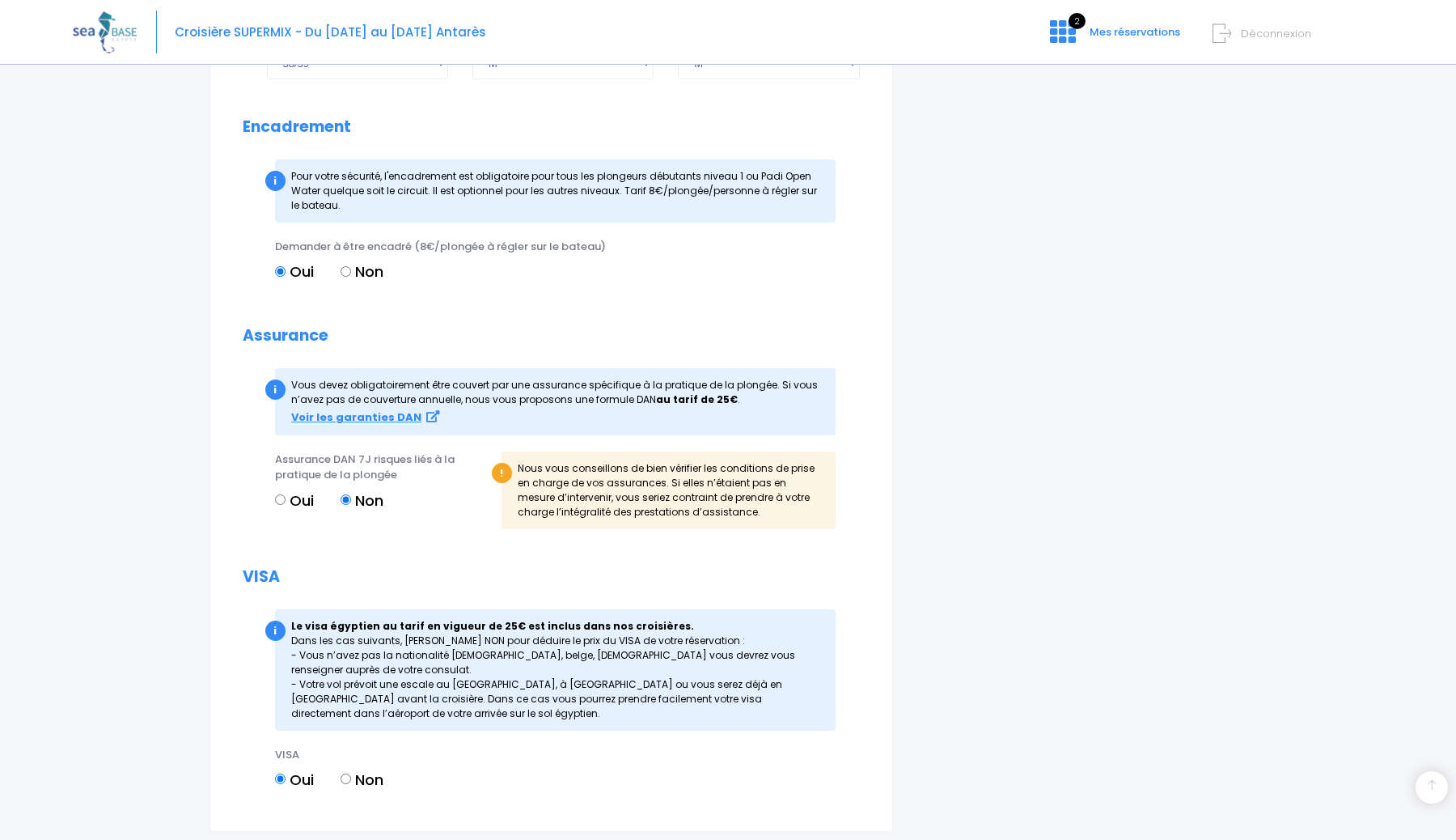
scroll to position [1672, 0]
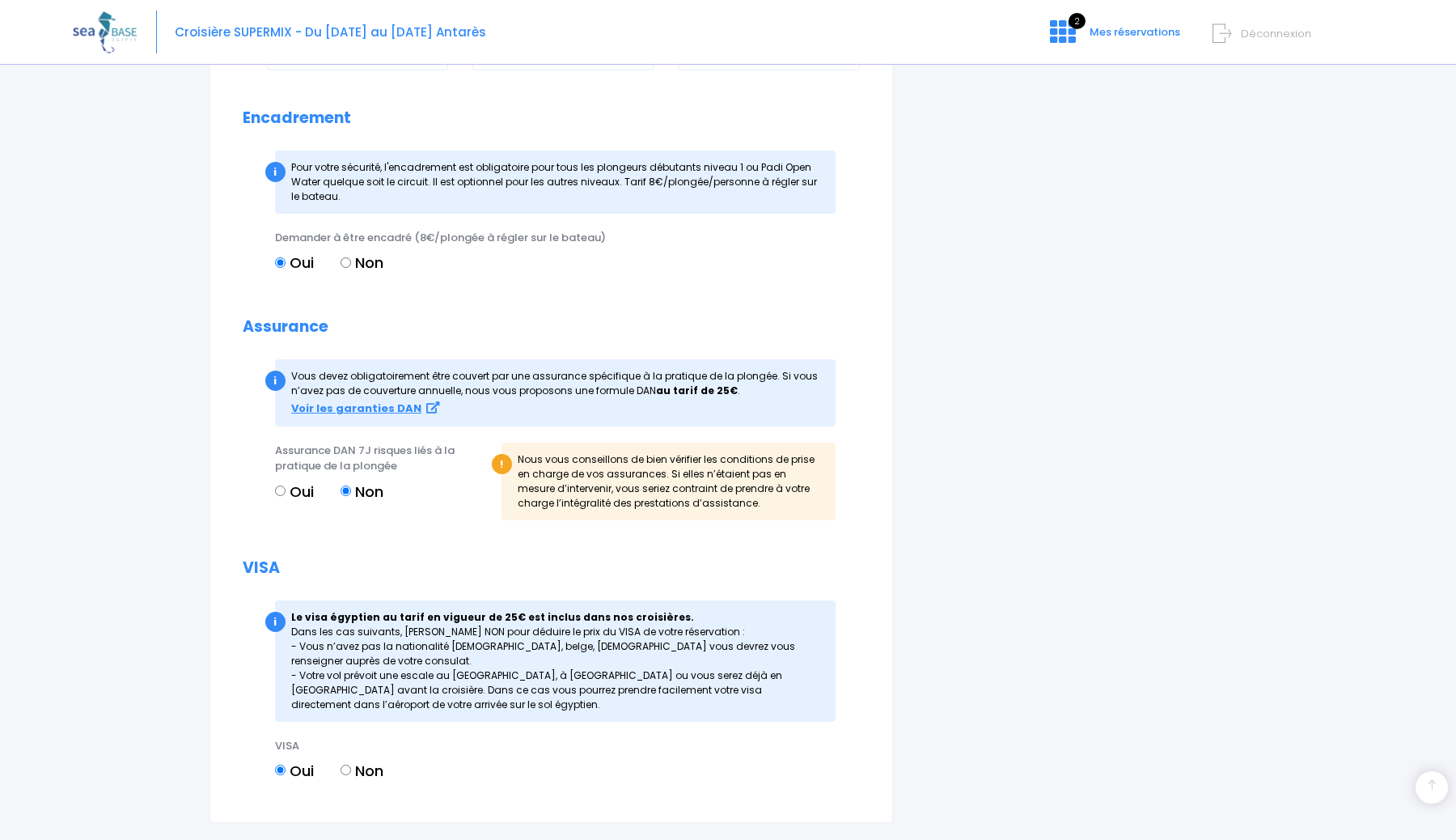
click at [282, 490] on input "Oui" at bounding box center [279, 490] width 10 height 10
radio input "true"
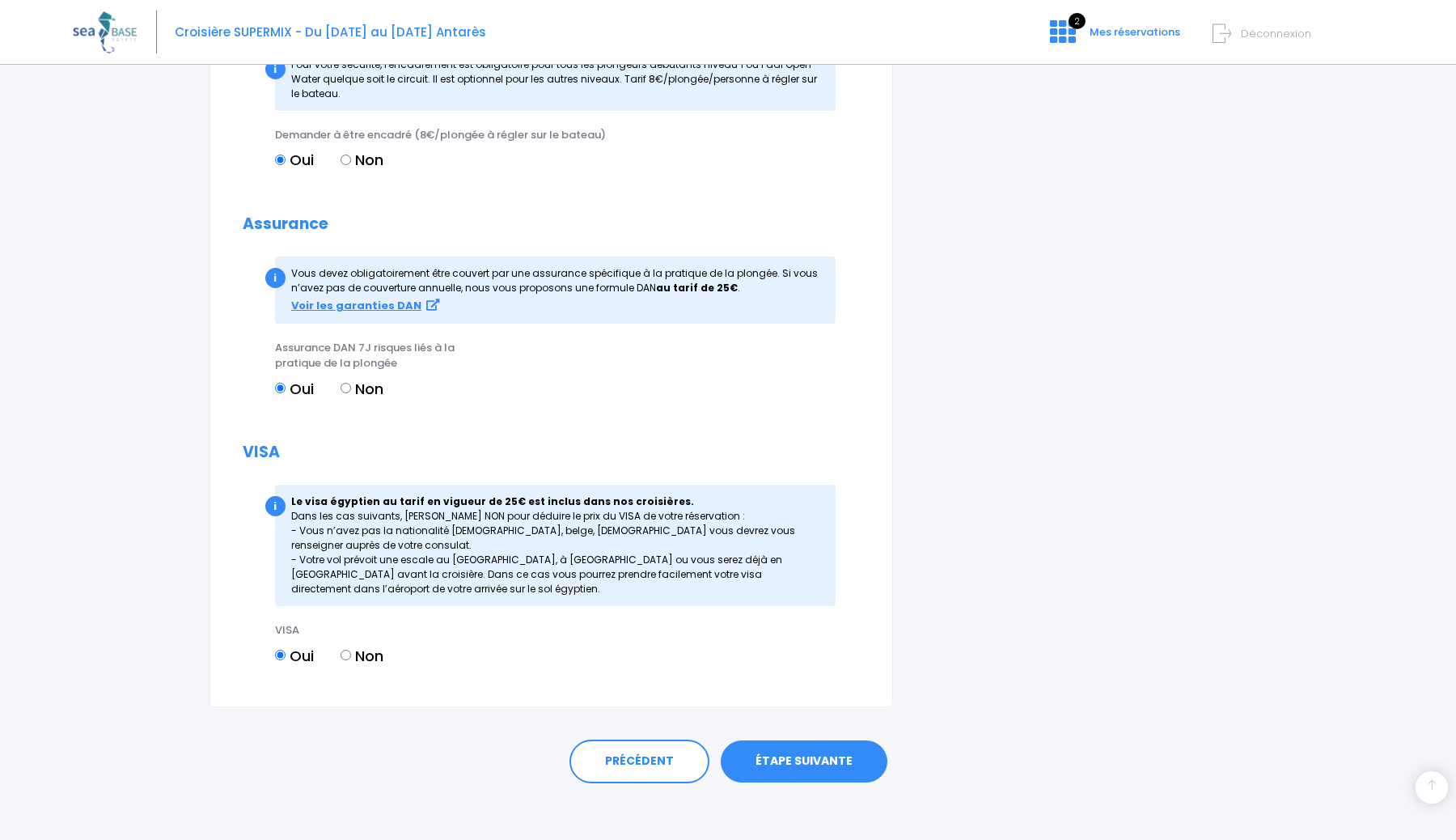
scroll to position [1781, 0]
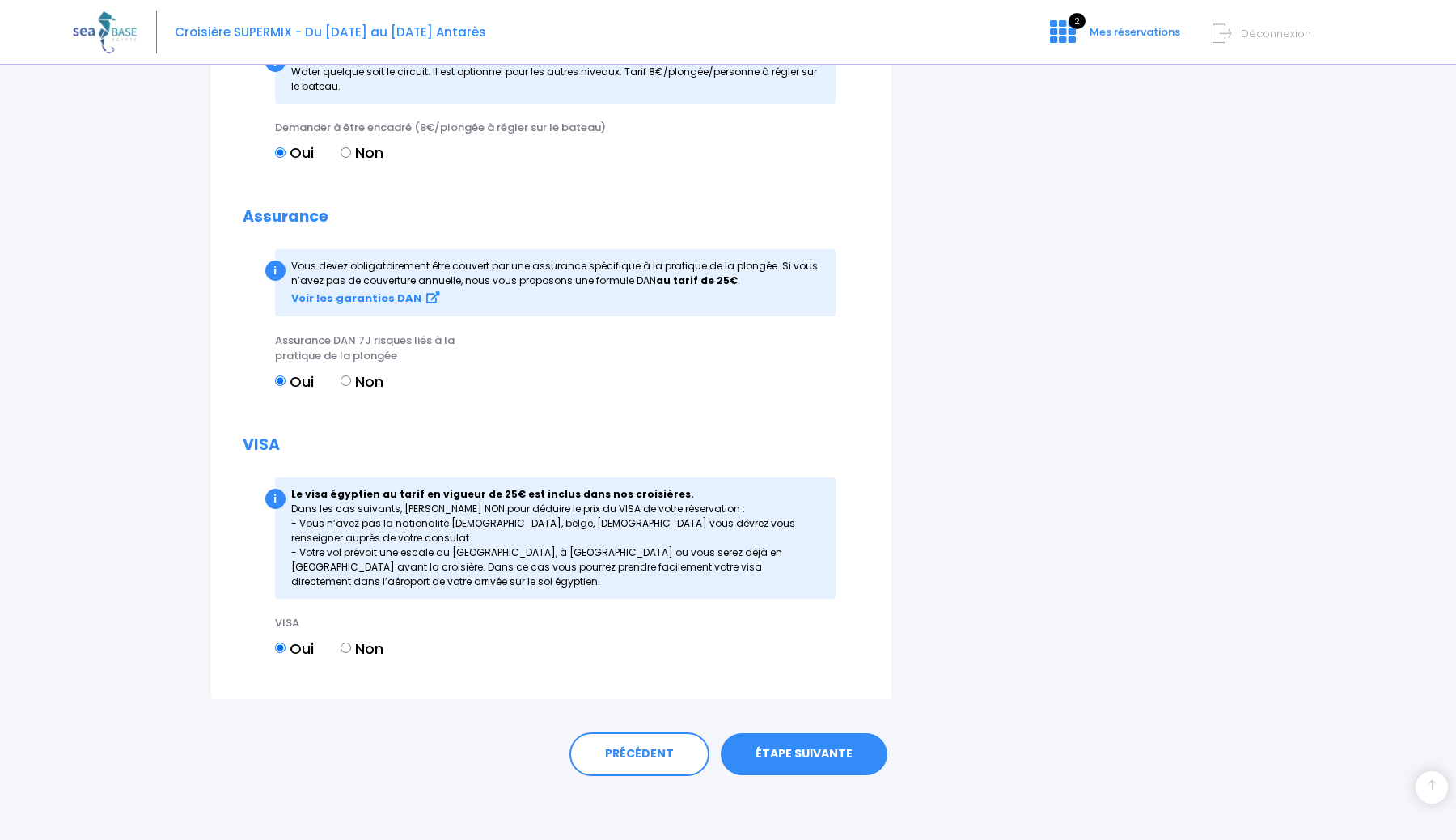
click at [846, 760] on link "ÉTAPE SUIVANTE" at bounding box center [804, 754] width 167 height 42
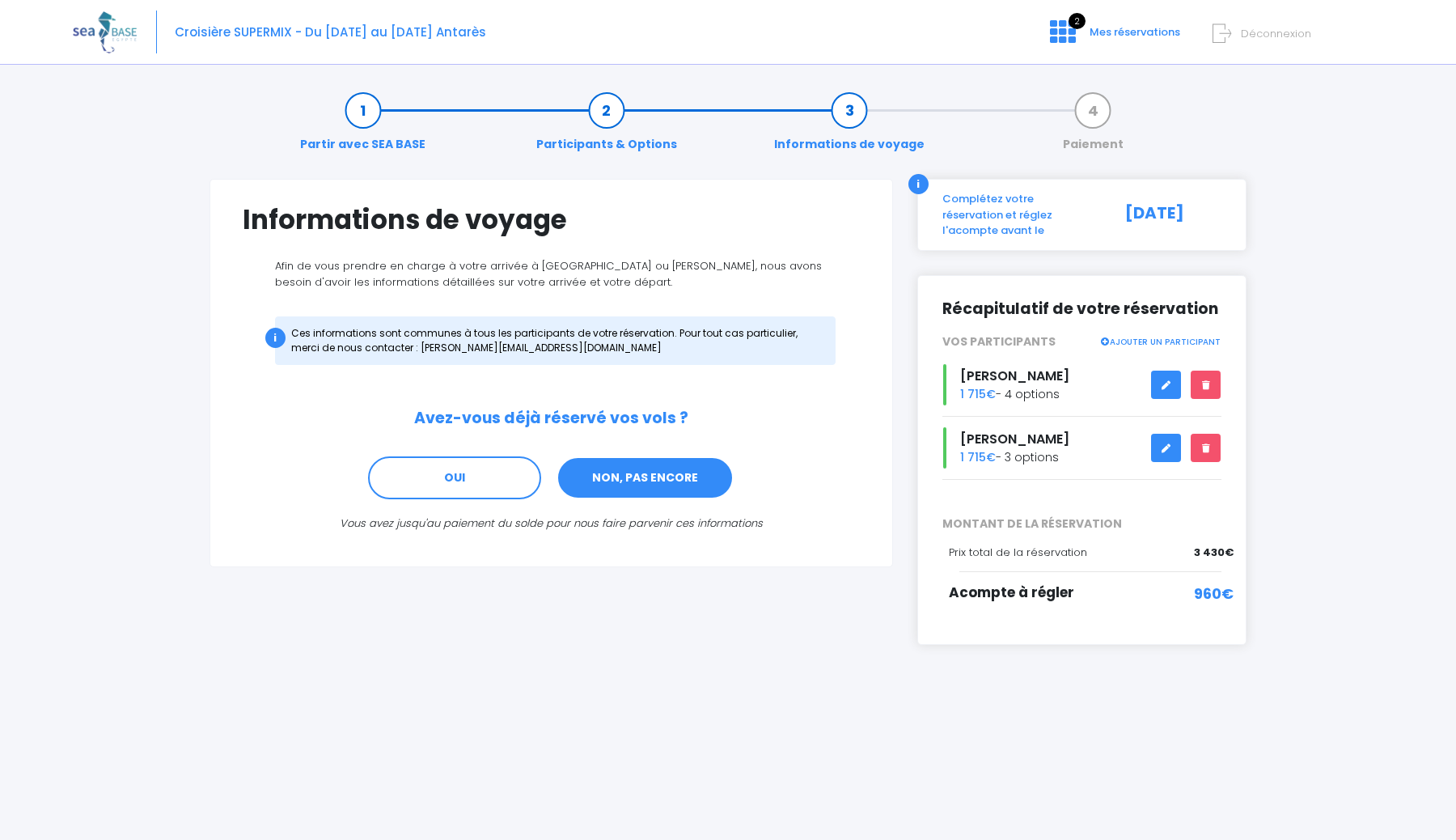
click at [606, 485] on link "NON, PAS ENCORE" at bounding box center [645, 478] width 177 height 43
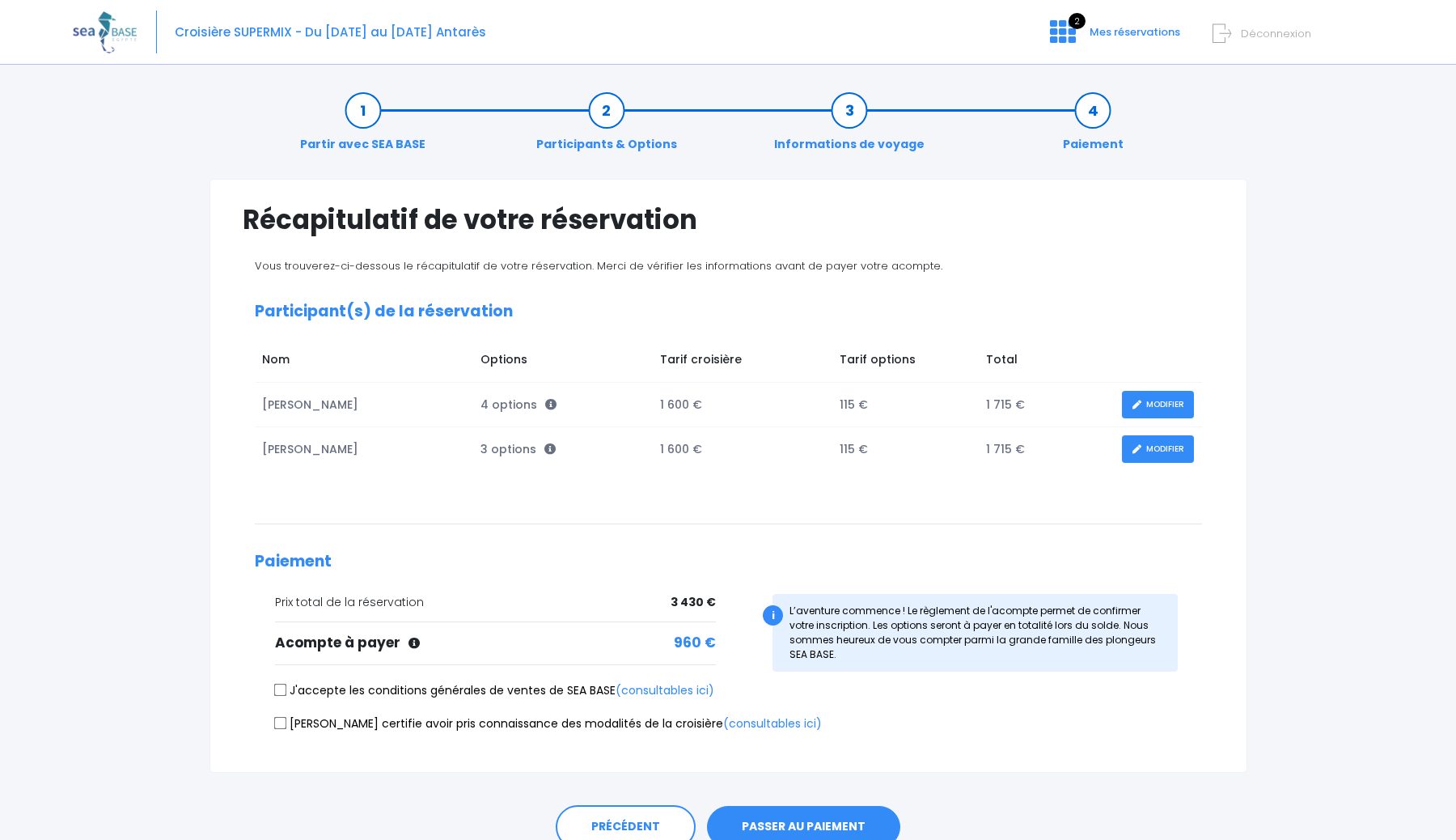
scroll to position [73, 0]
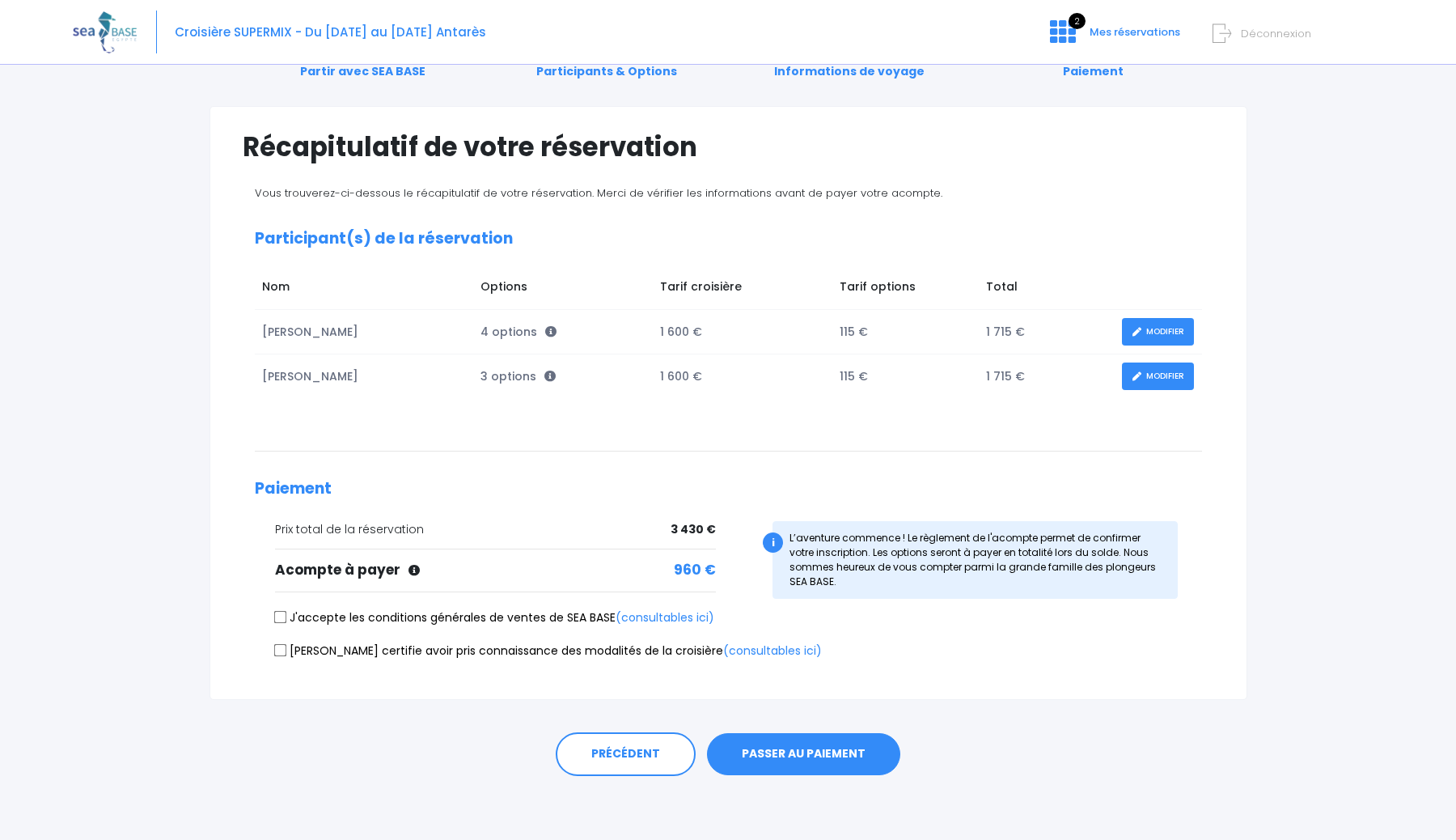
click at [278, 617] on input "J'accepte les conditions générales de ventes de SEA BASE (consultables ici)" at bounding box center [280, 618] width 13 height 13
checkbox input "true"
click at [281, 647] on input "[PERSON_NAME] certifie avoir pris connaissance des modalités de la croisière (c…" at bounding box center [280, 650] width 13 height 13
checkbox input "true"
click at [852, 695] on div "Récapitulatif de votre réservation Vous trouverez-ci-dessous le récapitulatif d…" at bounding box center [728, 403] width 1038 height 594
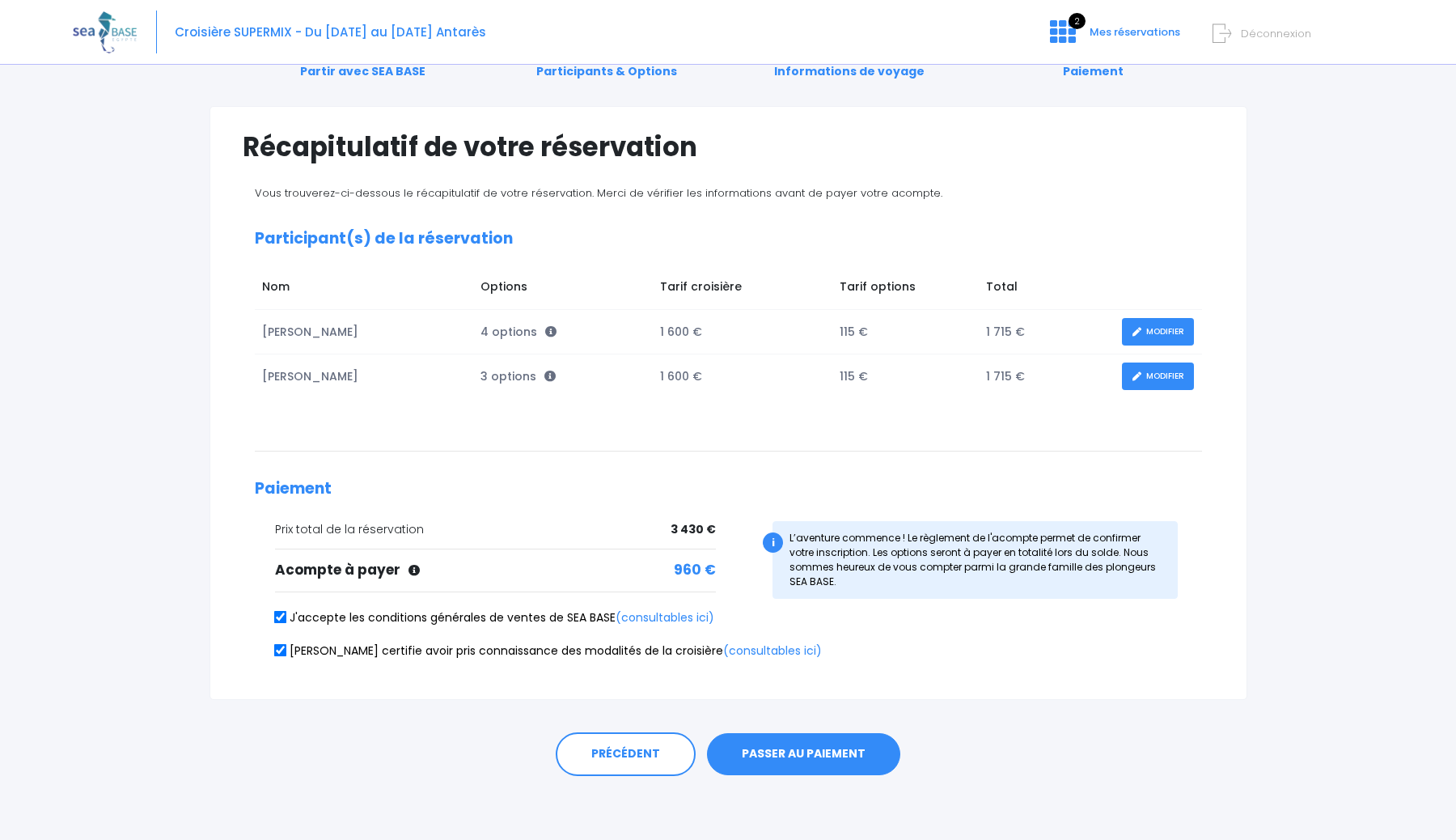
click at [816, 743] on button "PASSER AU PAIEMENT" at bounding box center [804, 754] width 194 height 42
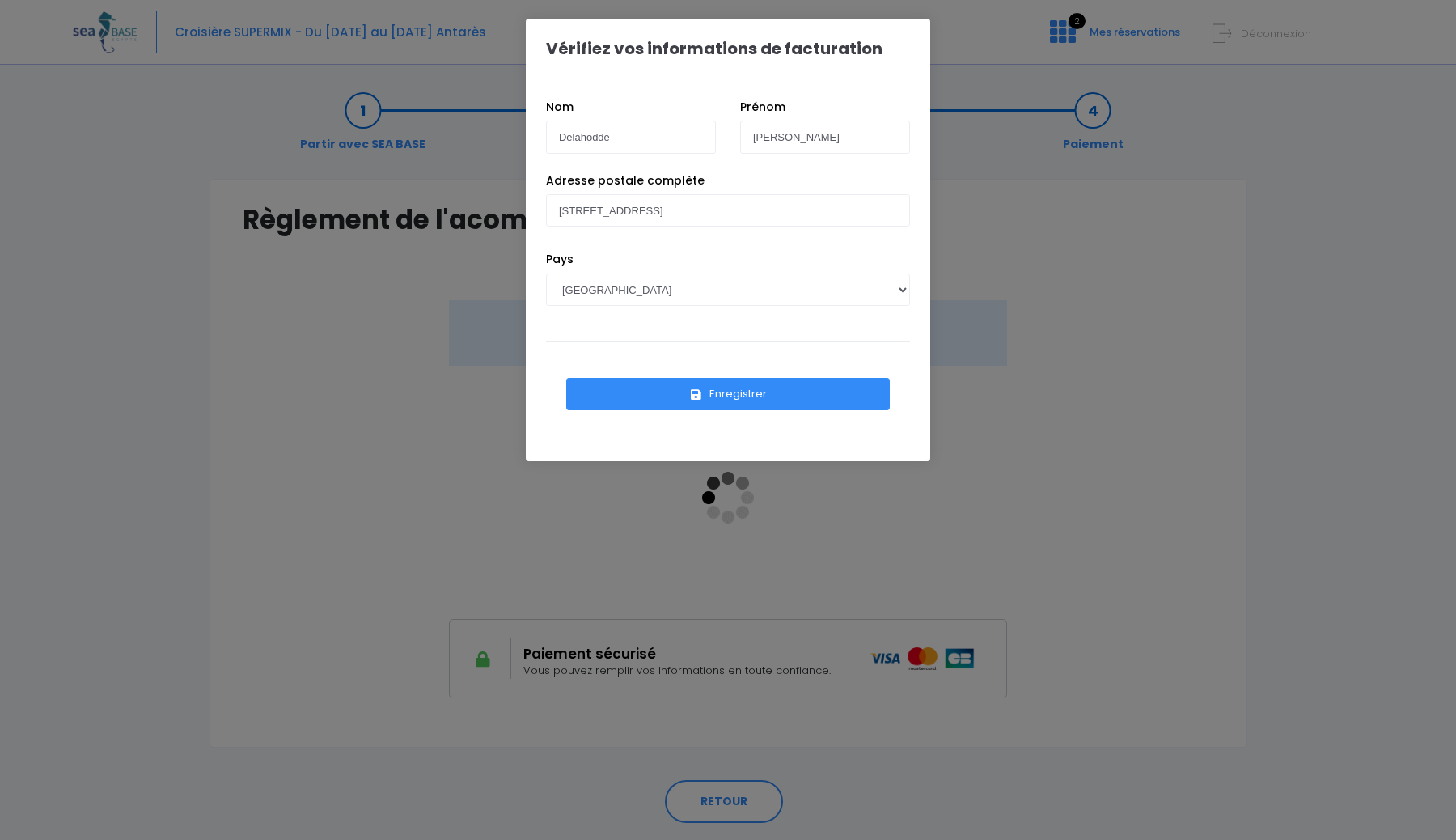
click at [708, 387] on button "Enregistrer" at bounding box center [728, 394] width 324 height 32
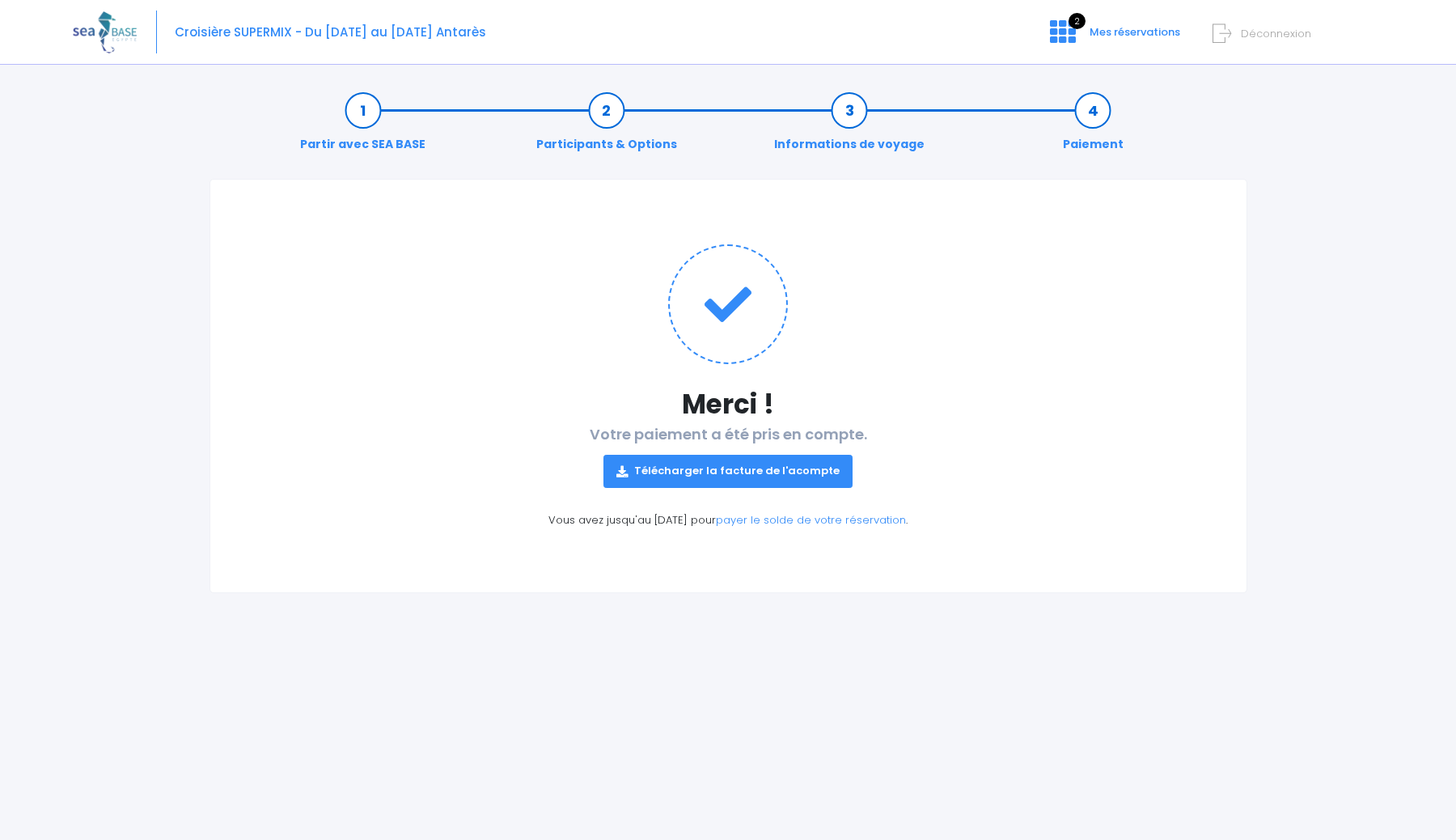
click at [657, 466] on link "Télécharger la facture de l'acompte" at bounding box center [728, 470] width 249 height 32
